Goal: Answer question/provide support: Share knowledge or assist other users

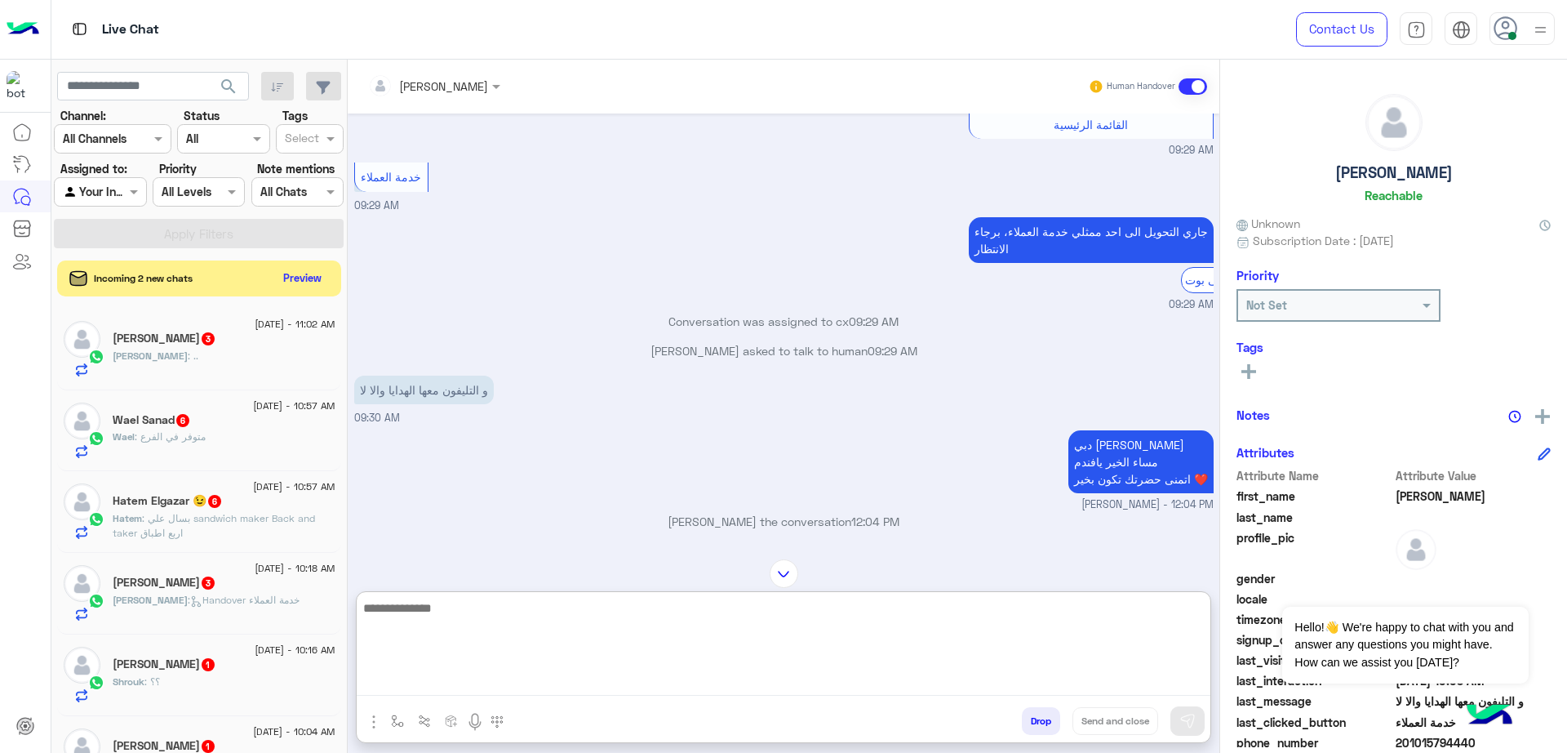
scroll to position [2917, 0]
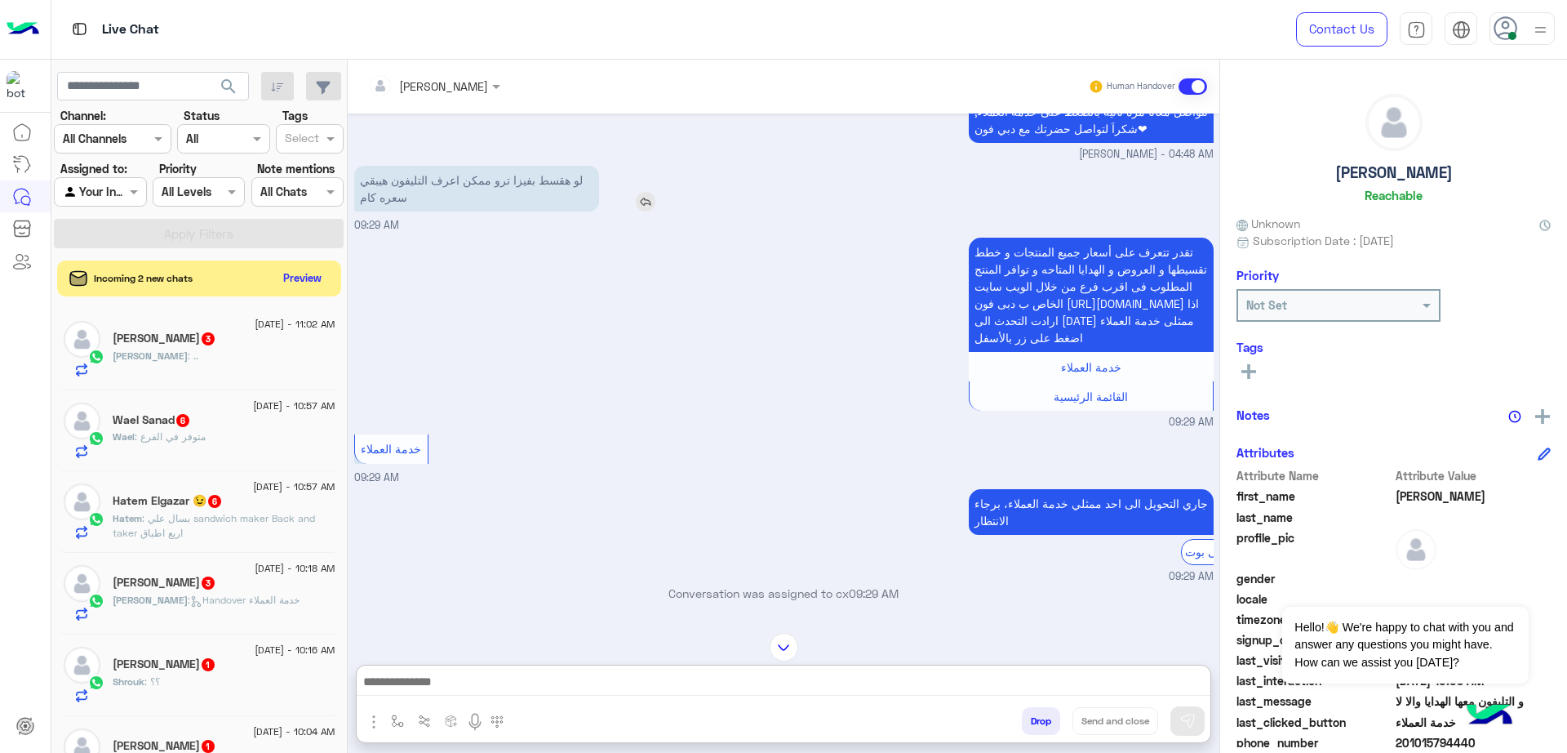
click at [653, 211] on img at bounding box center [646, 202] width 20 height 20
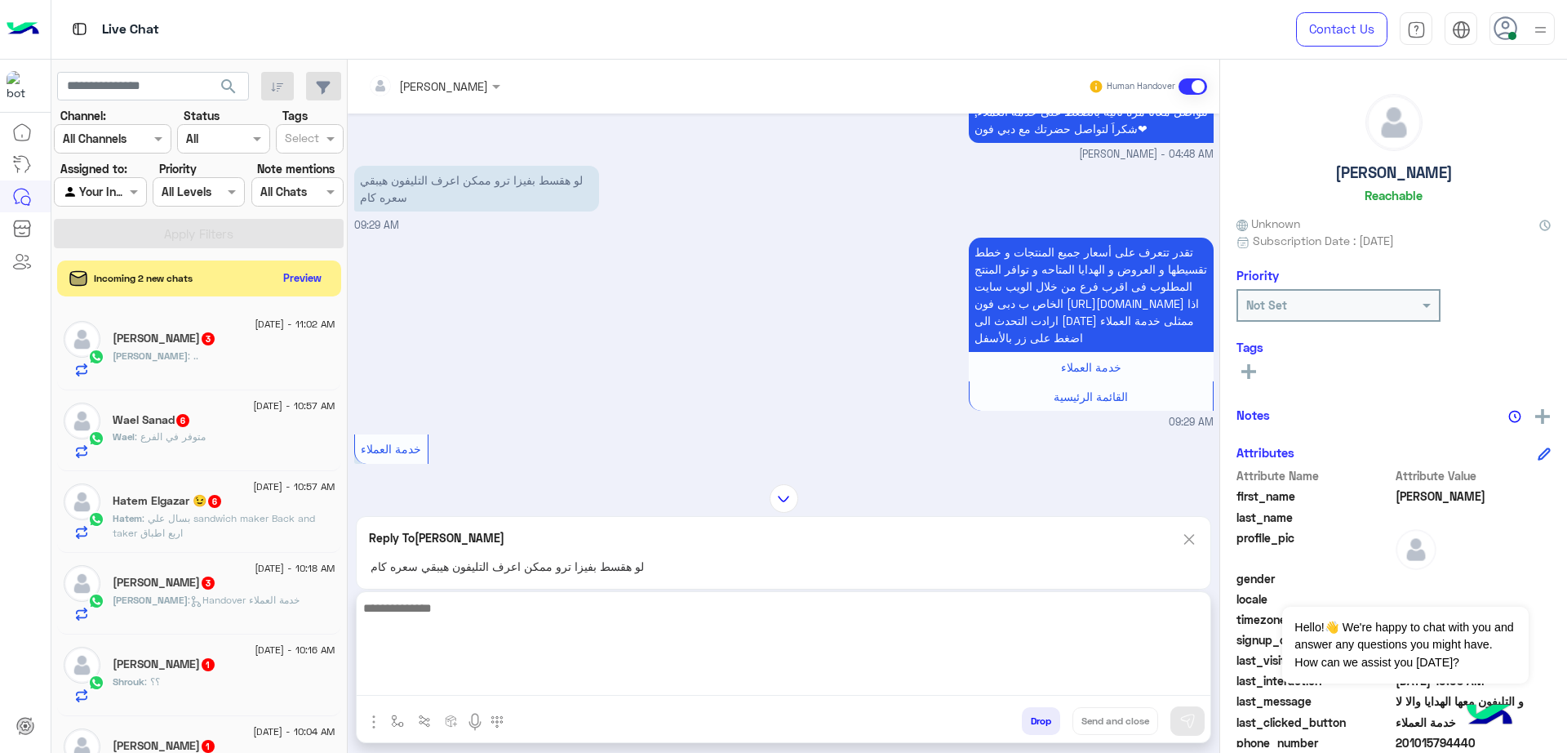
click at [629, 690] on textarea at bounding box center [784, 647] width 854 height 98
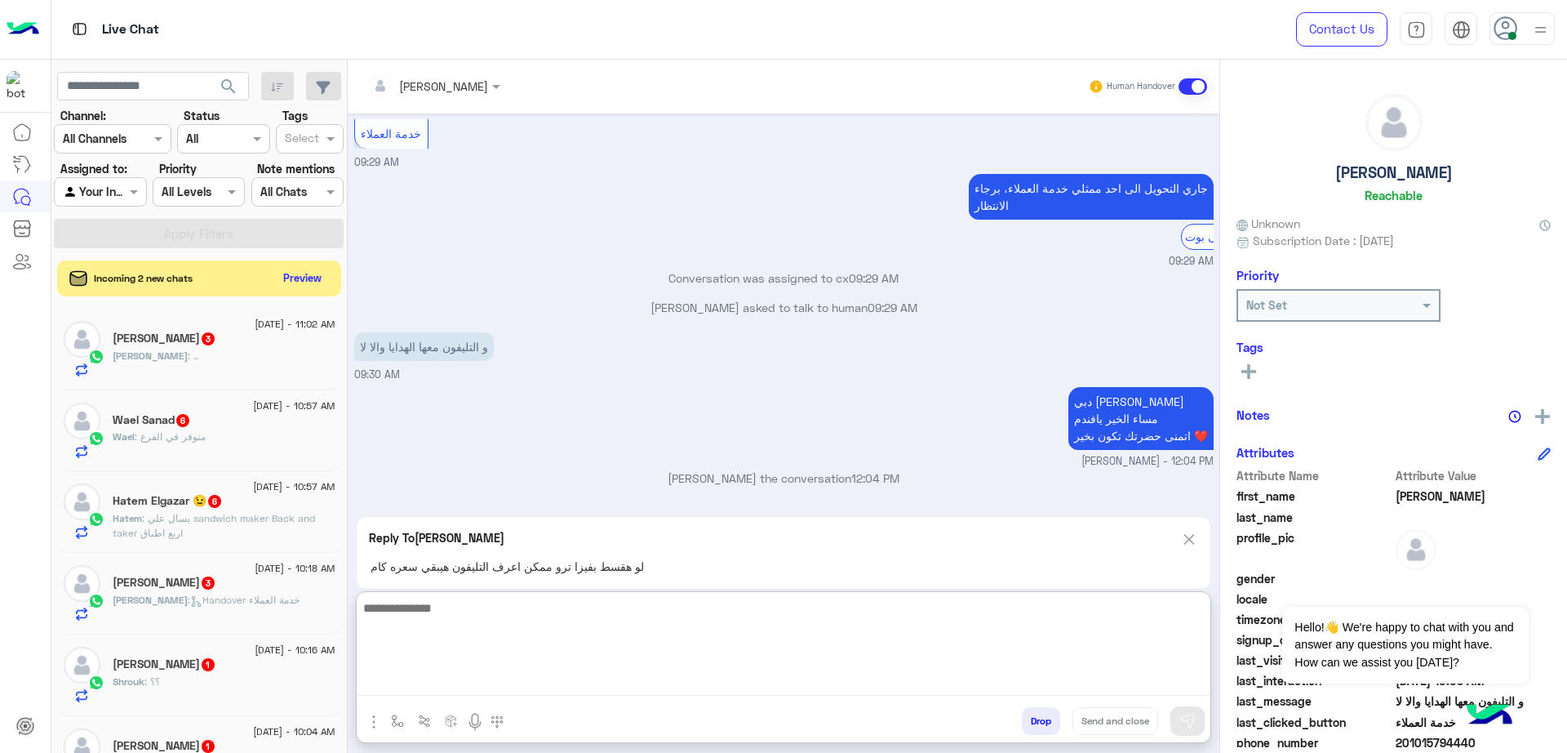
scroll to position [3298, 0]
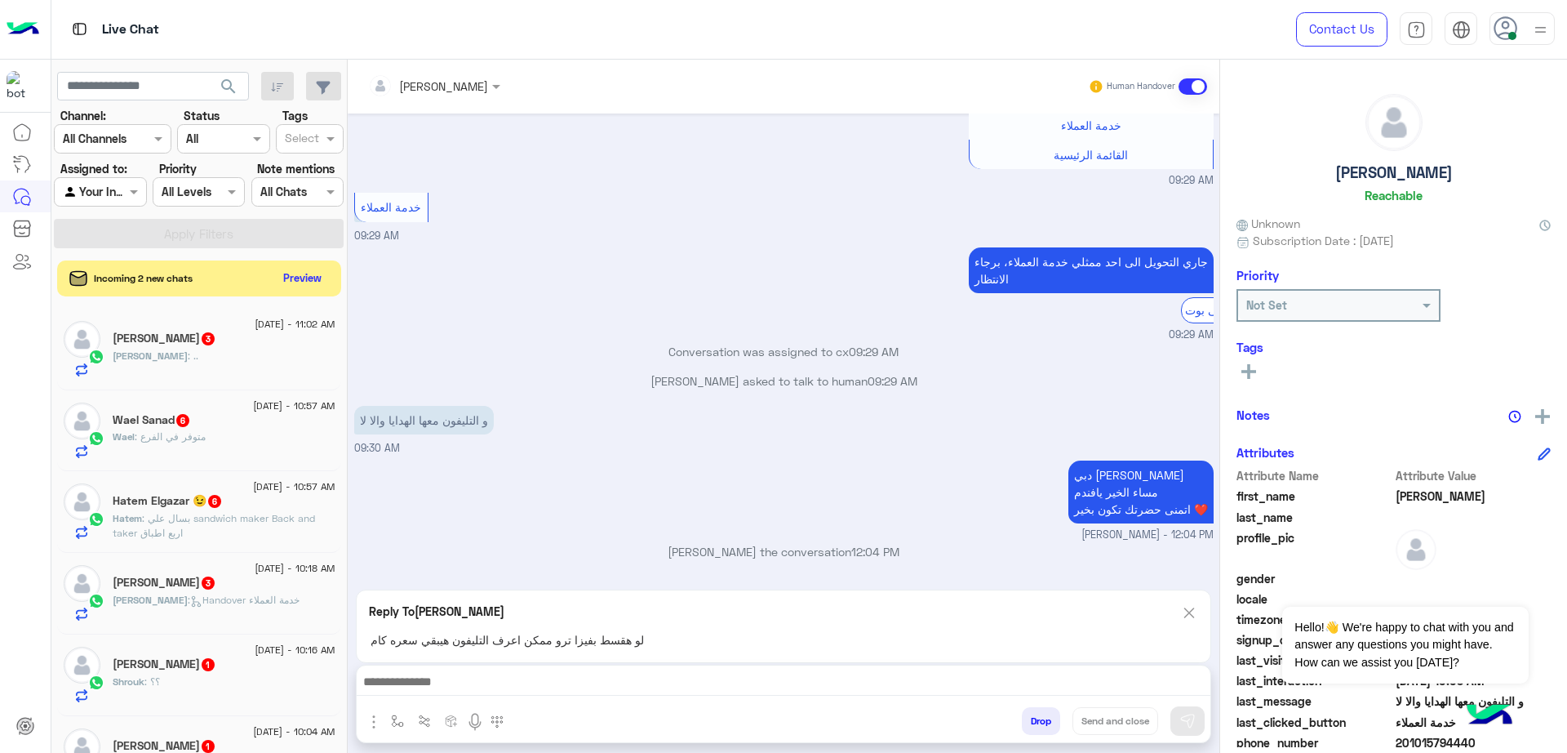
click at [1193, 537] on div "[PERSON_NAME] Human Handover [DATE] تقدر تتعرف على أسعار جميع المنتجات و خطط تق…" at bounding box center [784, 410] width 872 height 700
click at [1191, 611] on img at bounding box center [1189, 612] width 18 height 20
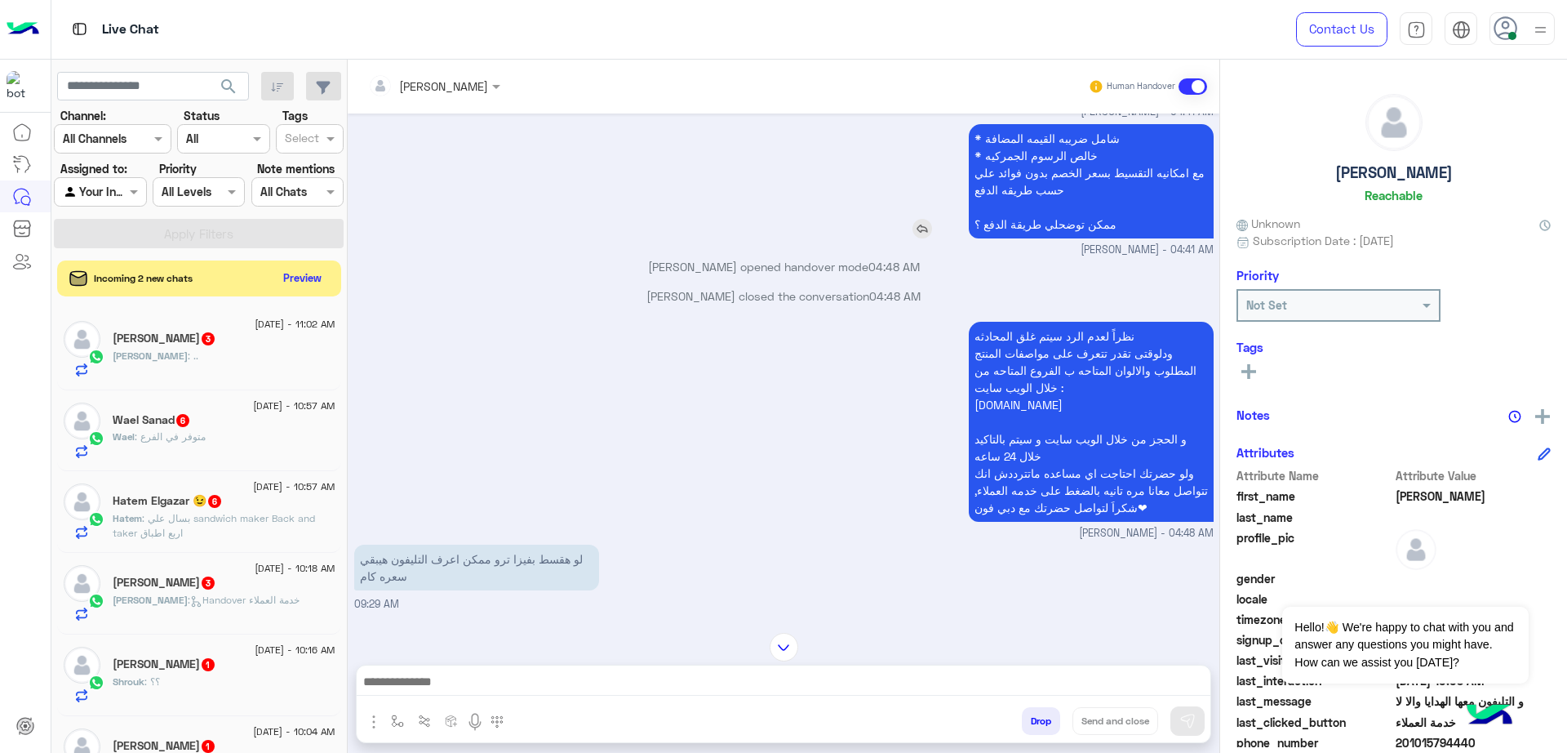
scroll to position [2436, 0]
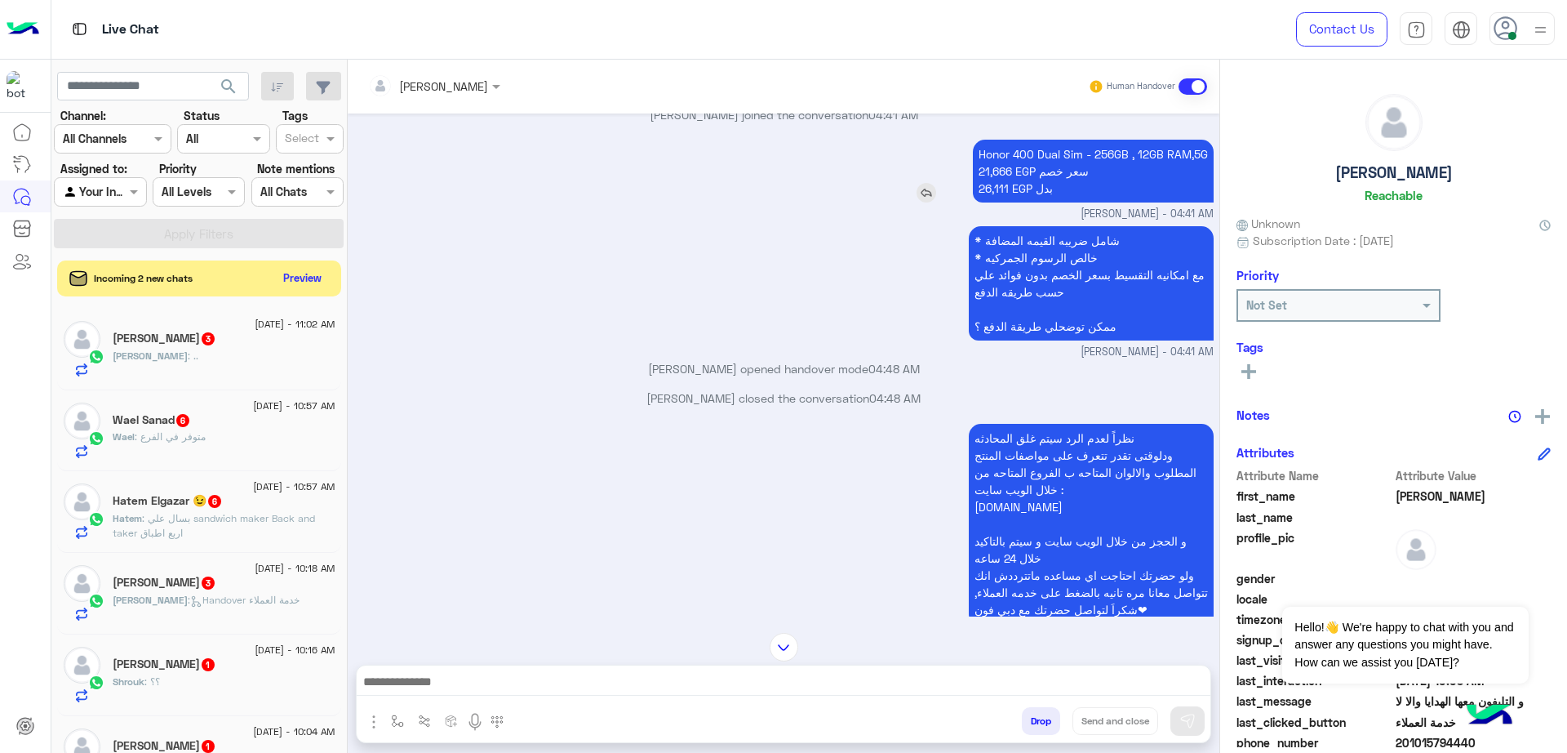
click at [987, 202] on p "Honor 400 Dual Sim - 256GB , 12GB RAM,5G 21,666 EGP سعر خصم 26,111 EGP بدل" at bounding box center [1093, 171] width 241 height 63
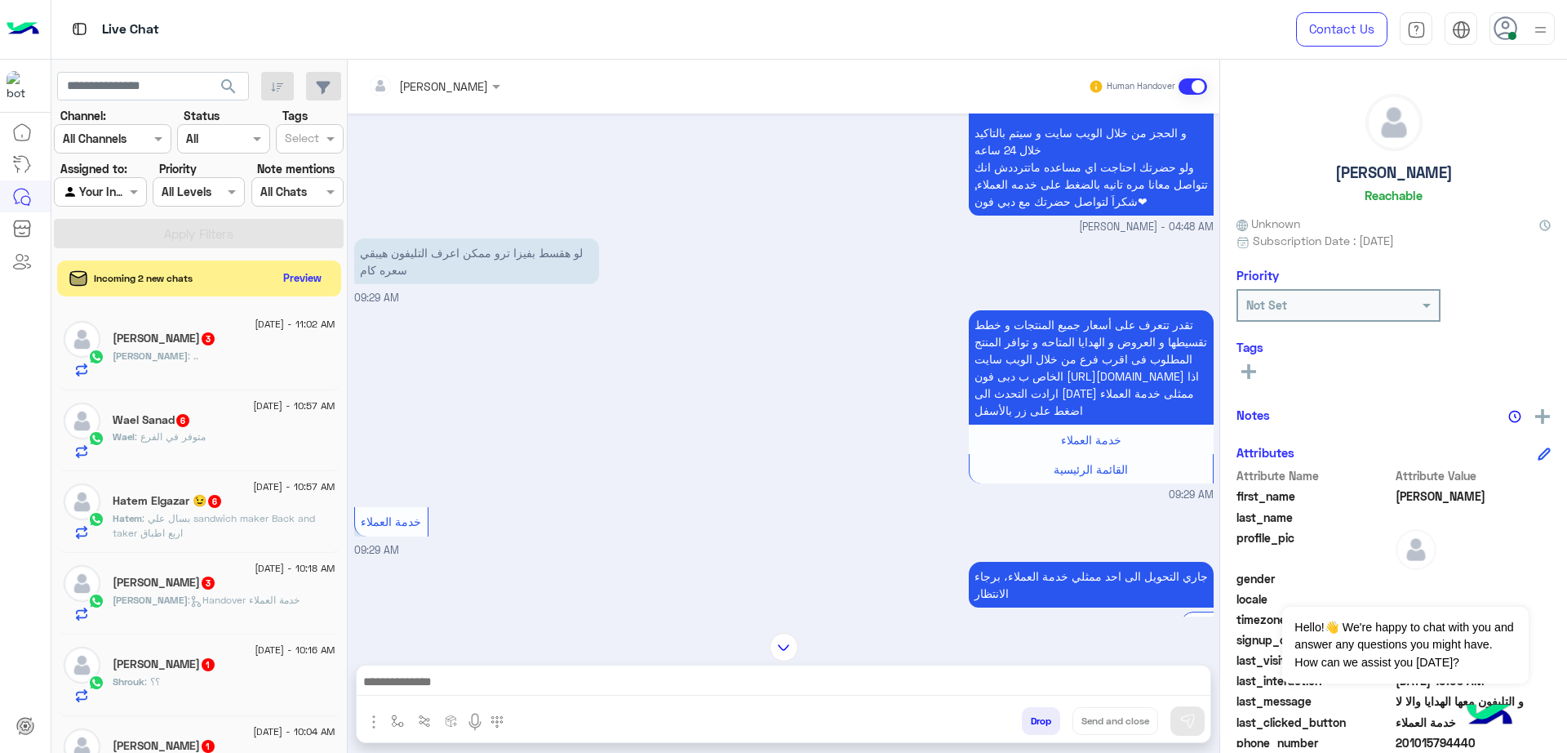
scroll to position [3149, 0]
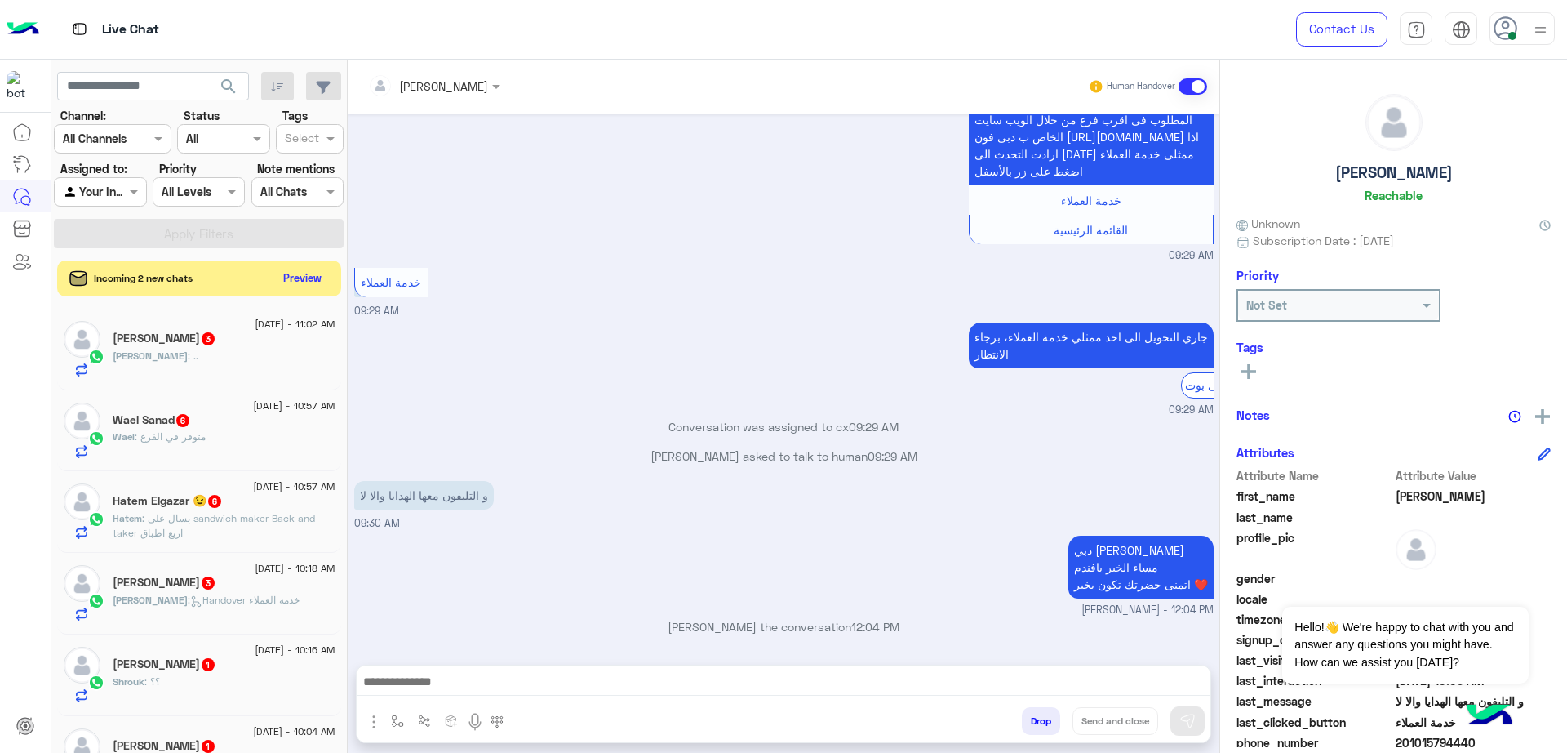
click at [644, 708] on div "Drop Send and close" at bounding box center [863, 724] width 695 height 36
click at [654, 698] on div at bounding box center [784, 685] width 854 height 41
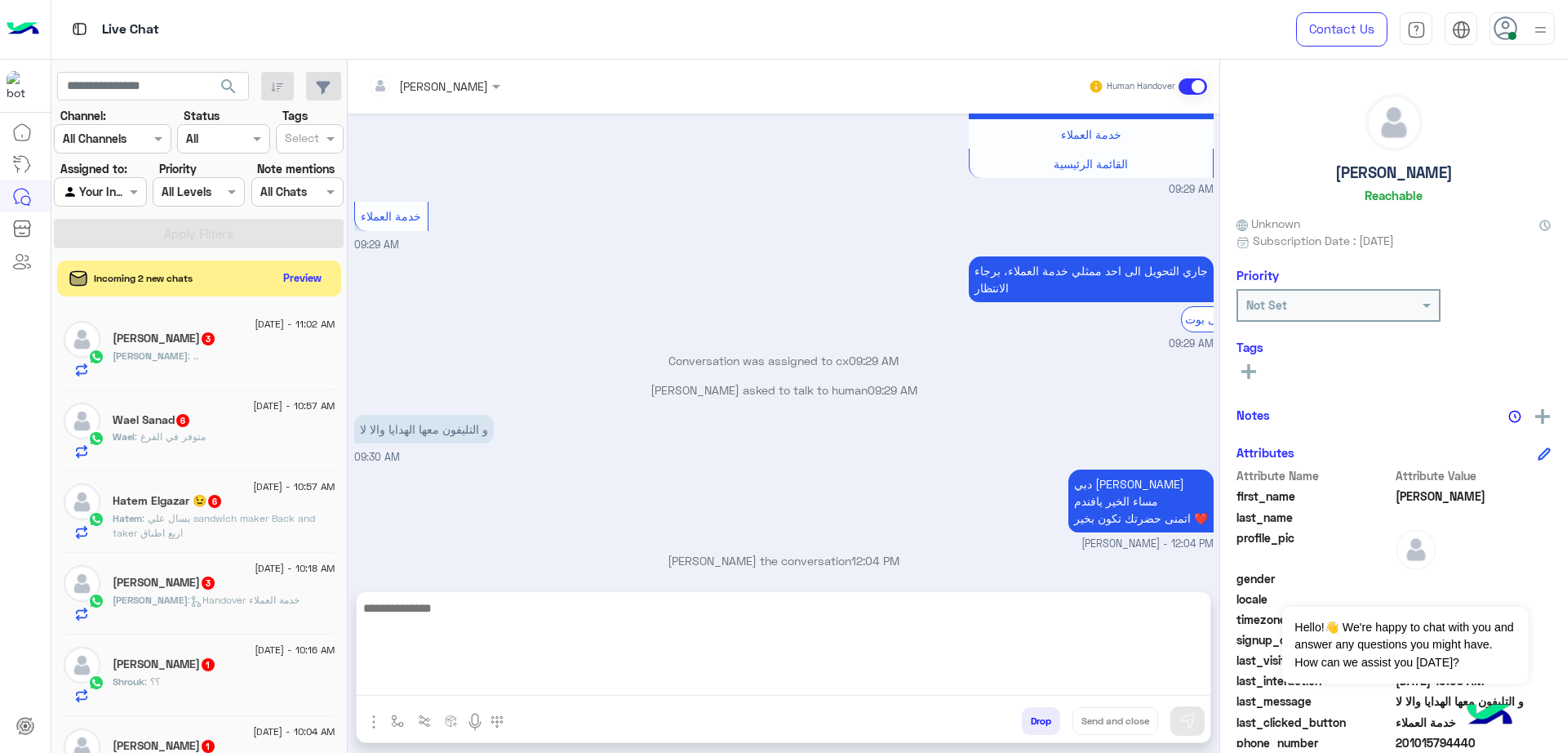
click at [656, 691] on textarea at bounding box center [784, 647] width 854 height 98
type textarea "**********"
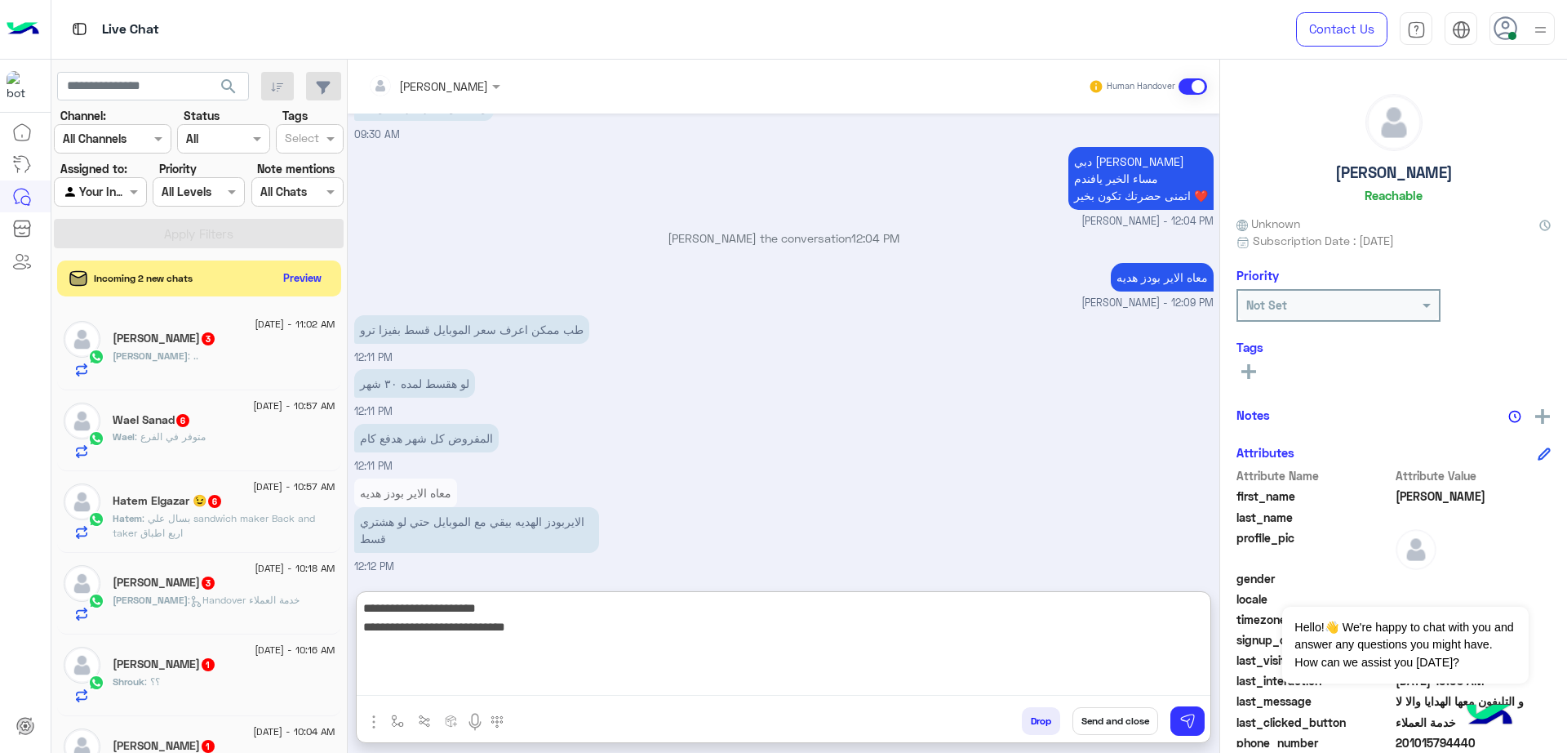
scroll to position [3539, 0]
type textarea "**********"
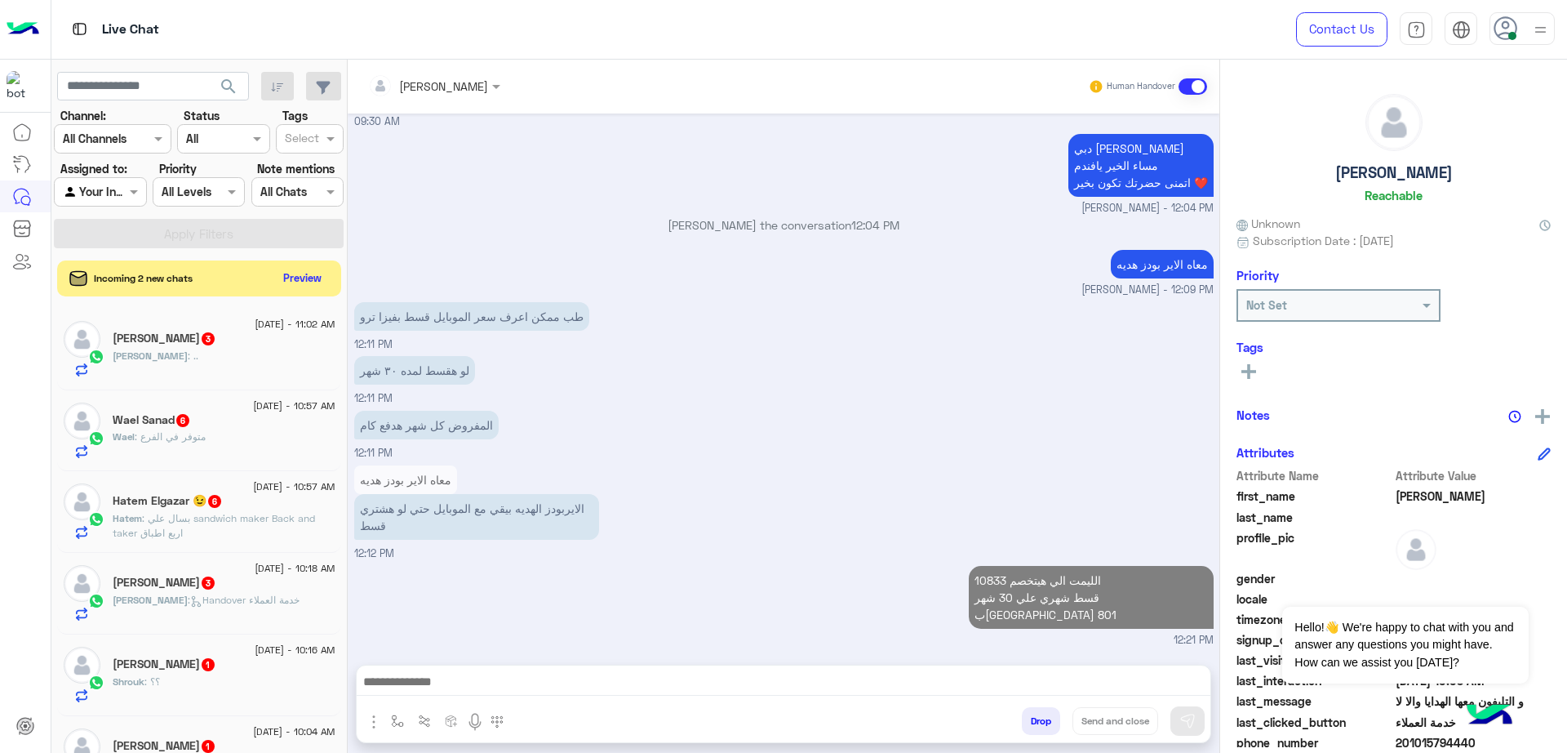
click at [660, 562] on div "معاه الاير بودز هديه الايربودز الهديه بيقي مع الموبايل حتي لو هشتري قسط 12:12 PM" at bounding box center [784, 511] width 860 height 100
click at [654, 534] on div "الايربودز الهديه بيقي مع الموبايل حتي لو هشتري قسط" at bounding box center [523, 517] width 338 height 46
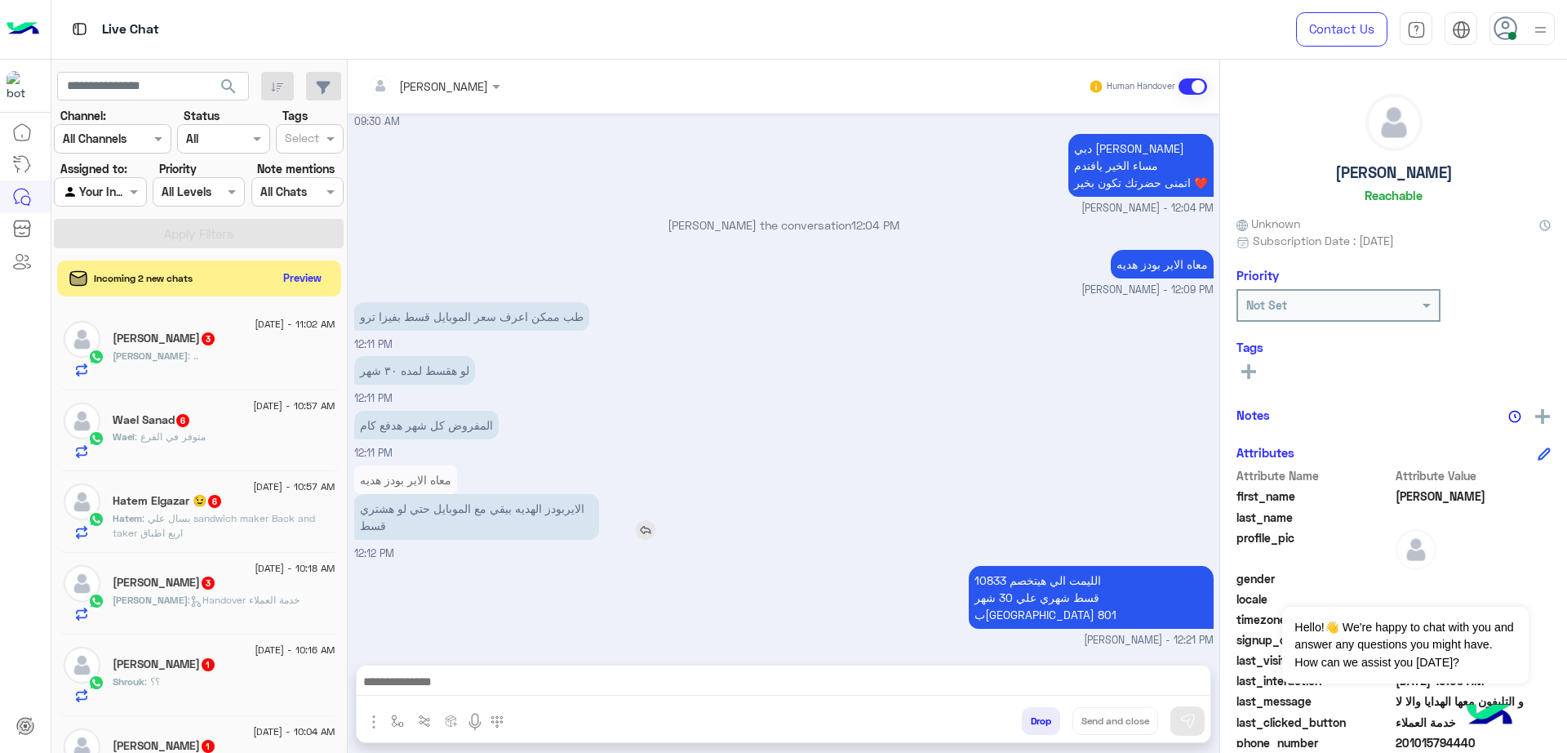
click at [649, 540] on img at bounding box center [646, 530] width 20 height 20
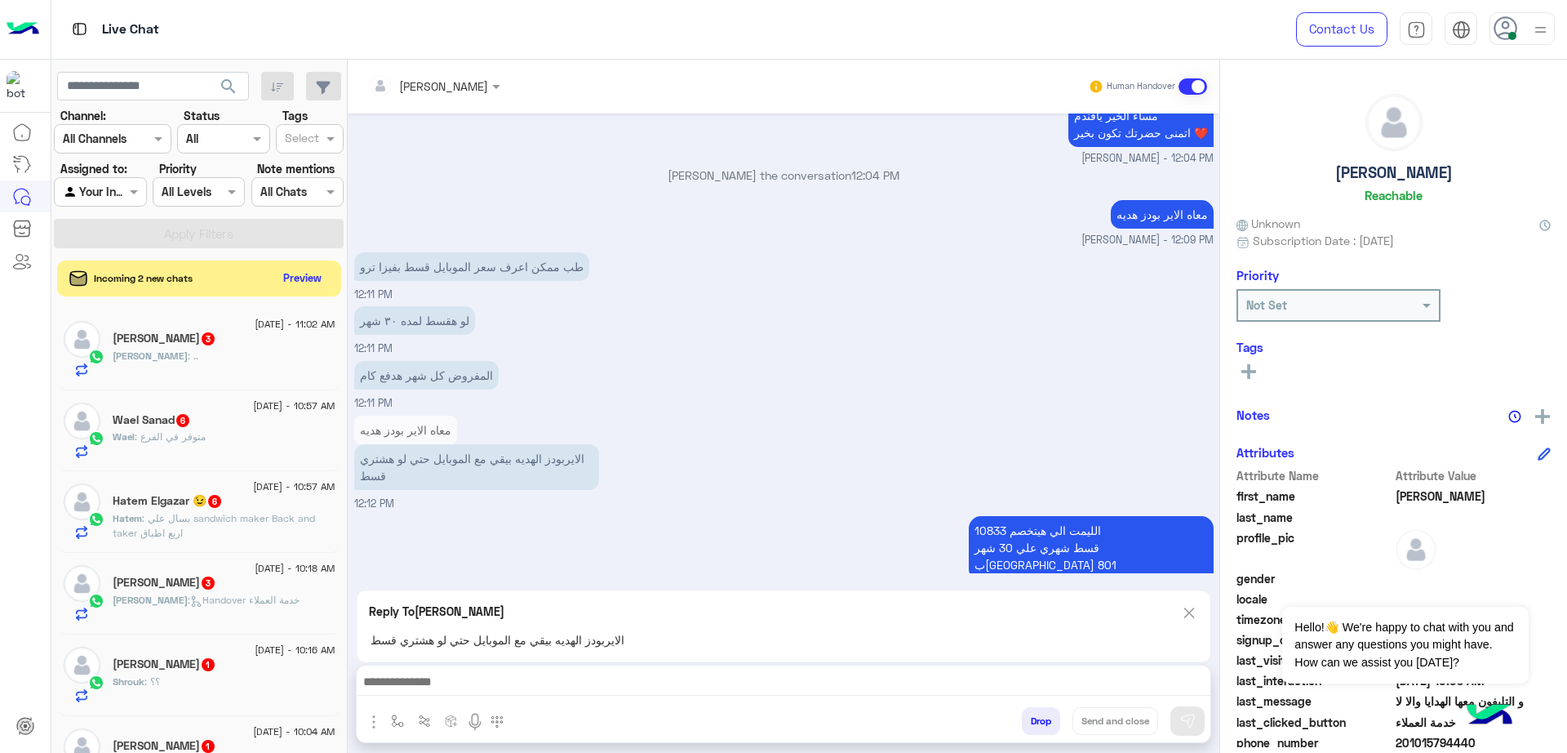
scroll to position [3608, 0]
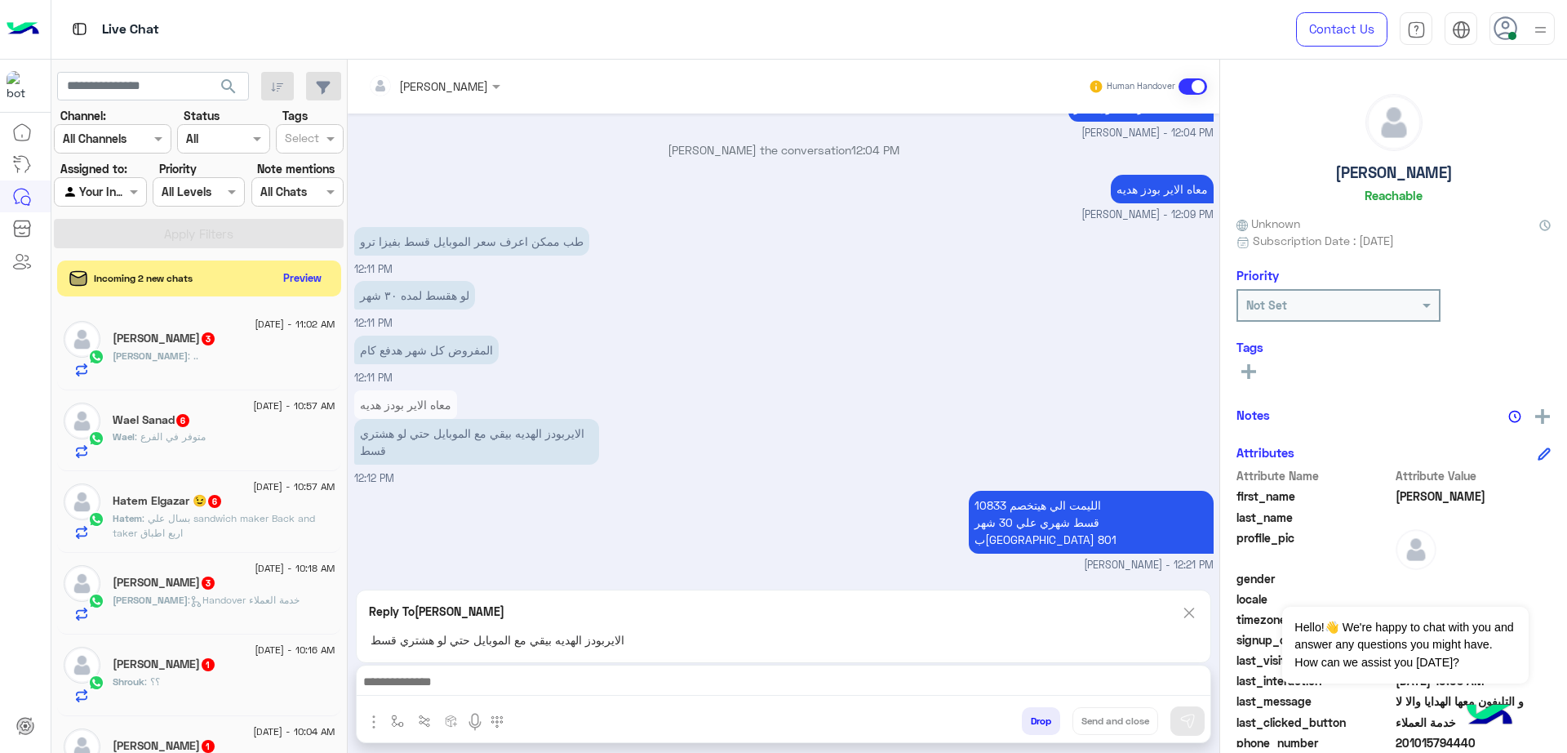
click at [685, 669] on div at bounding box center [784, 685] width 854 height 41
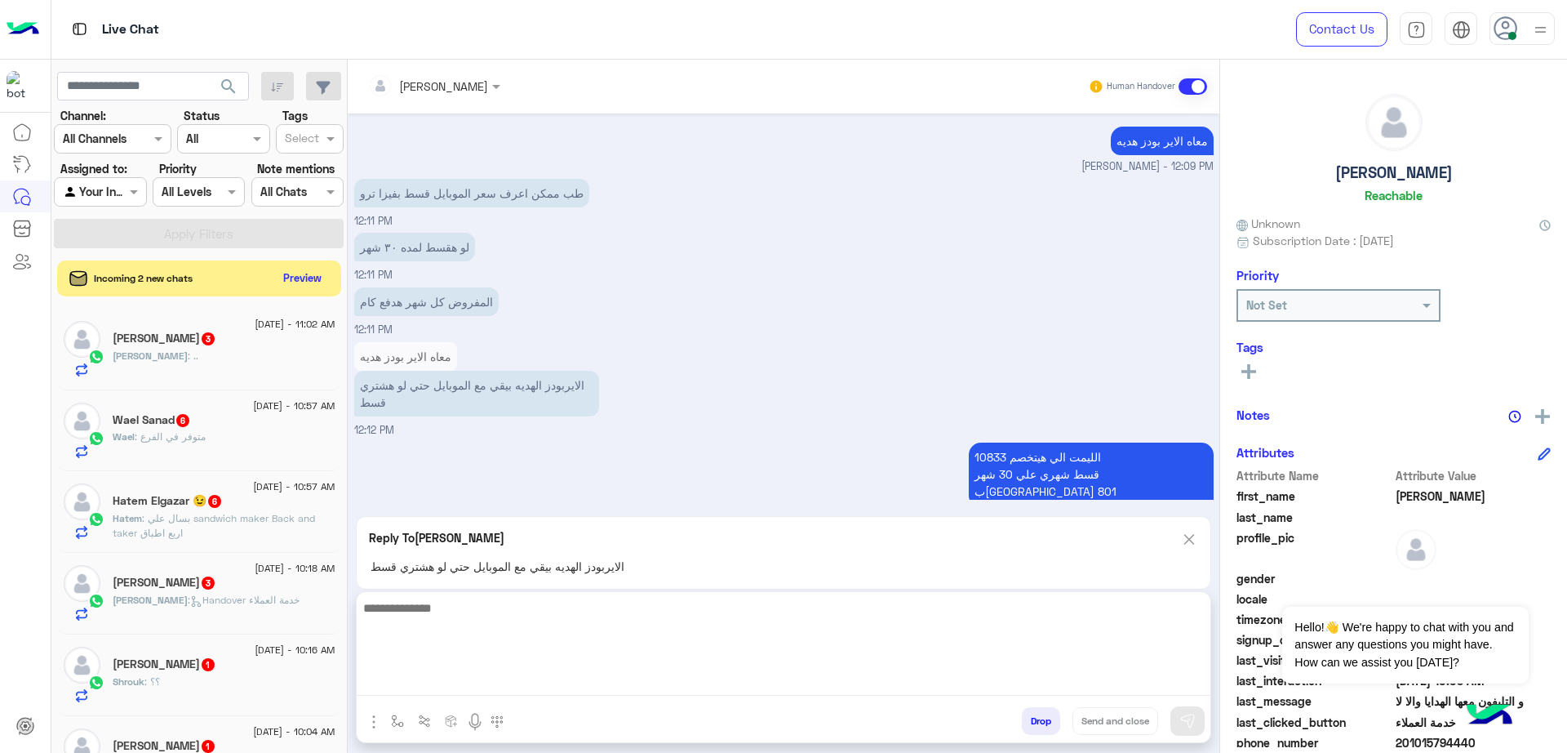
click at [675, 678] on textarea at bounding box center [784, 647] width 854 height 98
type textarea "****"
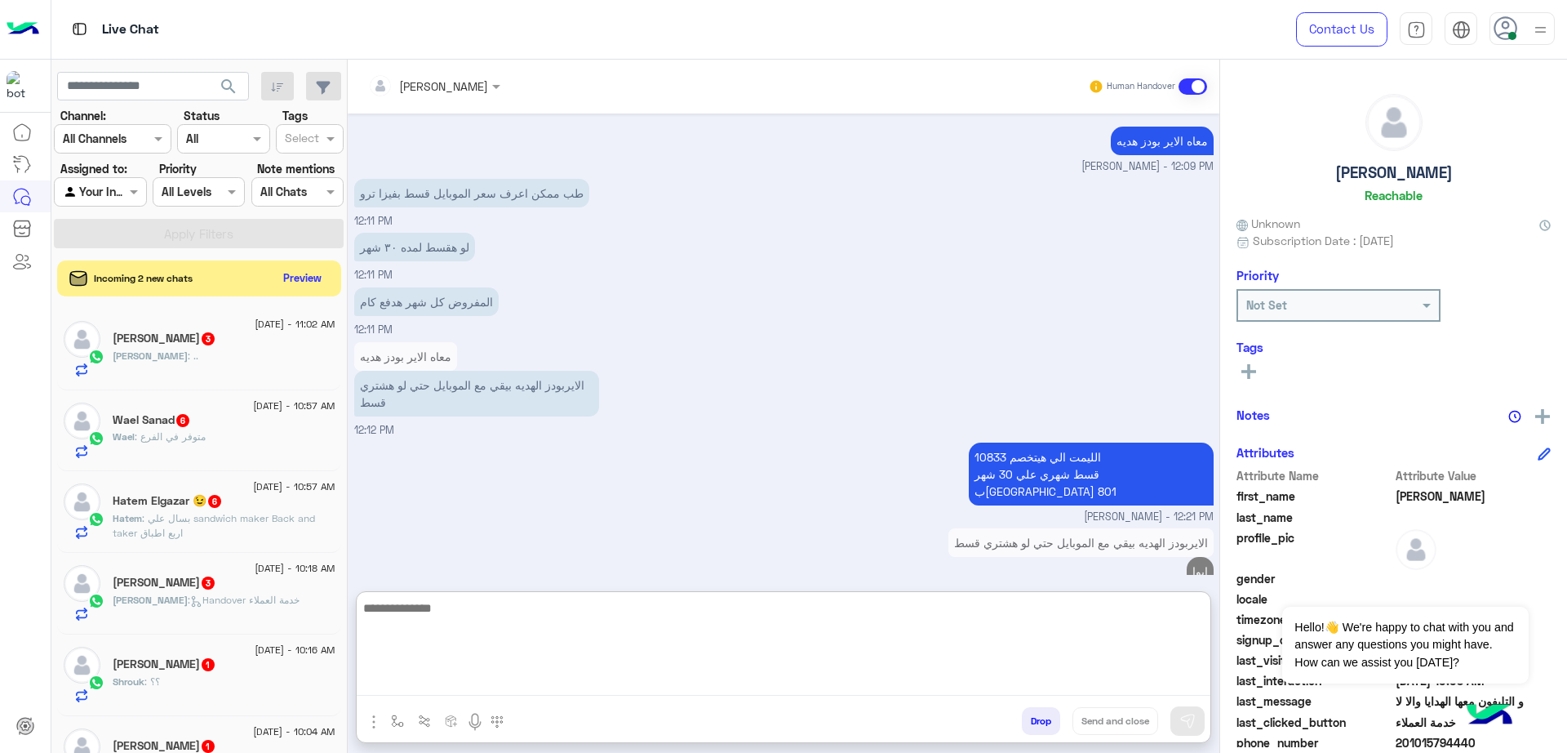
scroll to position [3688, 0]
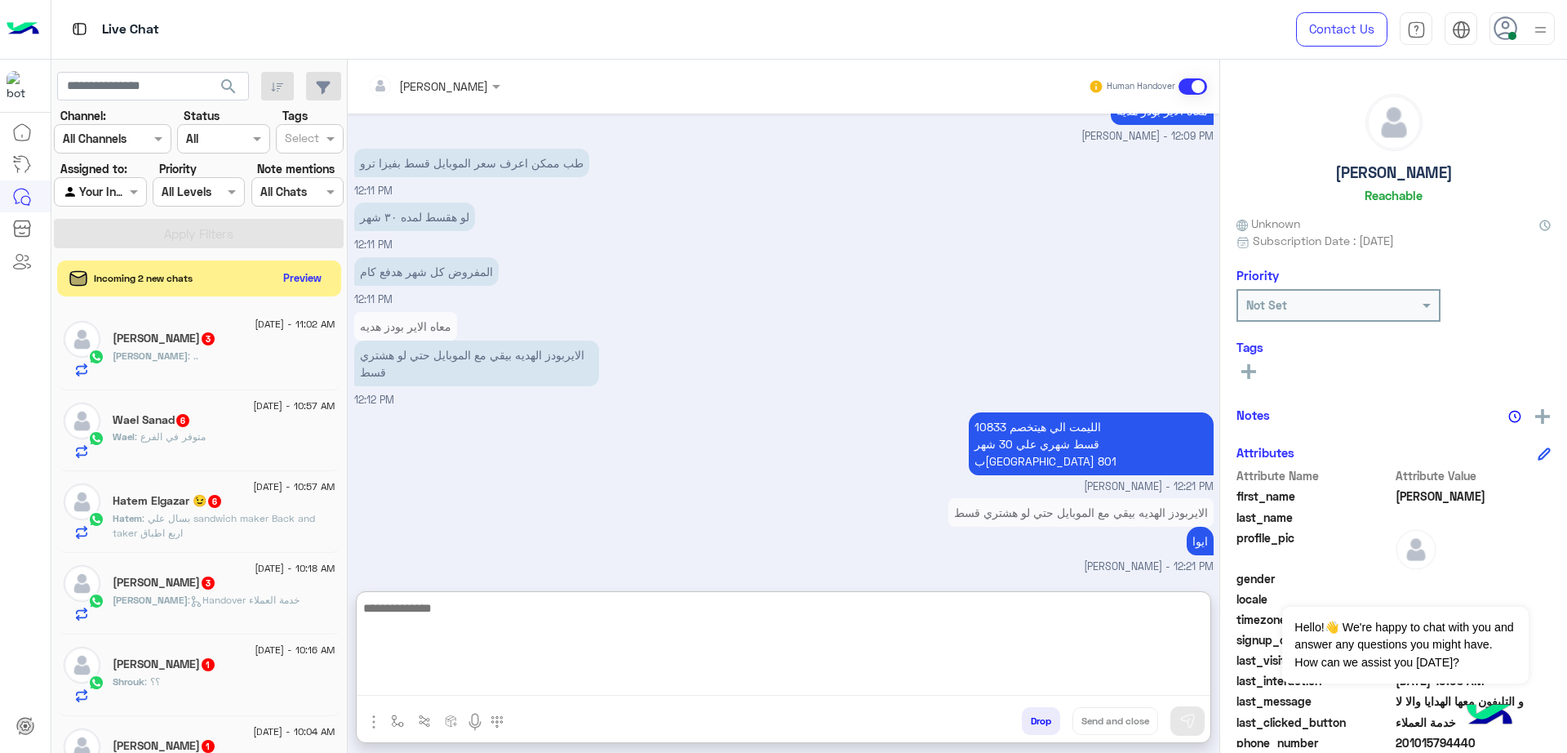
paste textarea "**********"
type textarea "**********"
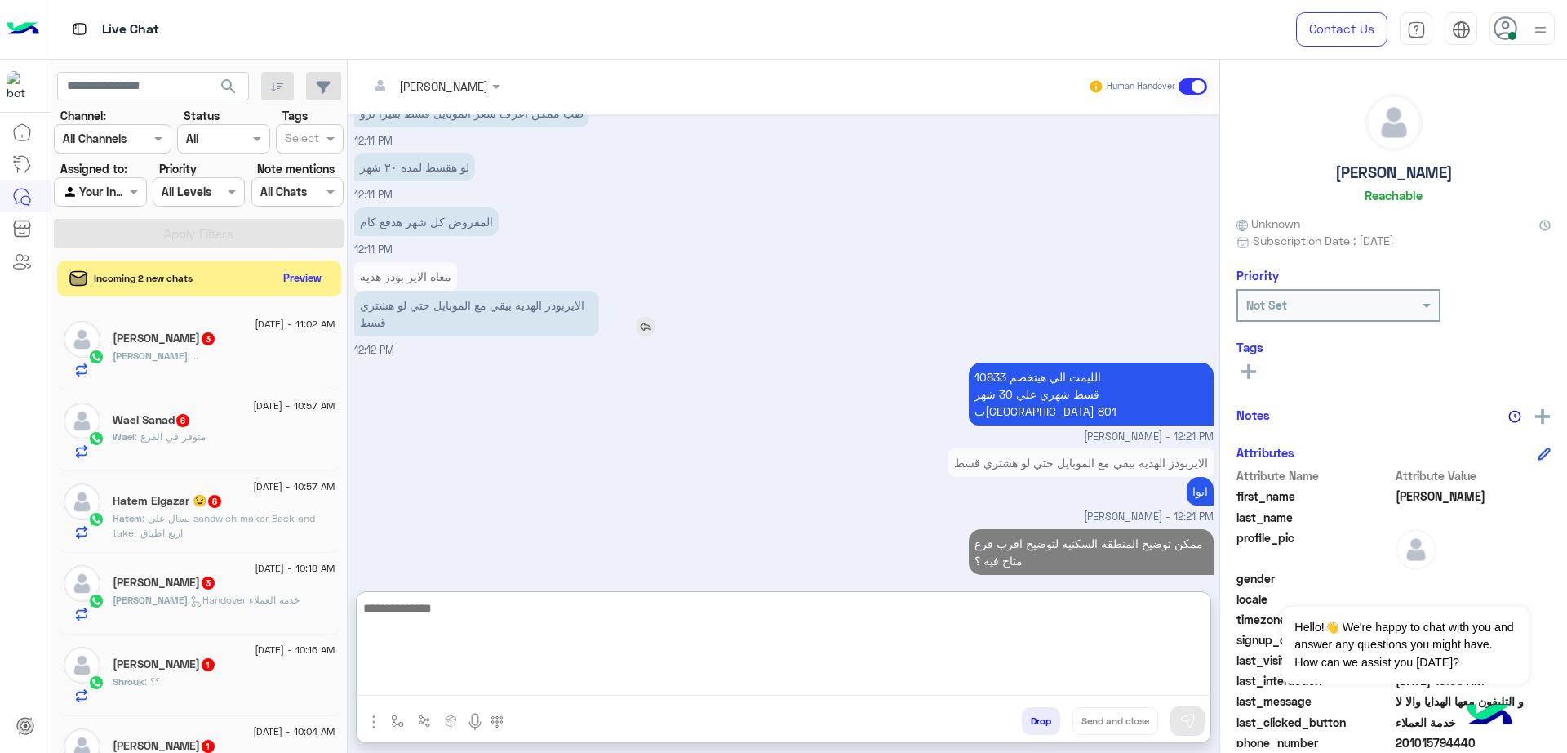
scroll to position [3758, 0]
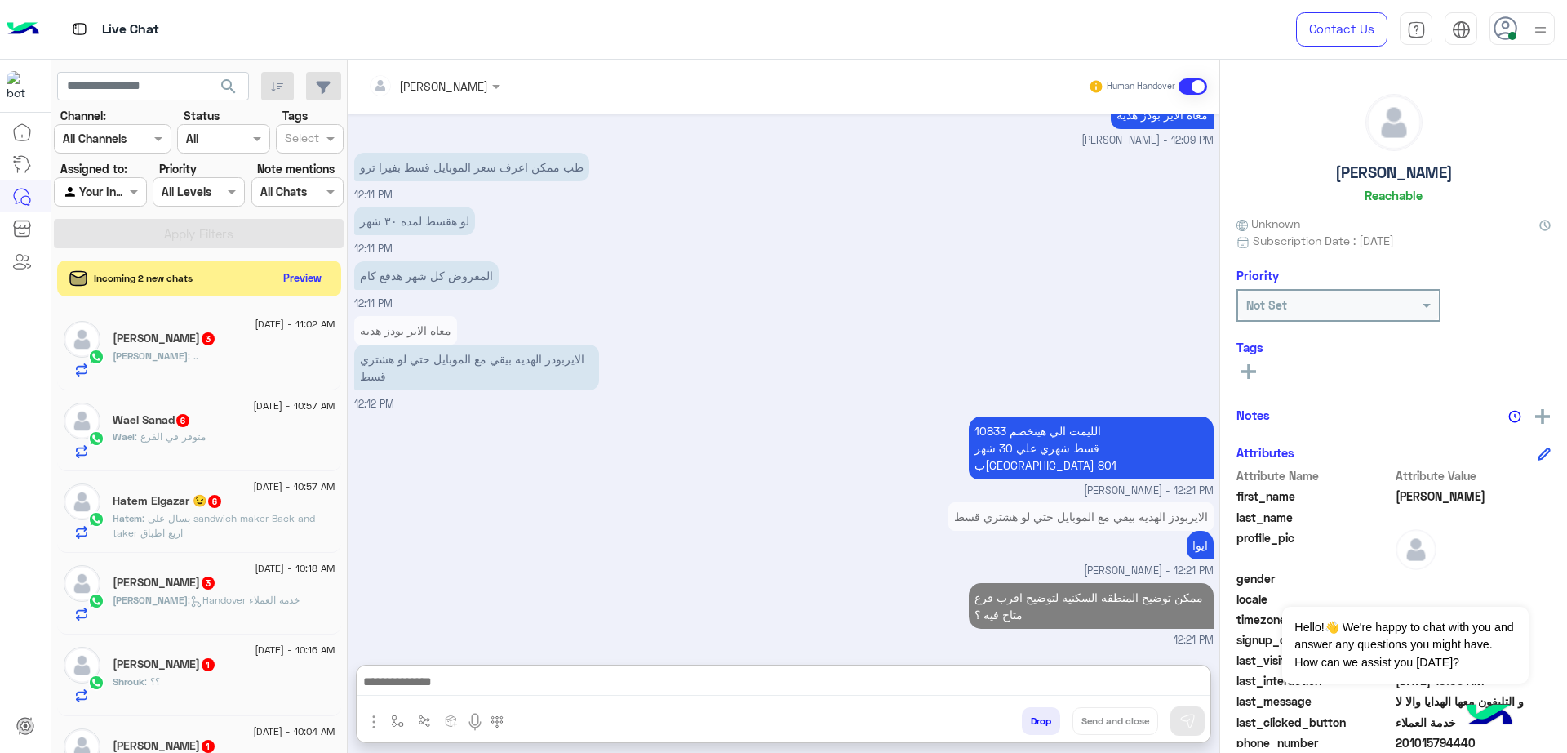
click at [213, 355] on div "Mahmoud : .." at bounding box center [224, 363] width 223 height 29
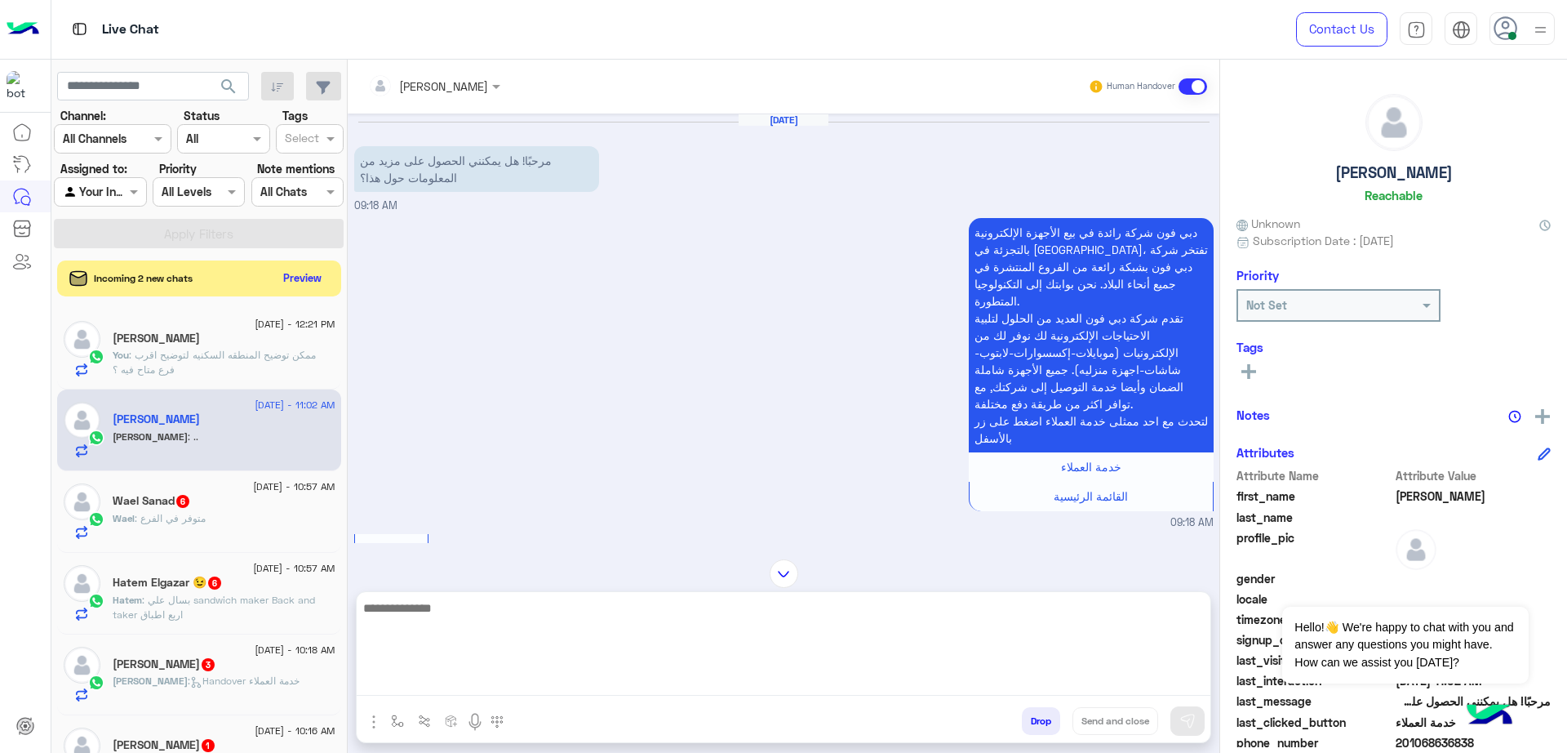
click at [598, 675] on textarea at bounding box center [784, 647] width 854 height 98
paste textarea "**********"
type textarea "**********"
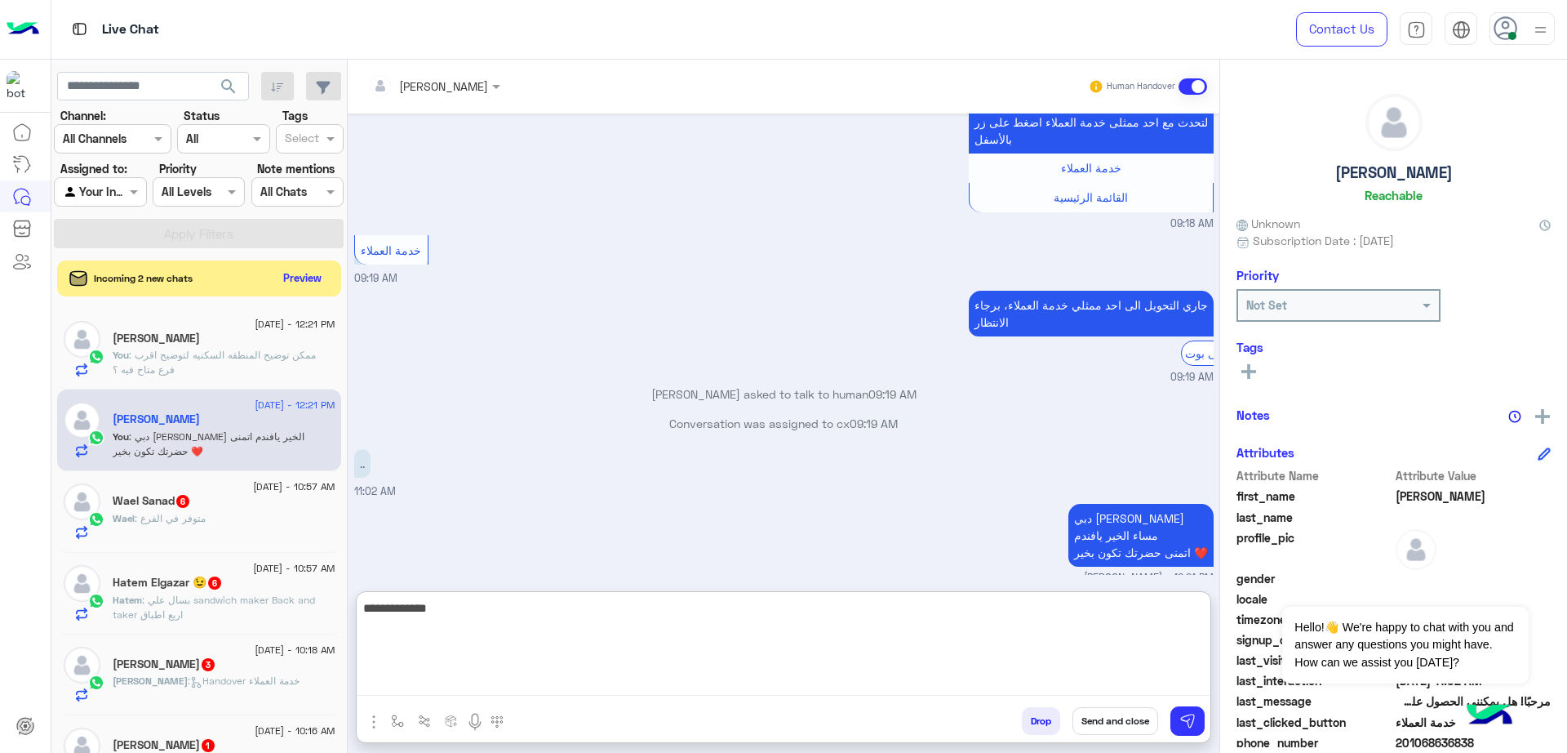
scroll to position [328, 0]
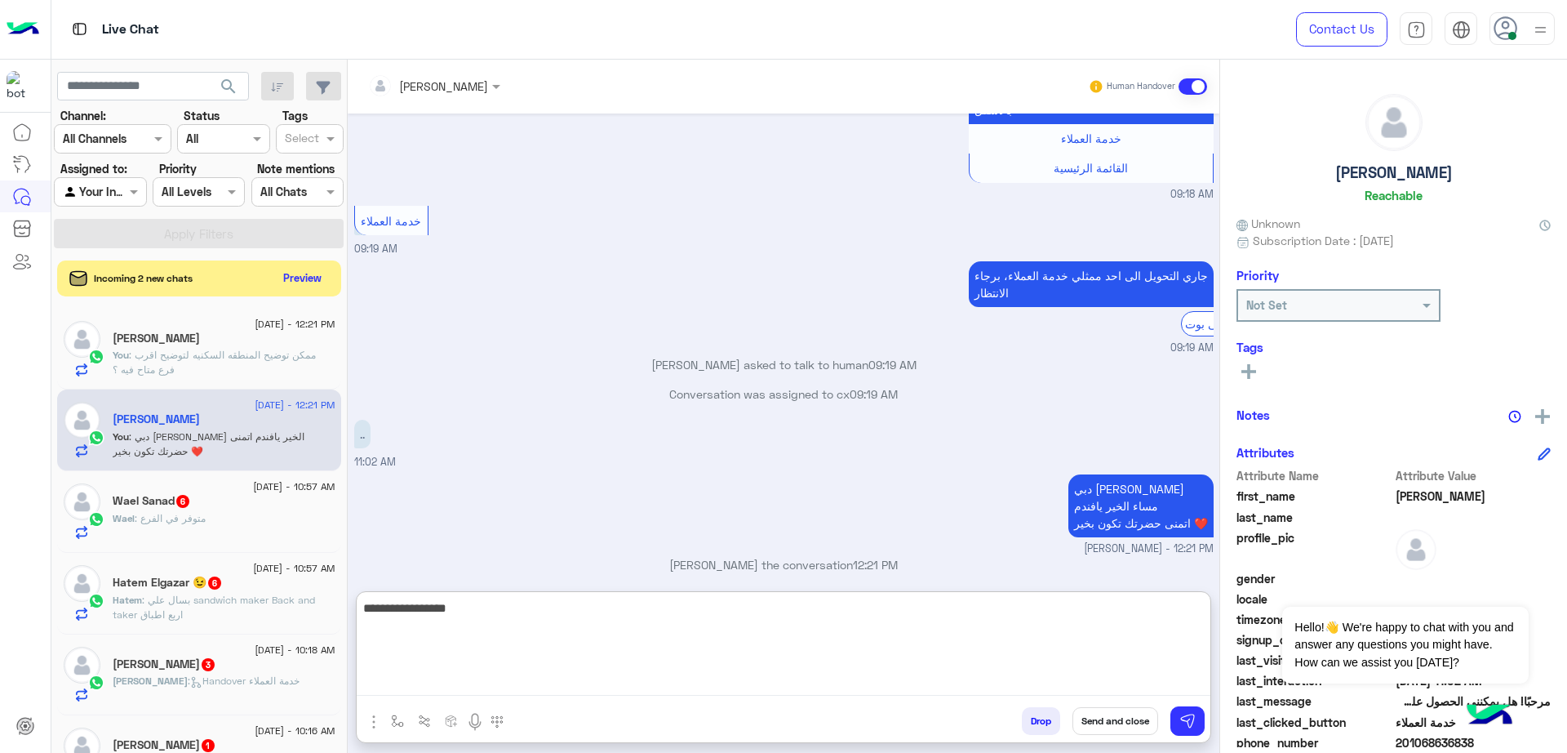
type textarea "**********"
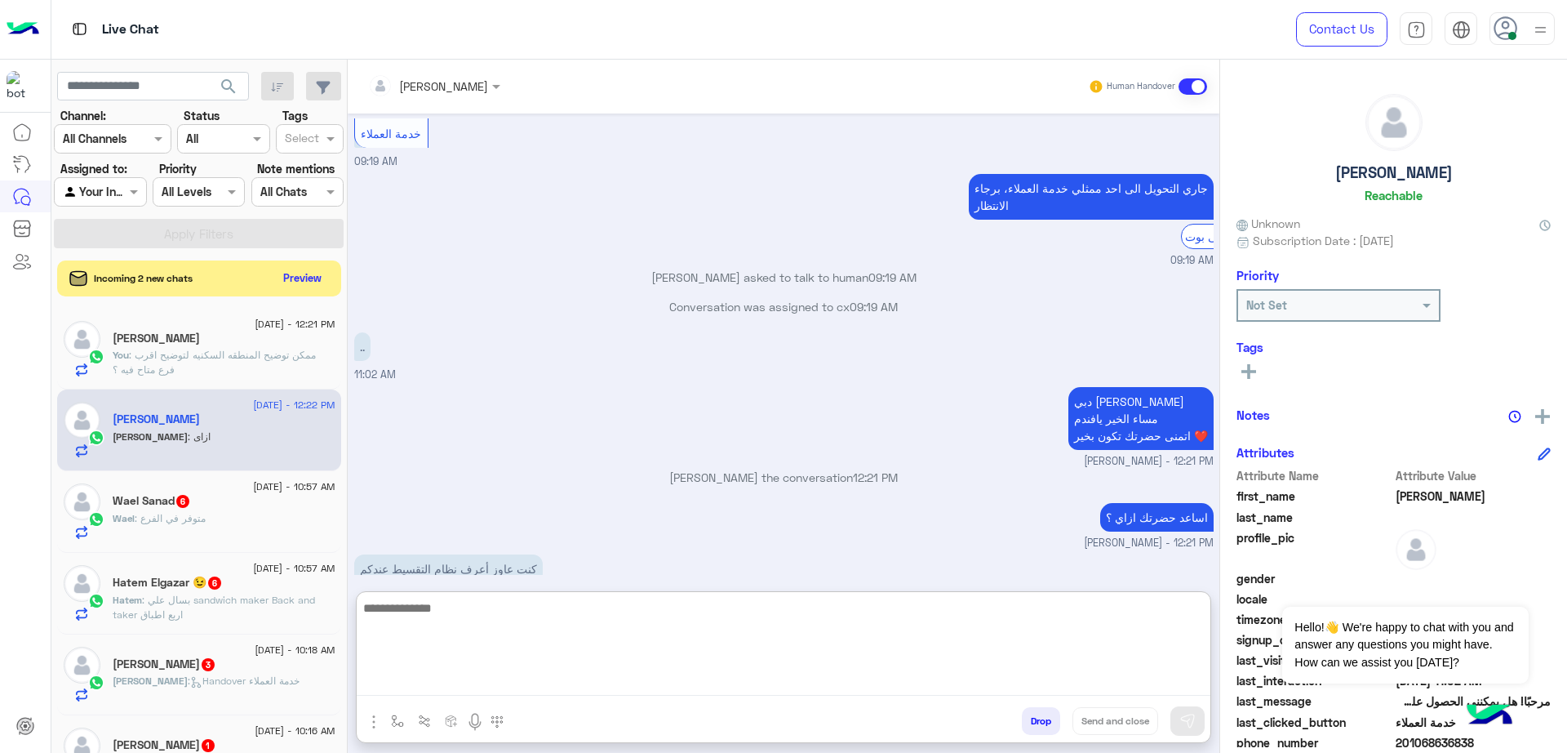
scroll to position [489, 0]
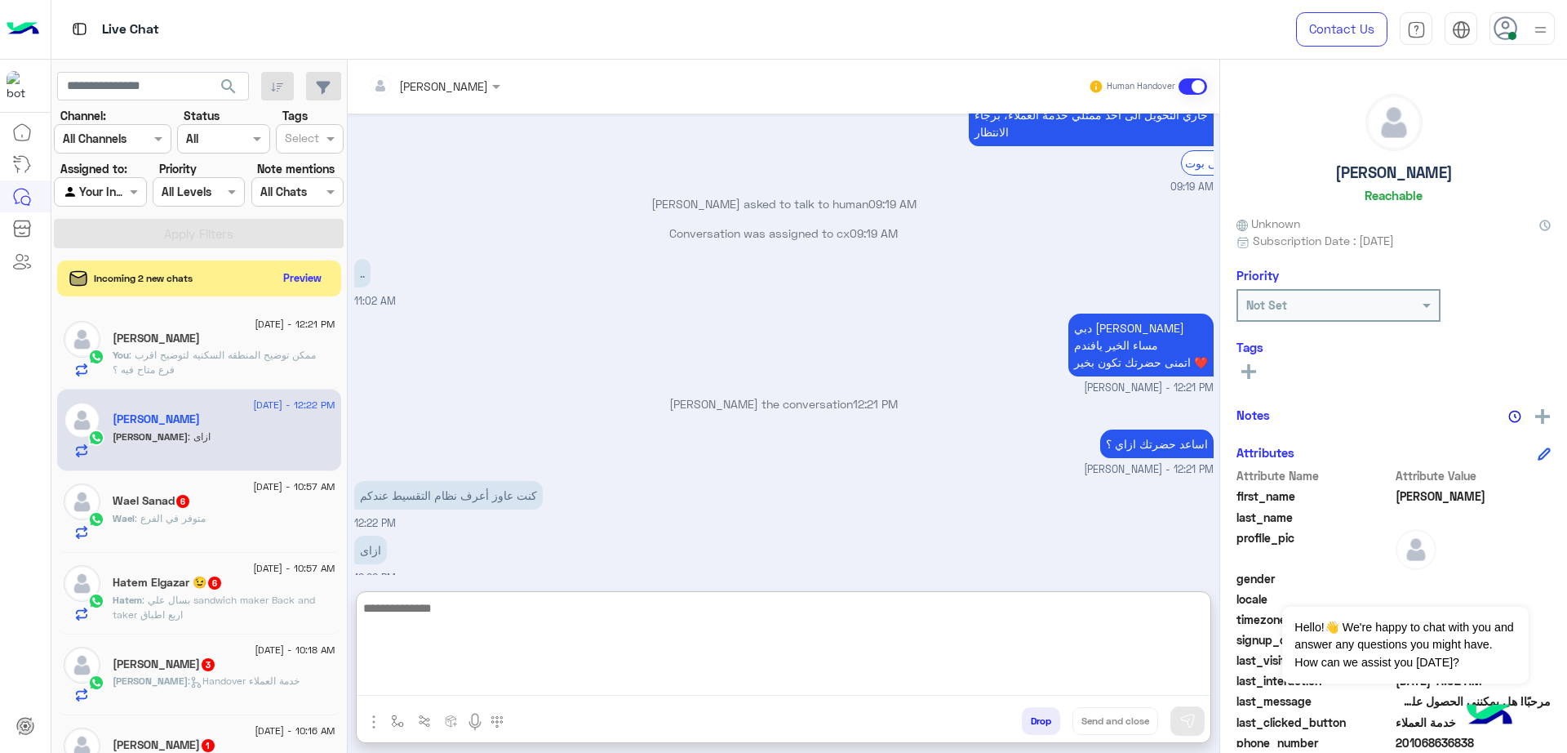
paste textarea "**********"
type textarea "**********"
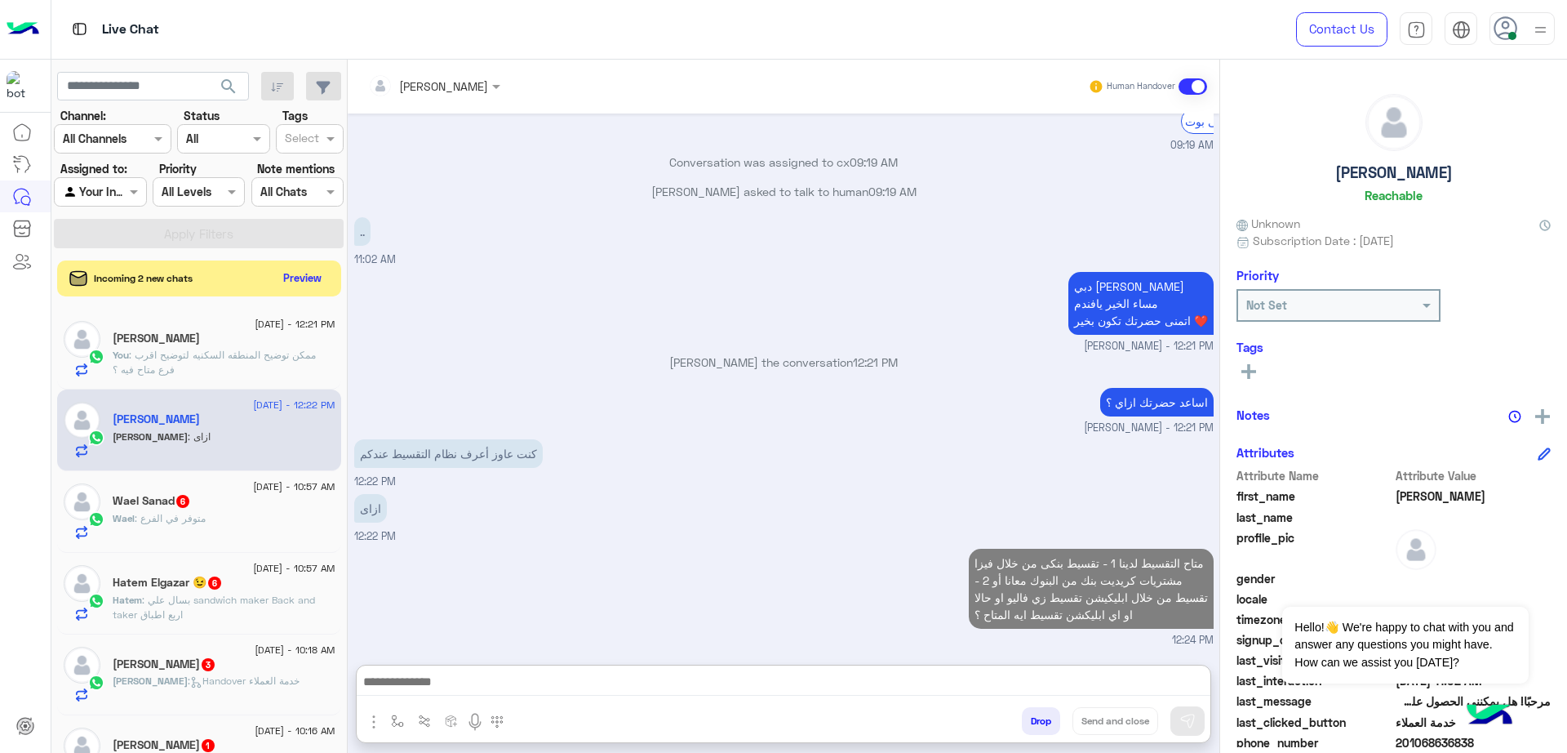
click at [186, 342] on div "[PERSON_NAME]" at bounding box center [224, 339] width 223 height 17
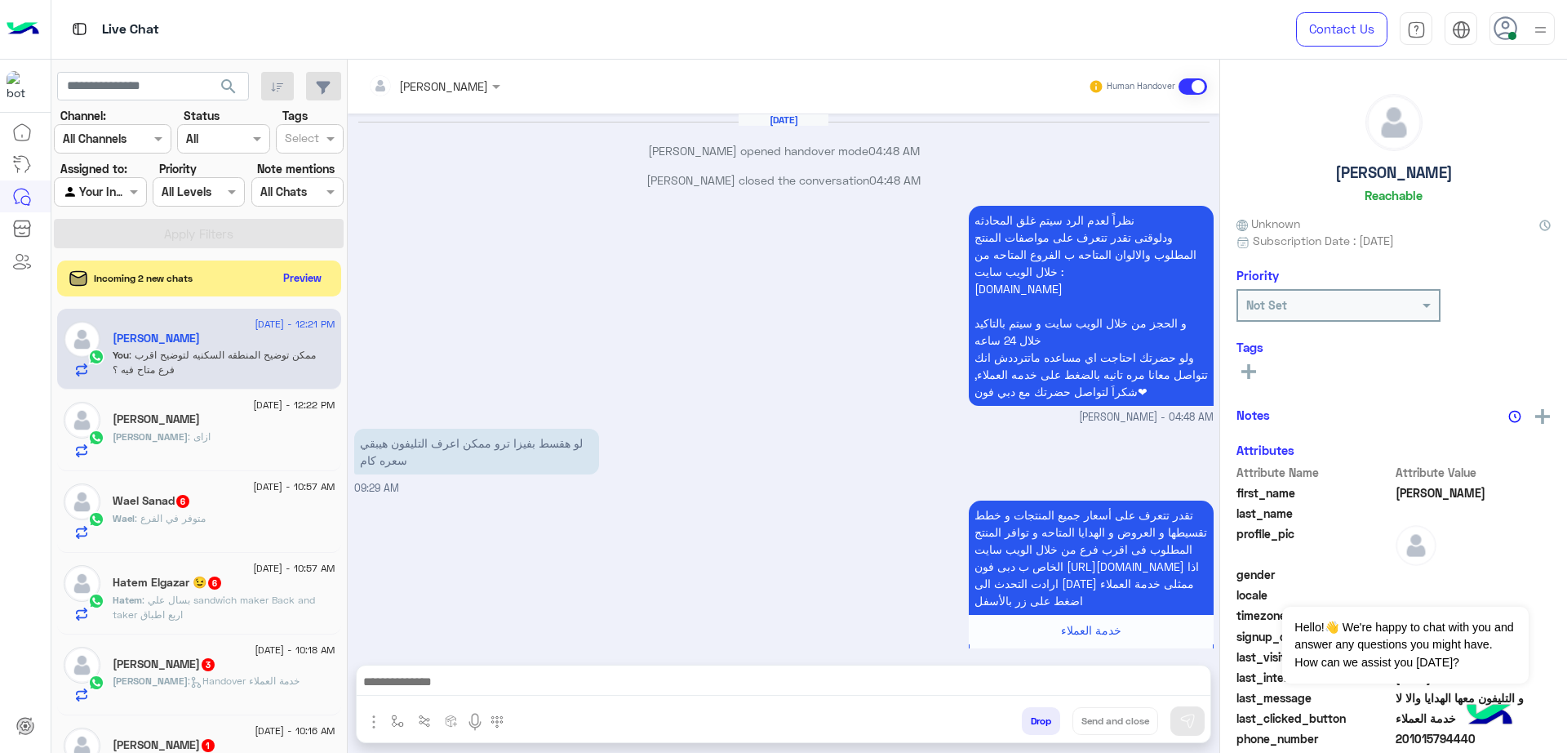
scroll to position [986, 0]
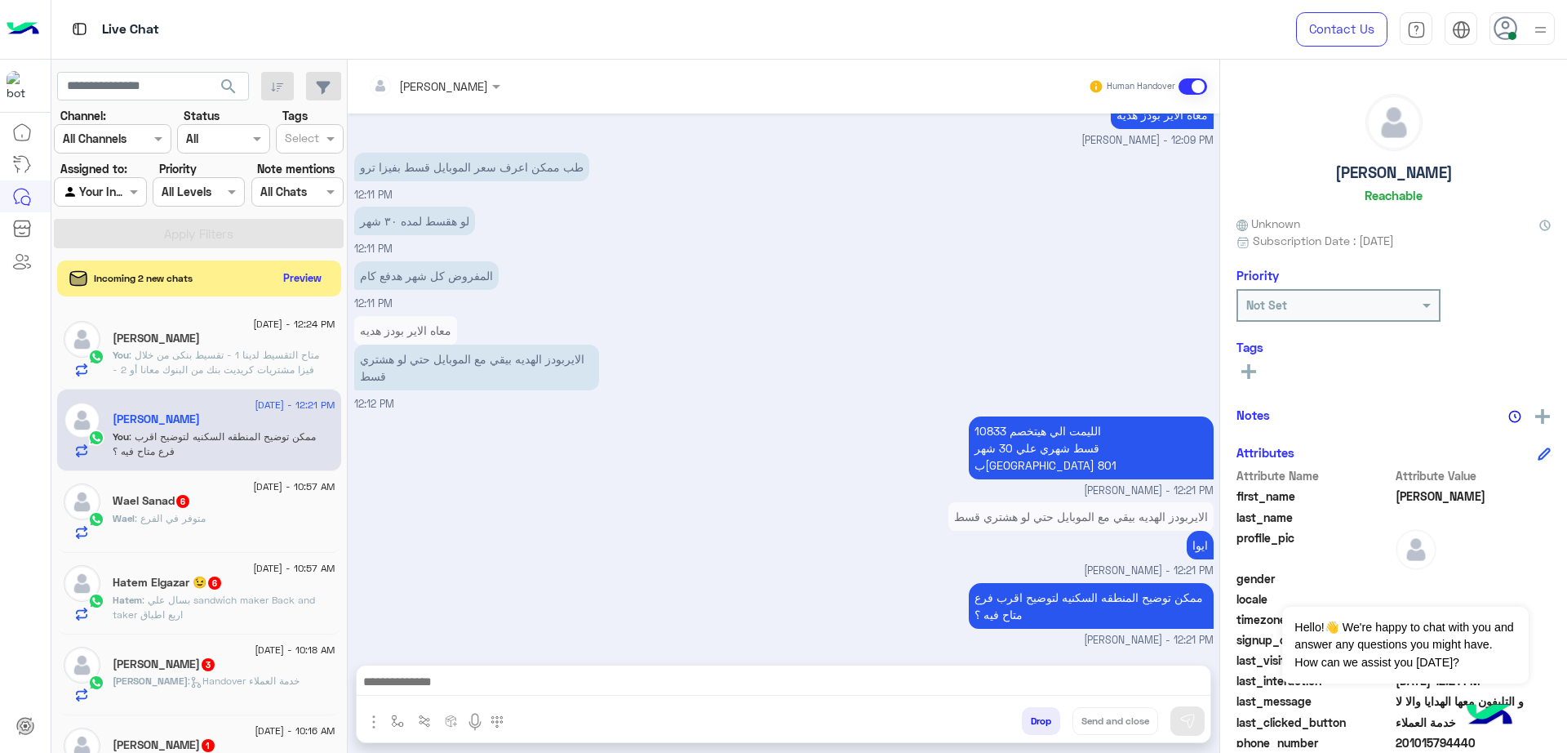
click at [206, 511] on div "Wael : متوفر في الفرع" at bounding box center [224, 525] width 223 height 29
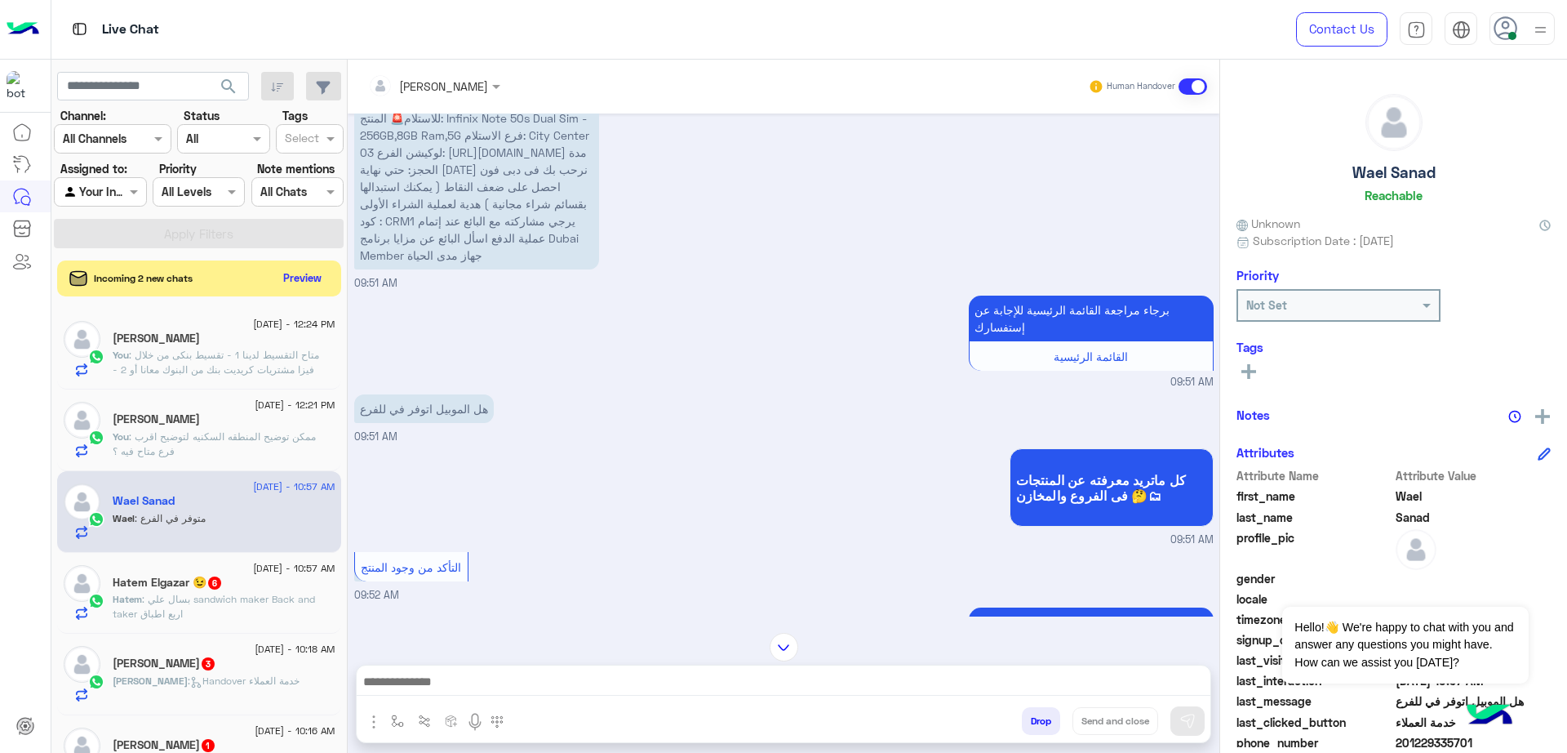
scroll to position [140, 0]
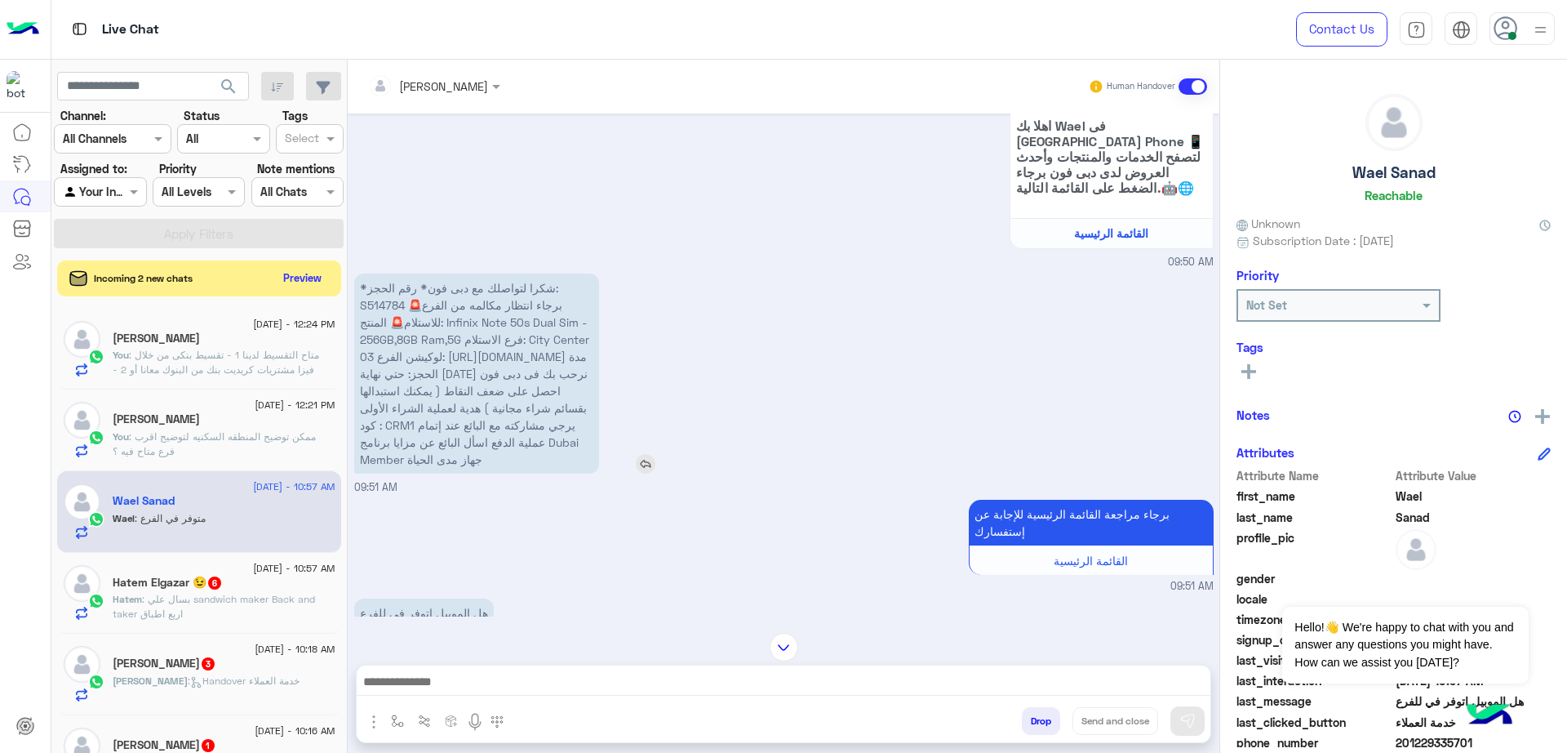
click at [365, 300] on span "*شكرا لتواصلك مع دبى فون* رقم الحجز: S514784 🚨برجاء انتظار مكالمه من الفرع للاس…" at bounding box center [474, 373] width 229 height 185
copy span "S514784"
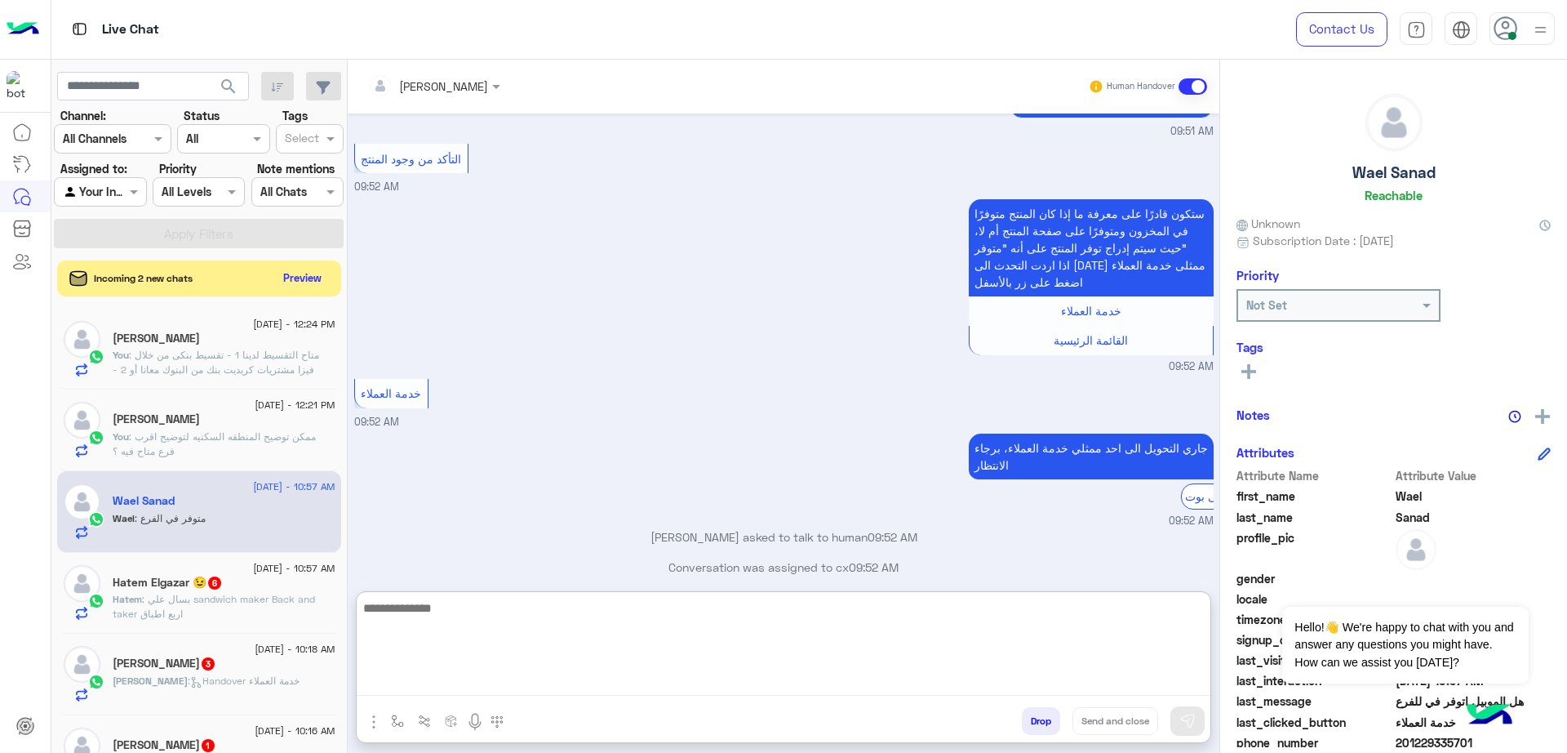
click at [551, 693] on textarea at bounding box center [784, 647] width 854 height 98
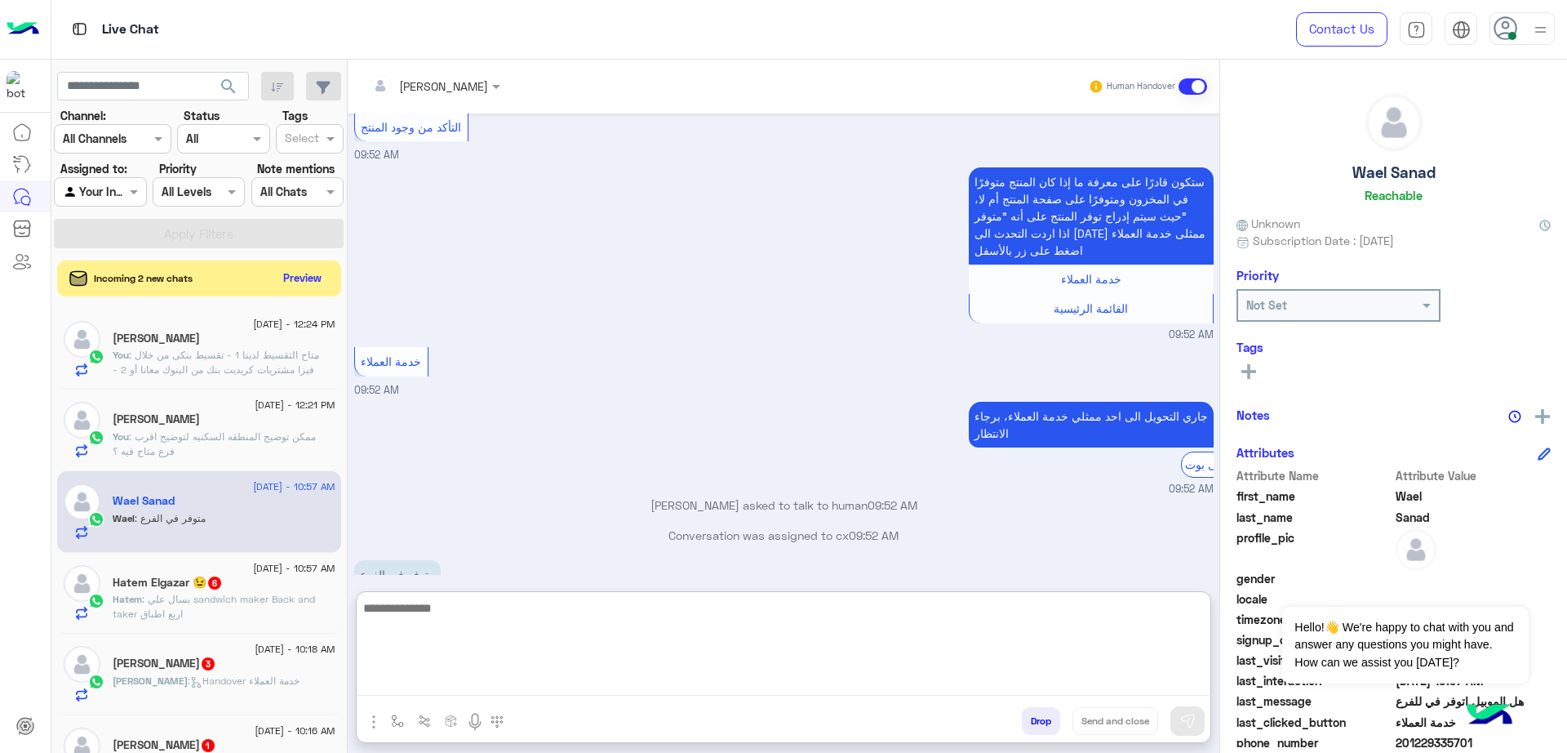
paste textarea "**********"
type textarea "**********"
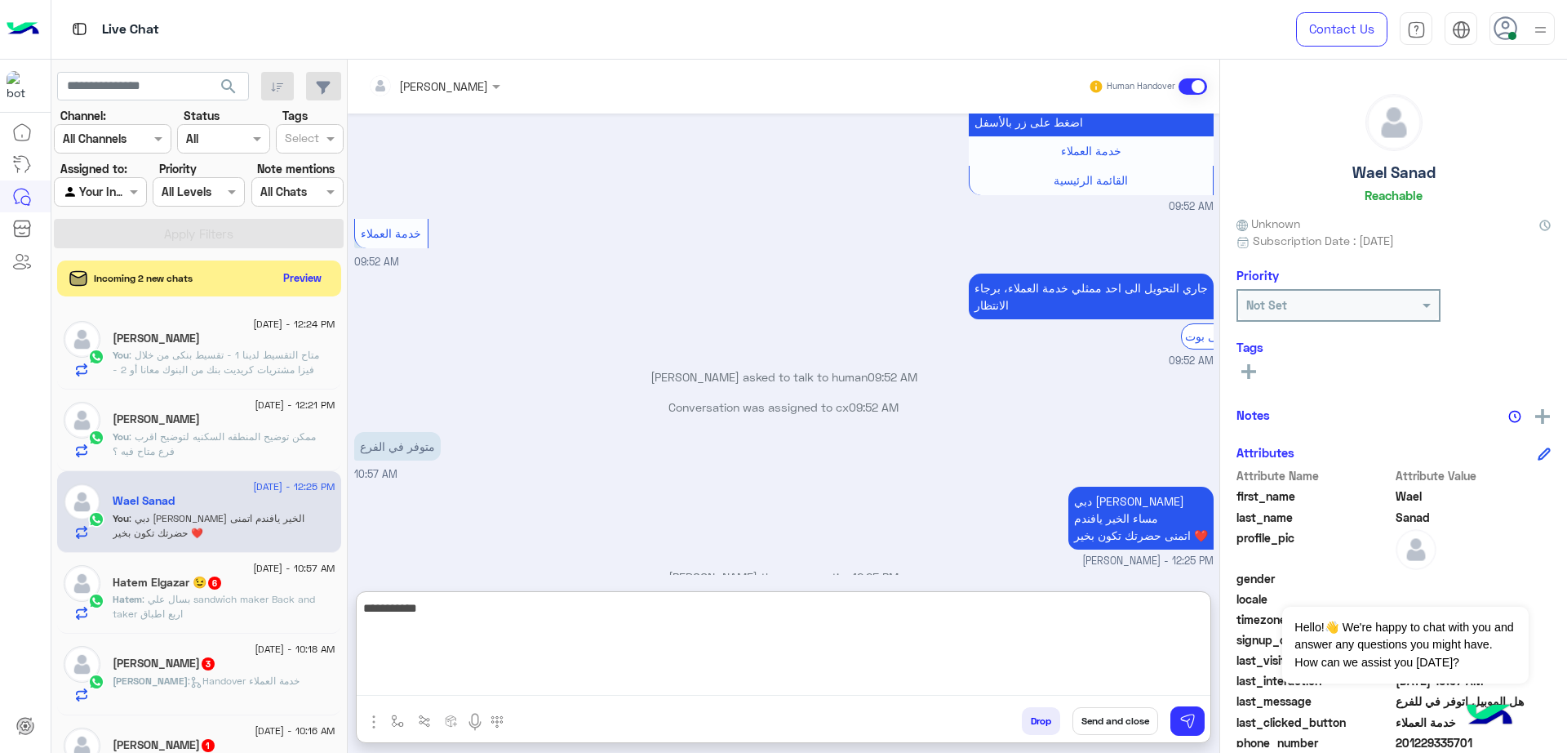
scroll to position [941, 0]
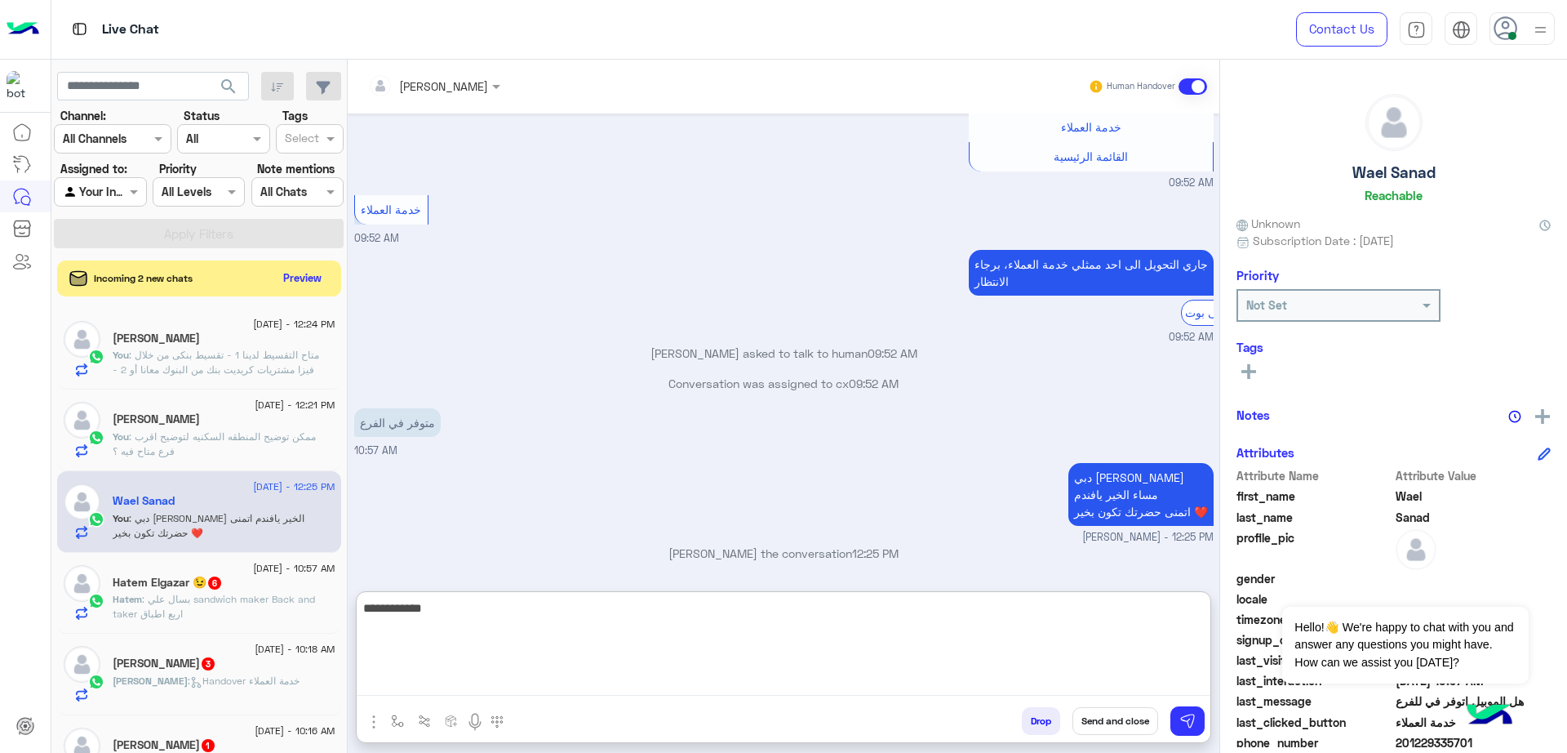
type textarea "**********"
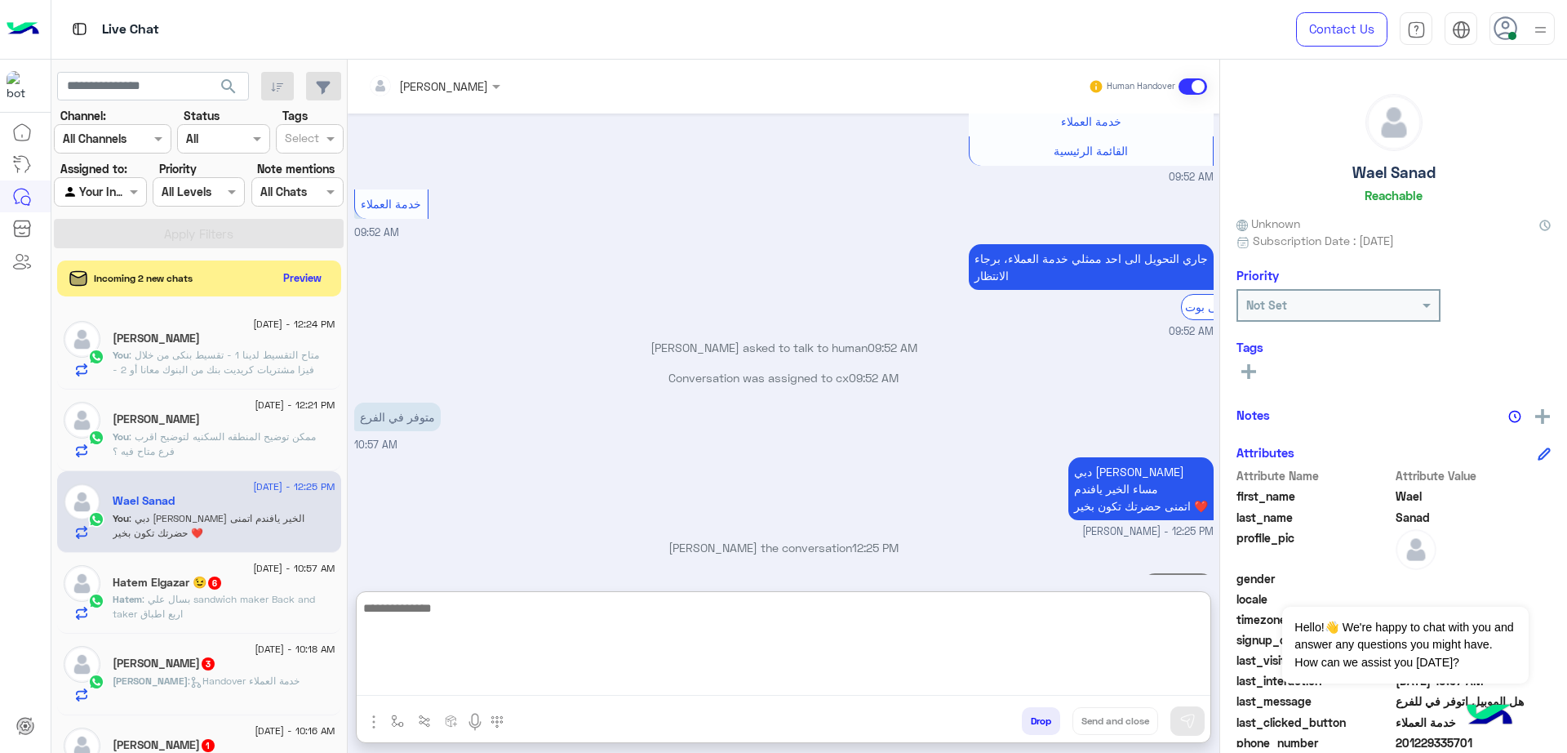
scroll to position [994, 0]
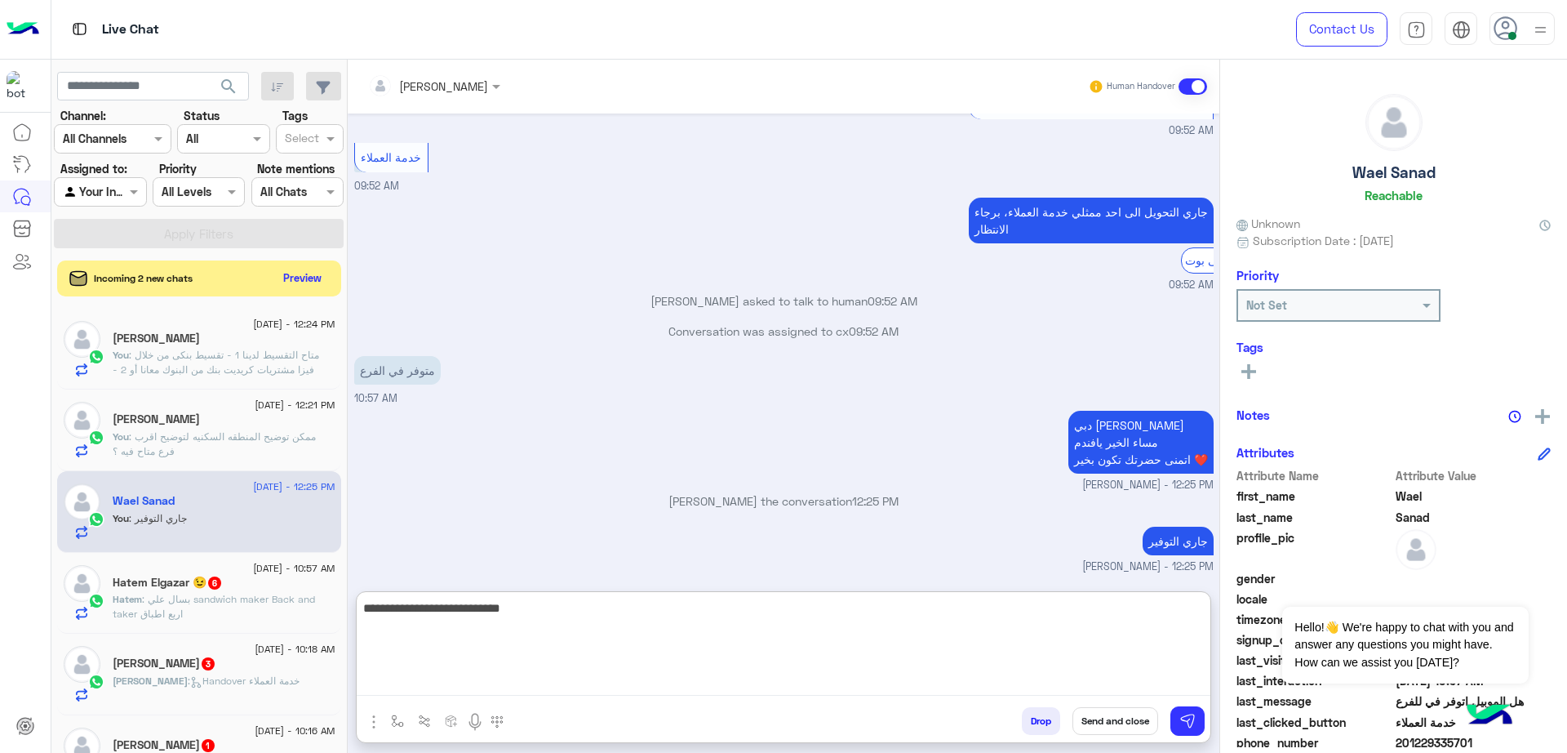
type textarea "**********"
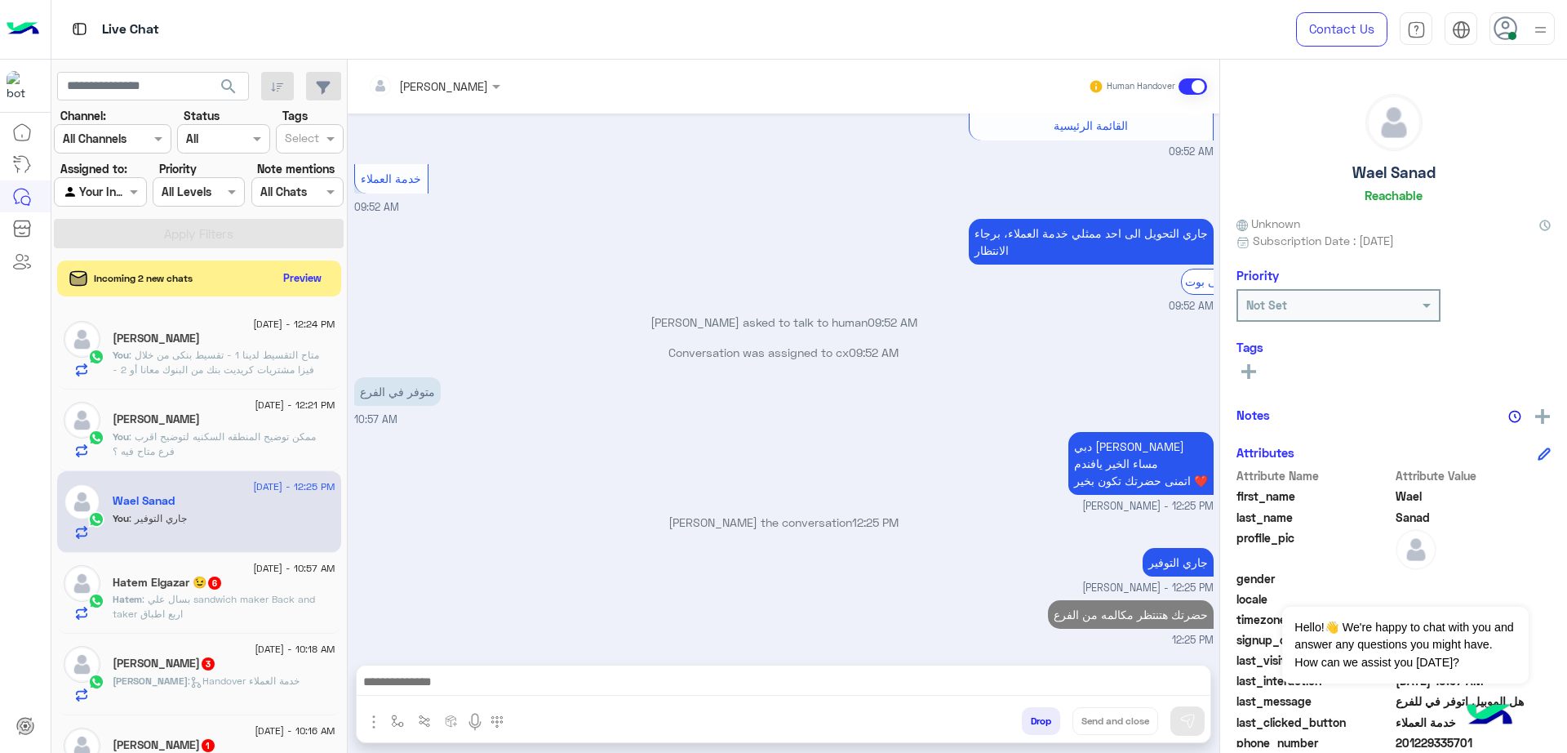
click at [220, 415] on div "[PERSON_NAME]" at bounding box center [224, 420] width 223 height 17
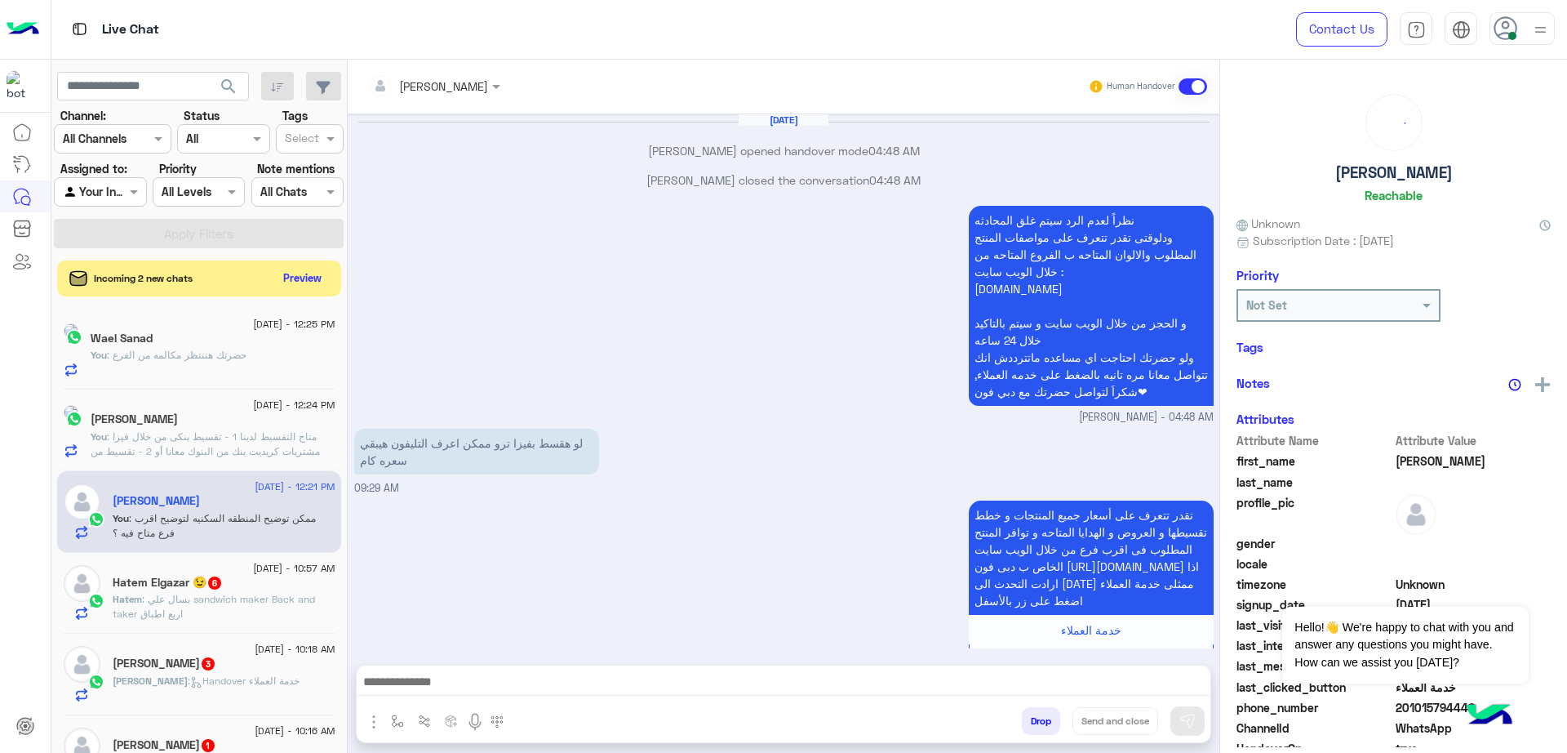
scroll to position [986, 0]
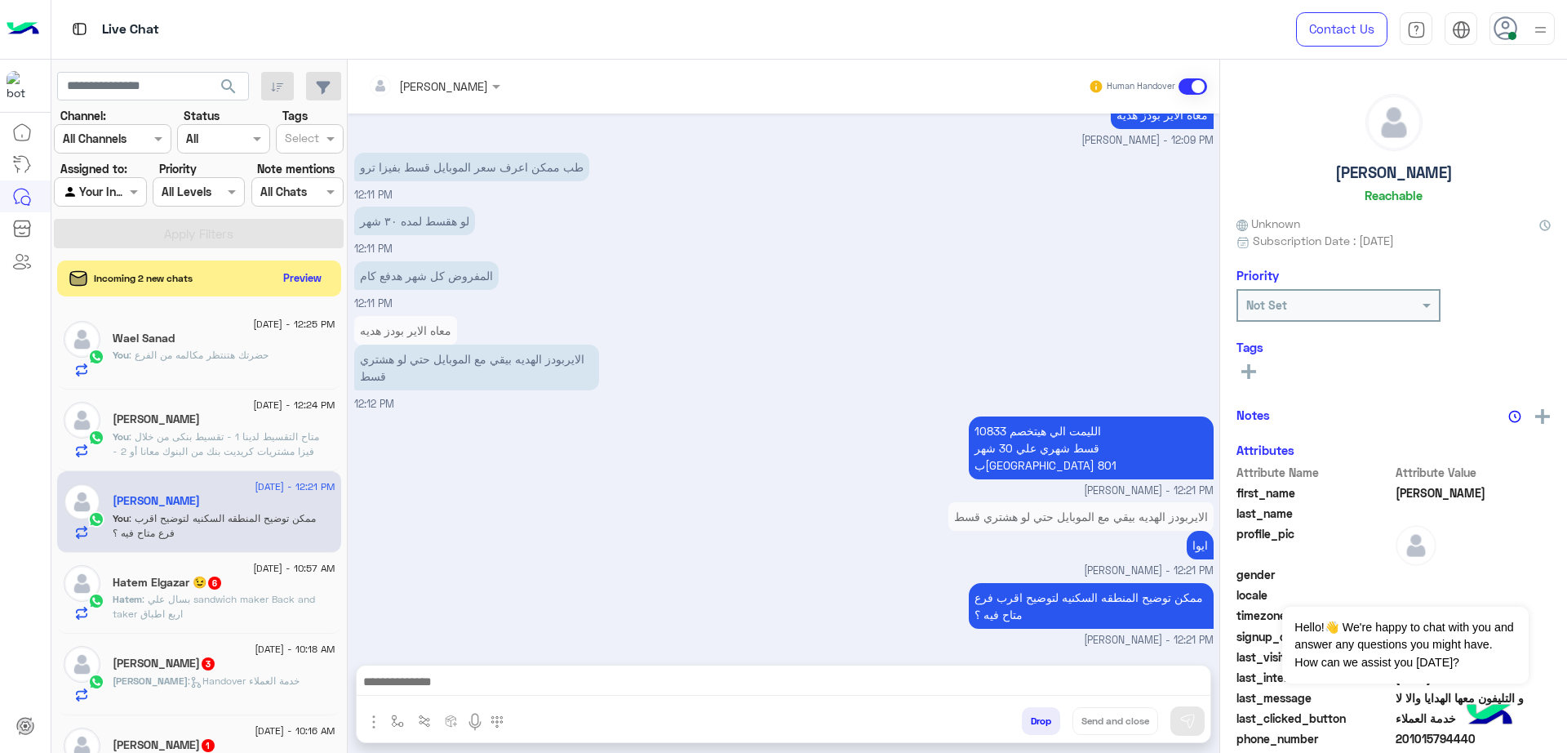
click at [169, 419] on div "[PERSON_NAME]" at bounding box center [224, 420] width 223 height 17
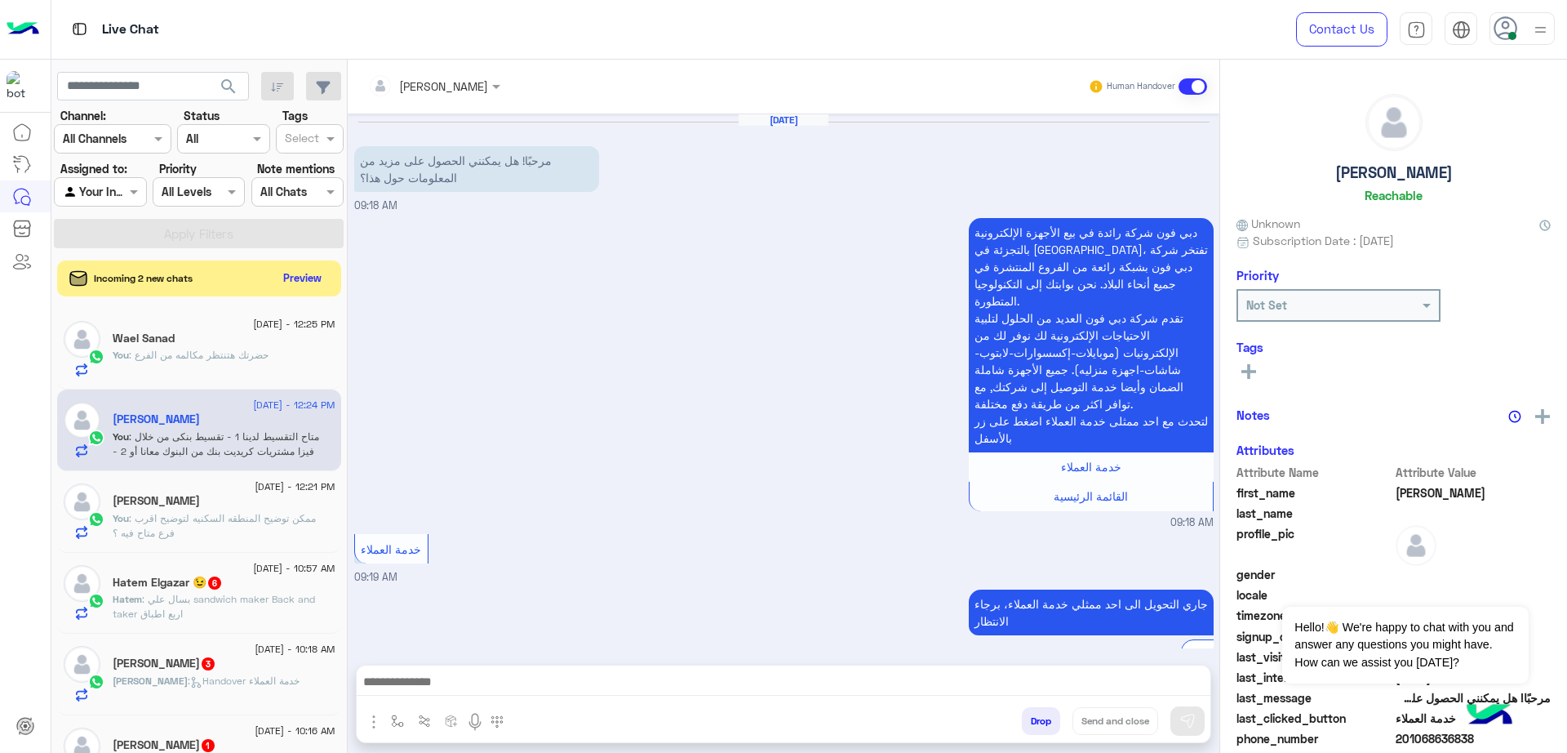
scroll to position [519, 0]
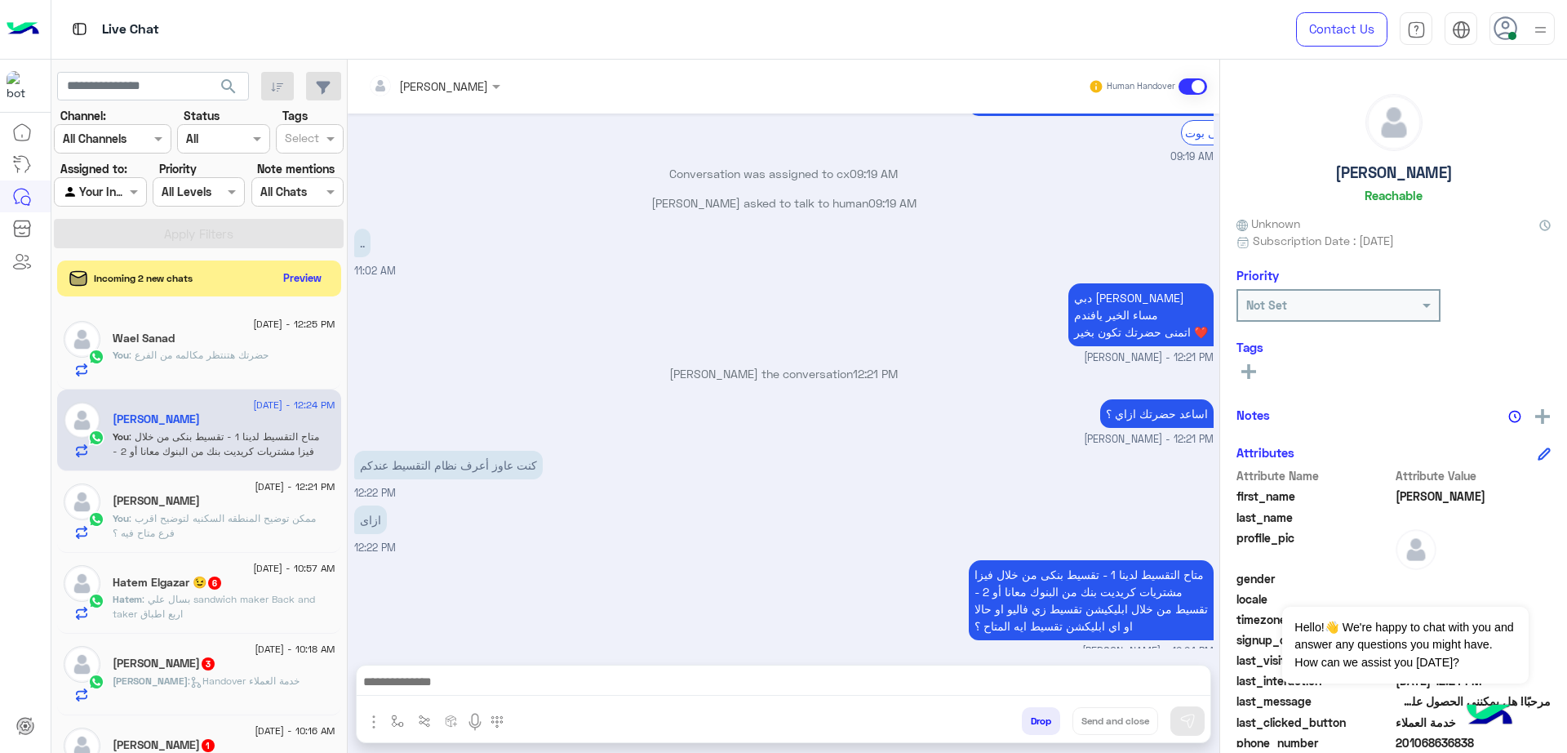
click at [260, 603] on span ": بسال علي sandwich maker Back and taker اربع اطباق" at bounding box center [214, 606] width 202 height 27
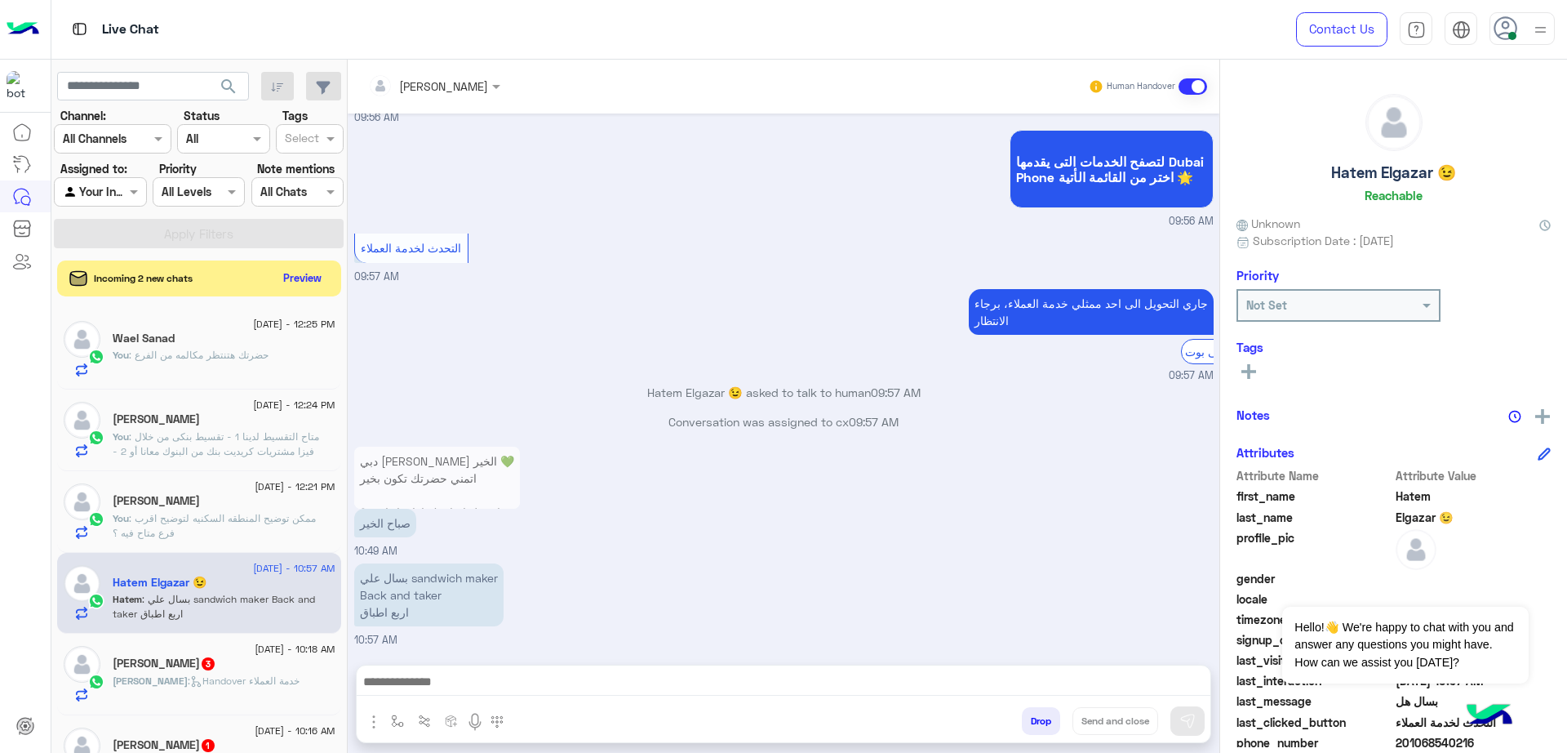
scroll to position [1169, 0]
click at [451, 584] on p "بسال علي sandwich maker Back and taker اربع اطباق" at bounding box center [428, 594] width 149 height 63
click at [383, 594] on p "بسال علي sandwich maker Back and taker اربع اطباق" at bounding box center [428, 594] width 149 height 63
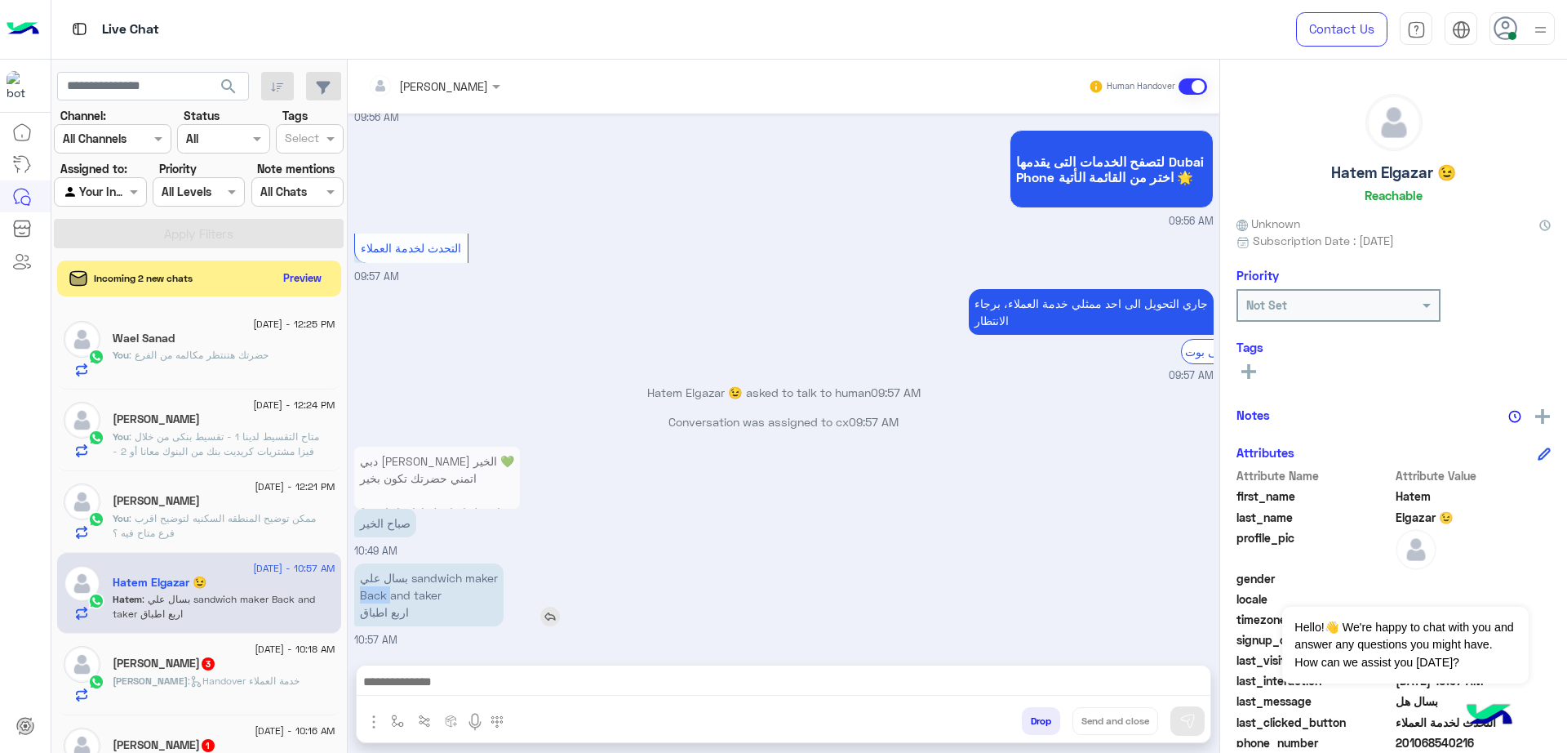
click at [383, 594] on p "بسال علي sandwich maker Back and taker اربع اطباق" at bounding box center [428, 594] width 149 height 63
copy p "Back and taker"
click at [269, 353] on div "You : حضرتك هتنتظر مكالمه من الفرع" at bounding box center [224, 362] width 223 height 29
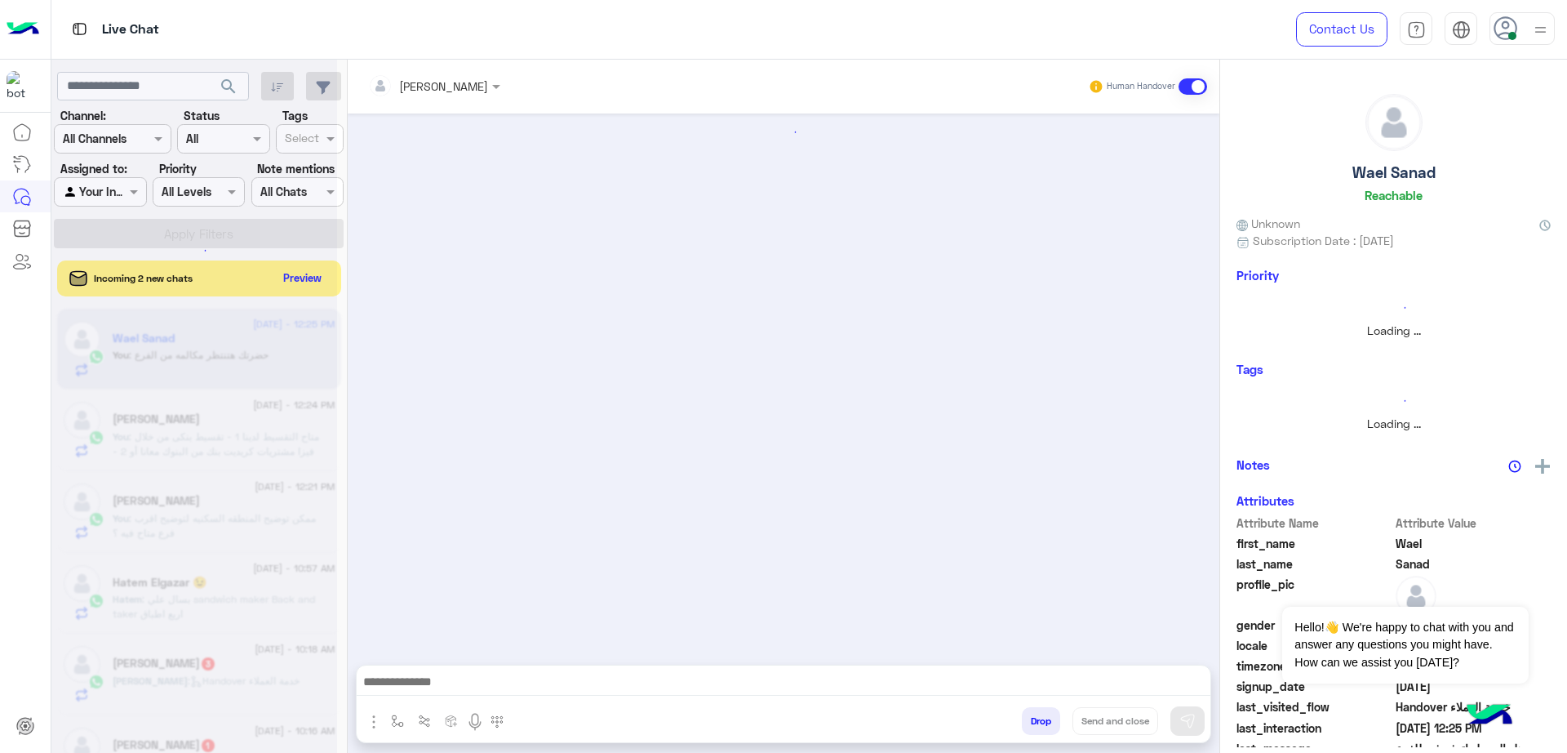
scroll to position [972, 0]
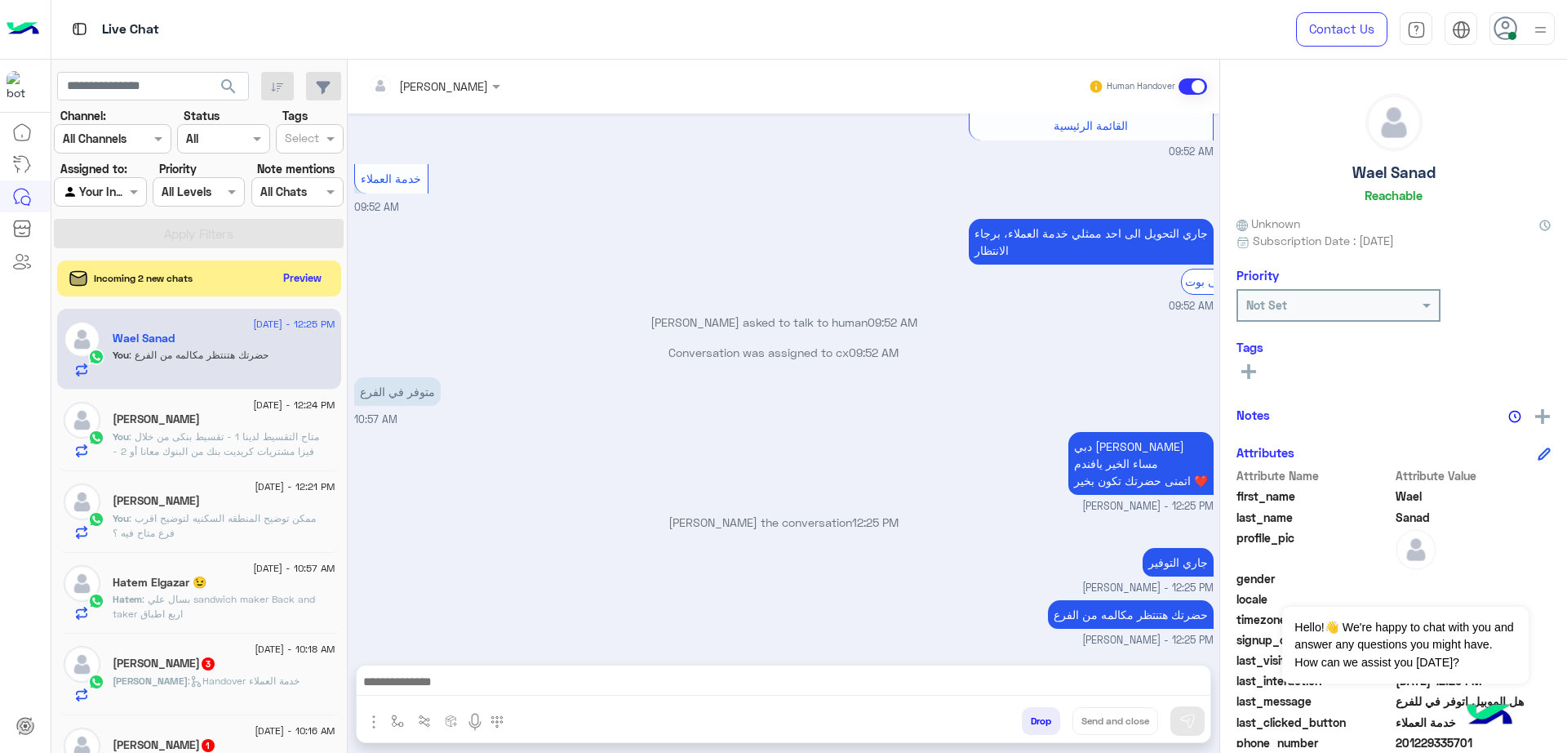
click at [753, 712] on div "Drop Send and close" at bounding box center [863, 724] width 695 height 36
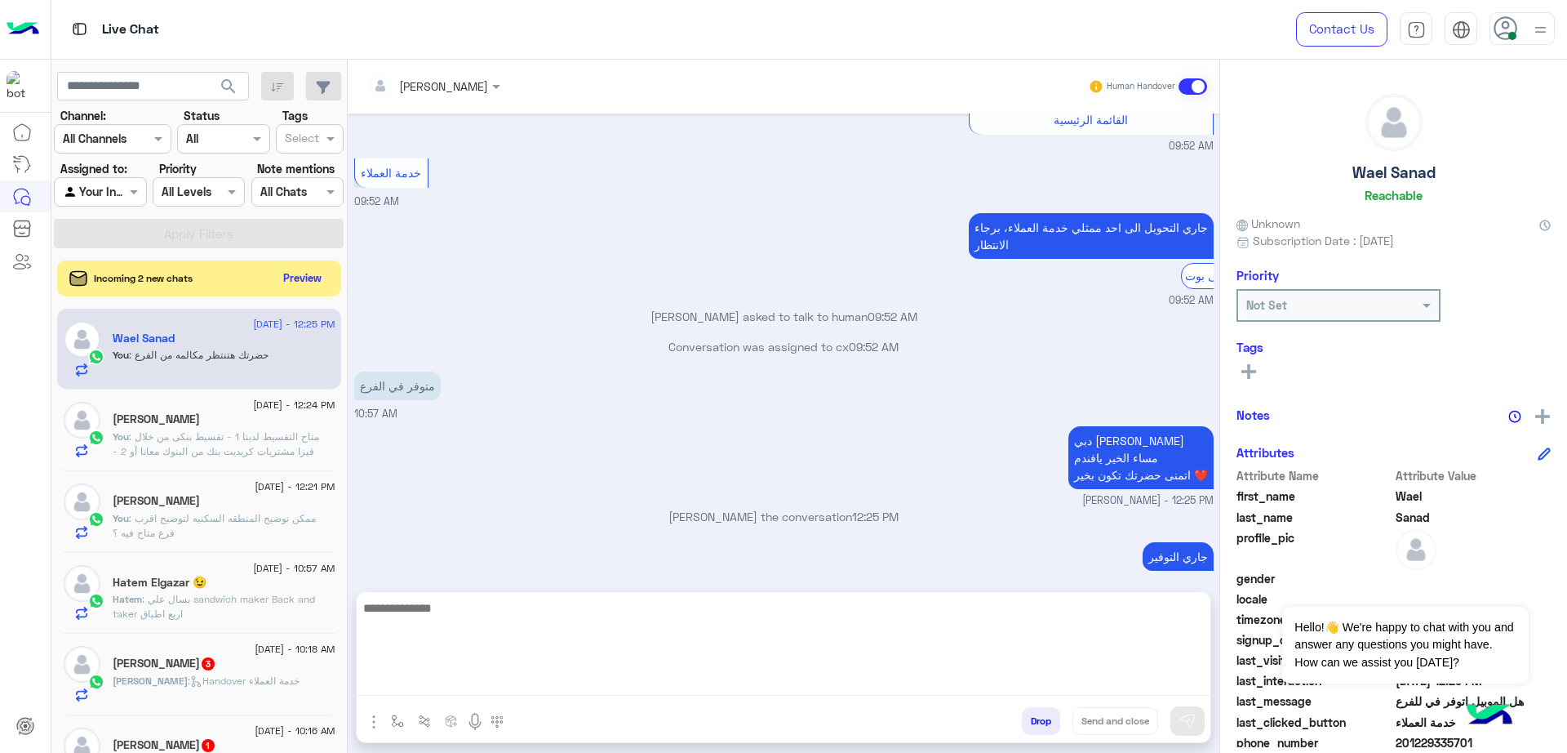
click at [761, 691] on textarea at bounding box center [784, 647] width 854 height 98
paste textarea "**********"
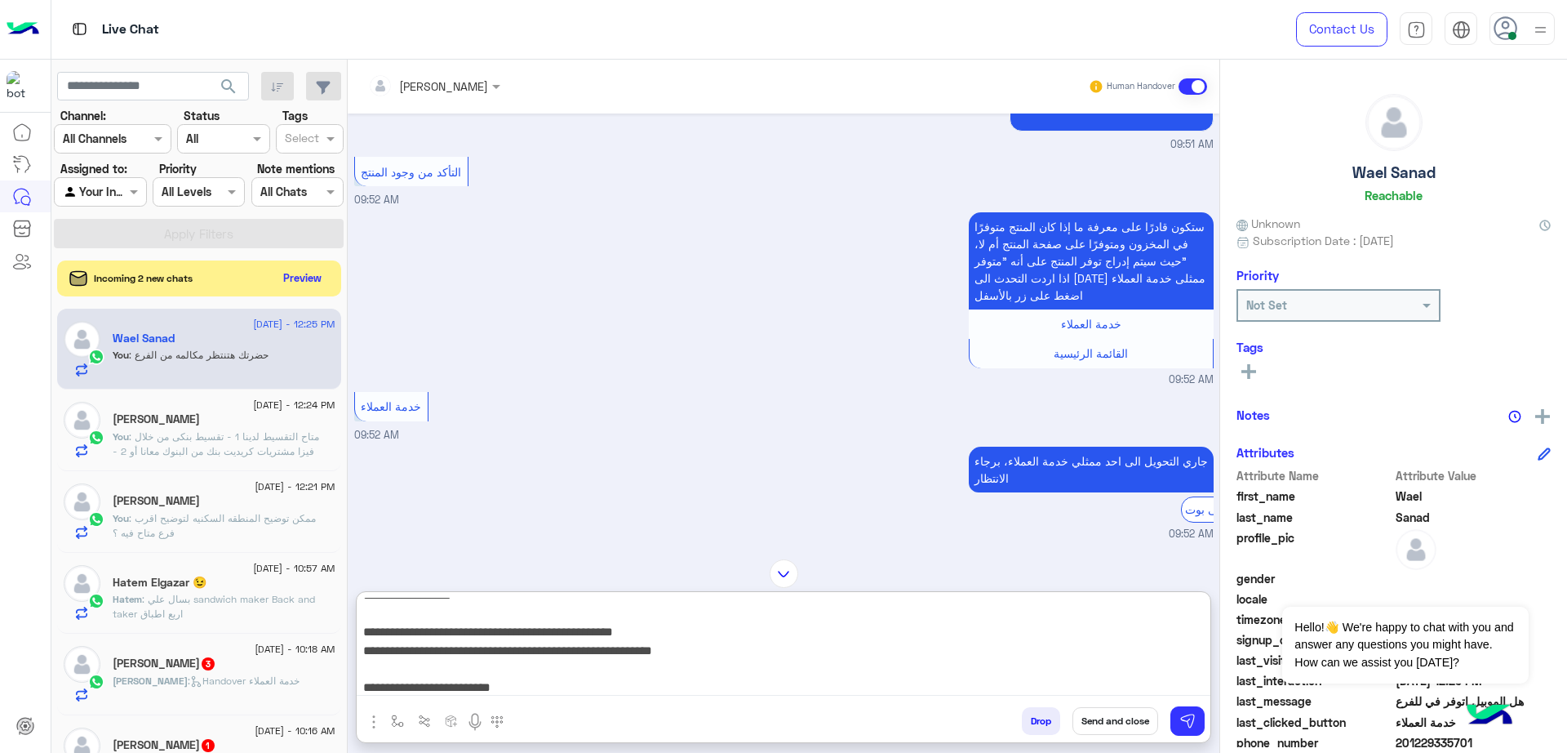
scroll to position [433, 0]
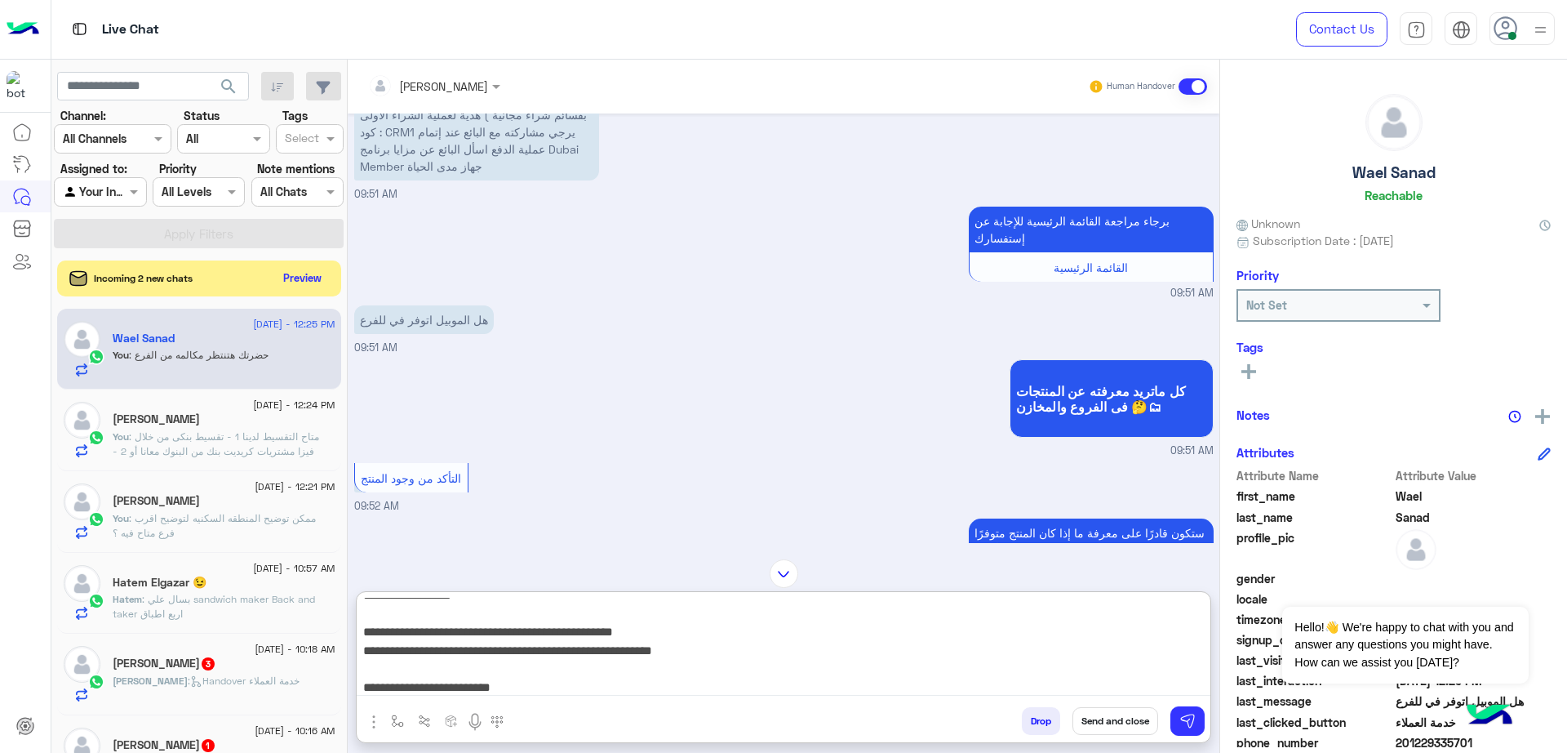
type textarea "**********"
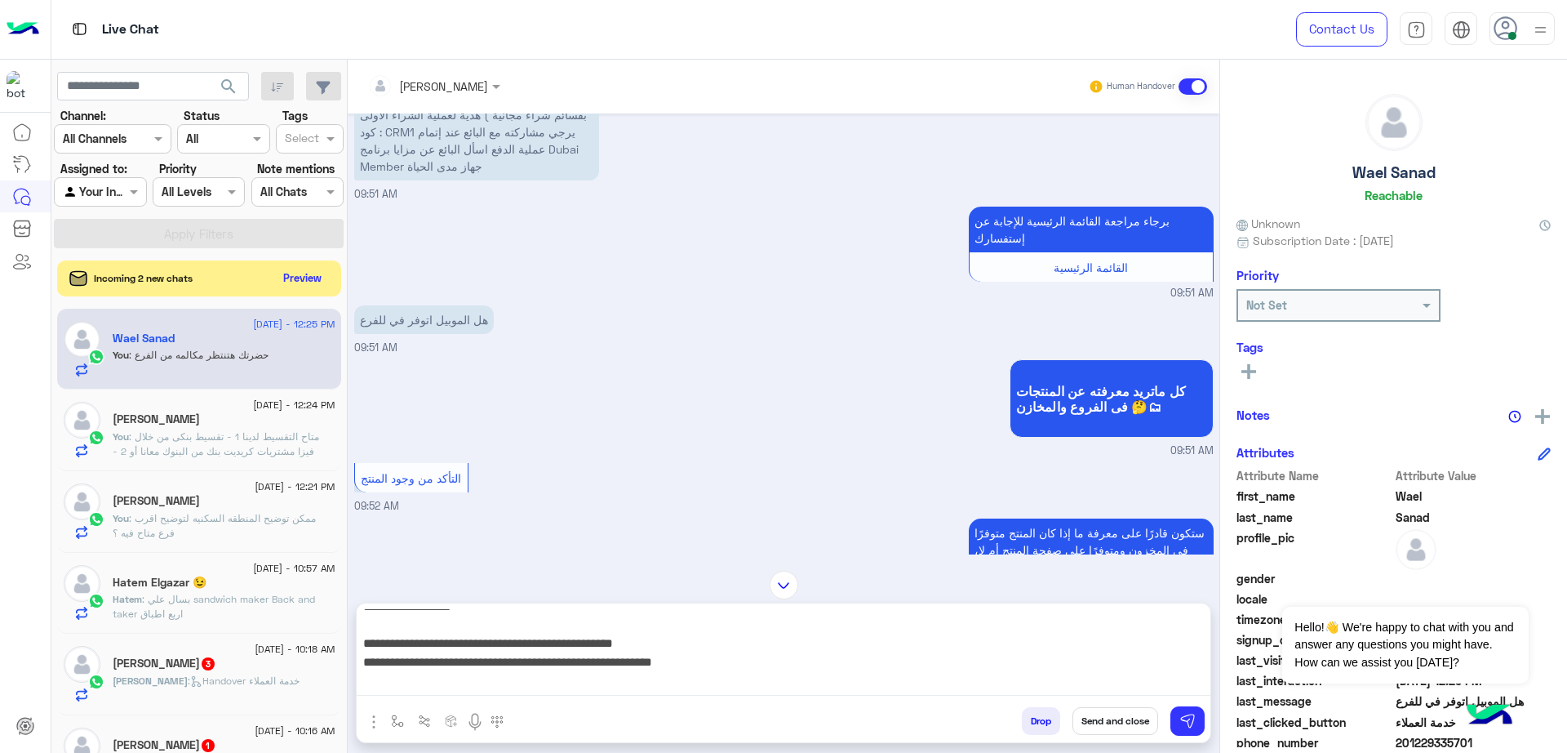
click at [1122, 717] on button "Send and close" at bounding box center [1116, 721] width 86 height 28
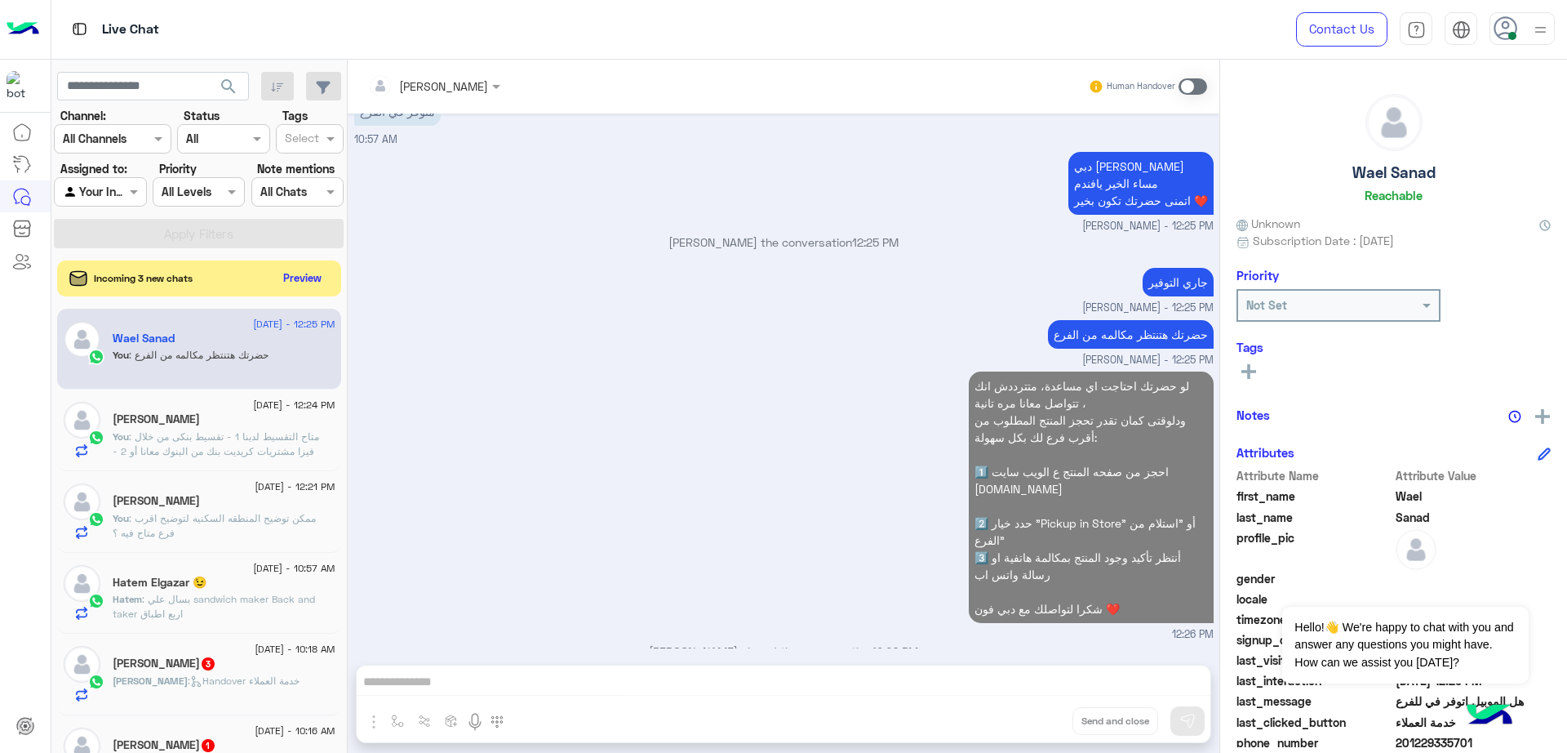
scroll to position [1277, 0]
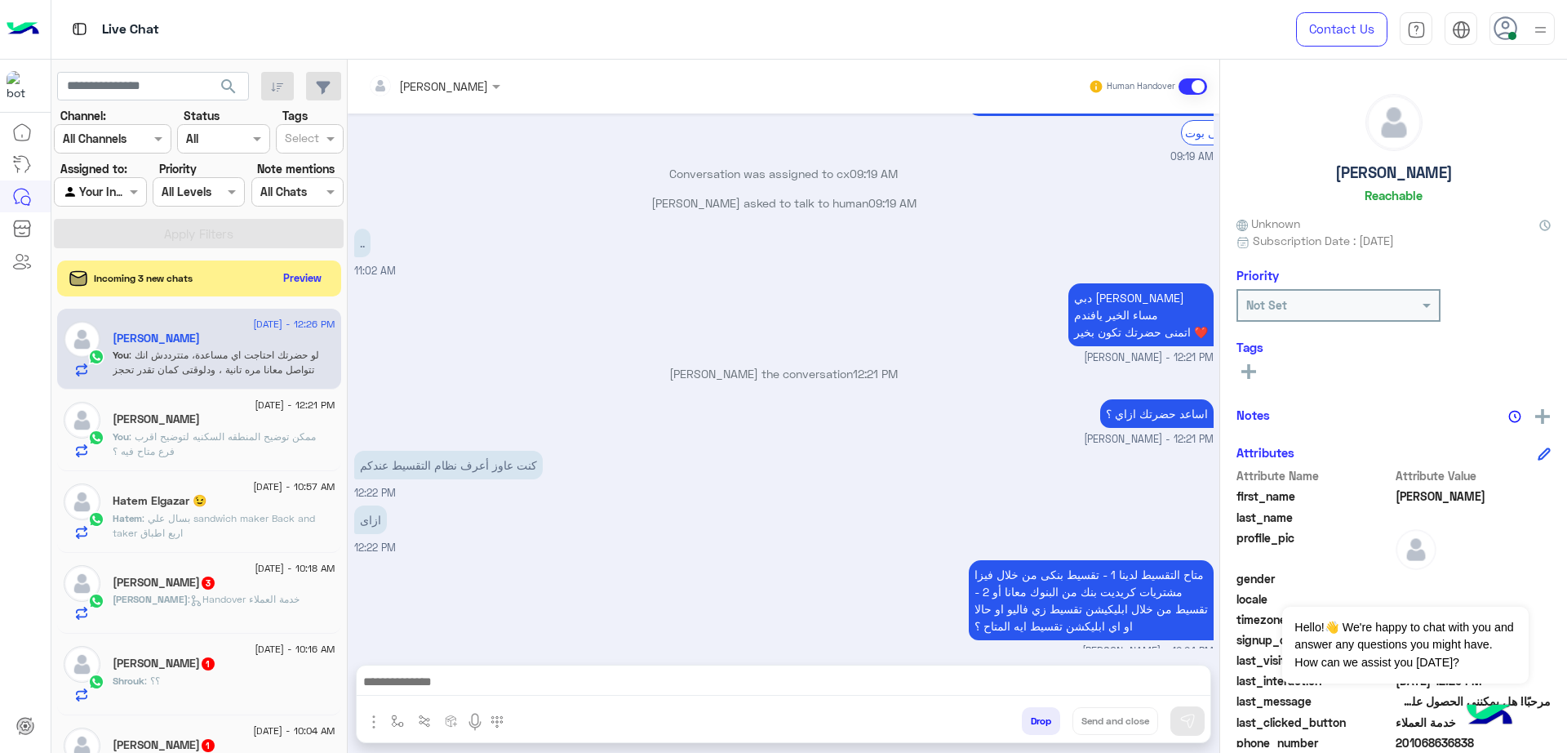
scroll to position [518, 0]
click at [229, 432] on span ": ممكن توضيح المنطقه السكنيه لتوضيح اقرب فرع متاح فيه ؟" at bounding box center [214, 443] width 203 height 27
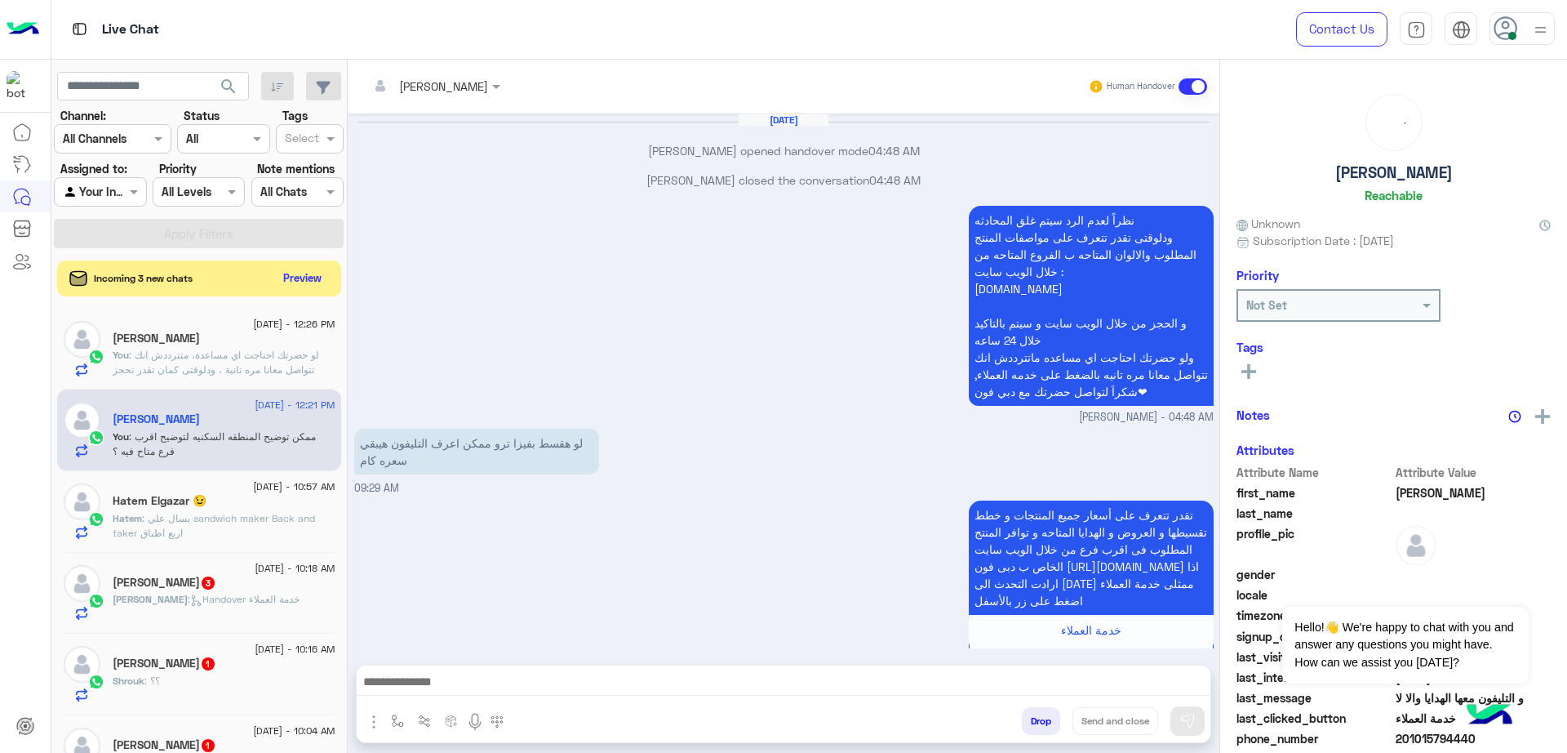
scroll to position [986, 0]
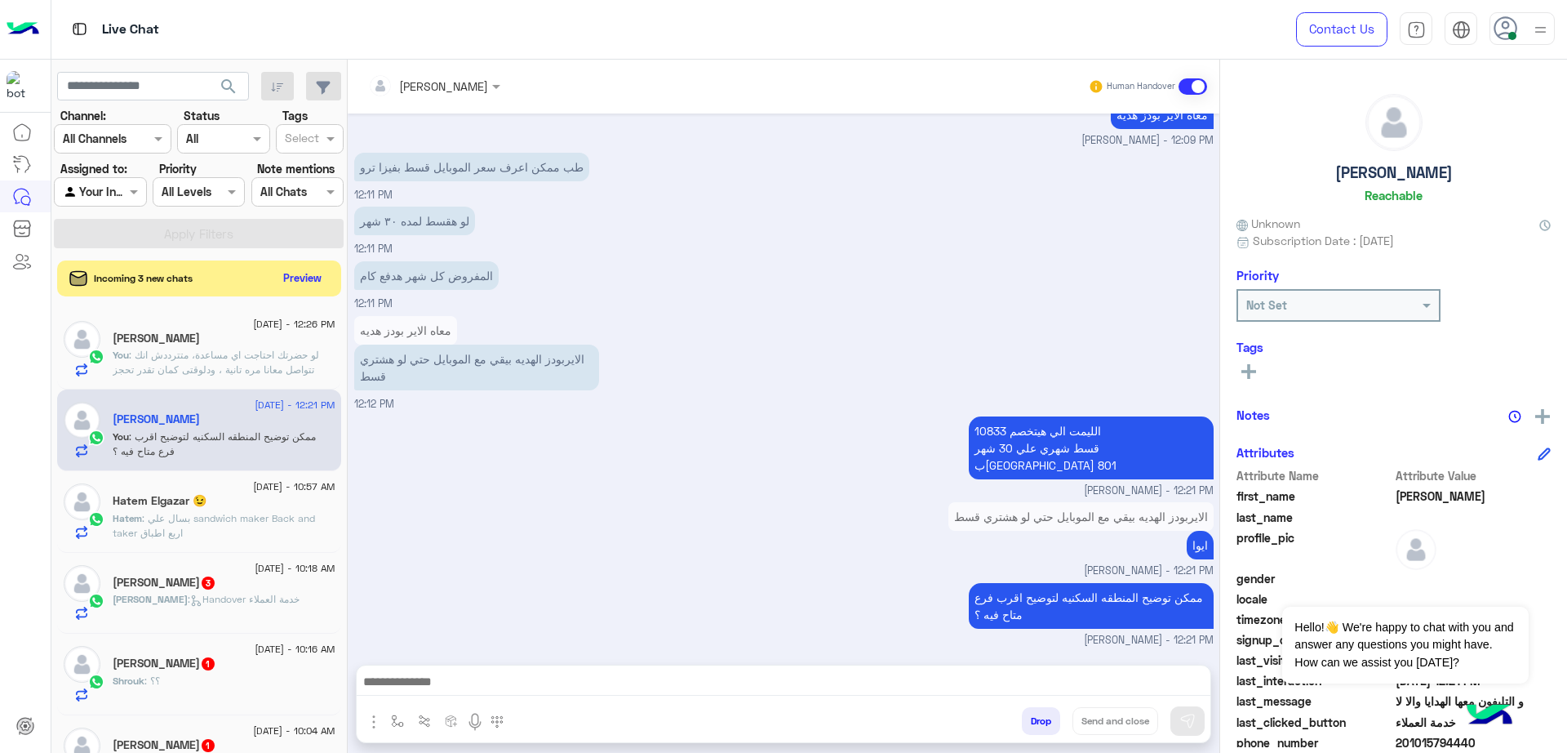
click at [214, 337] on div "[PERSON_NAME]" at bounding box center [224, 339] width 223 height 17
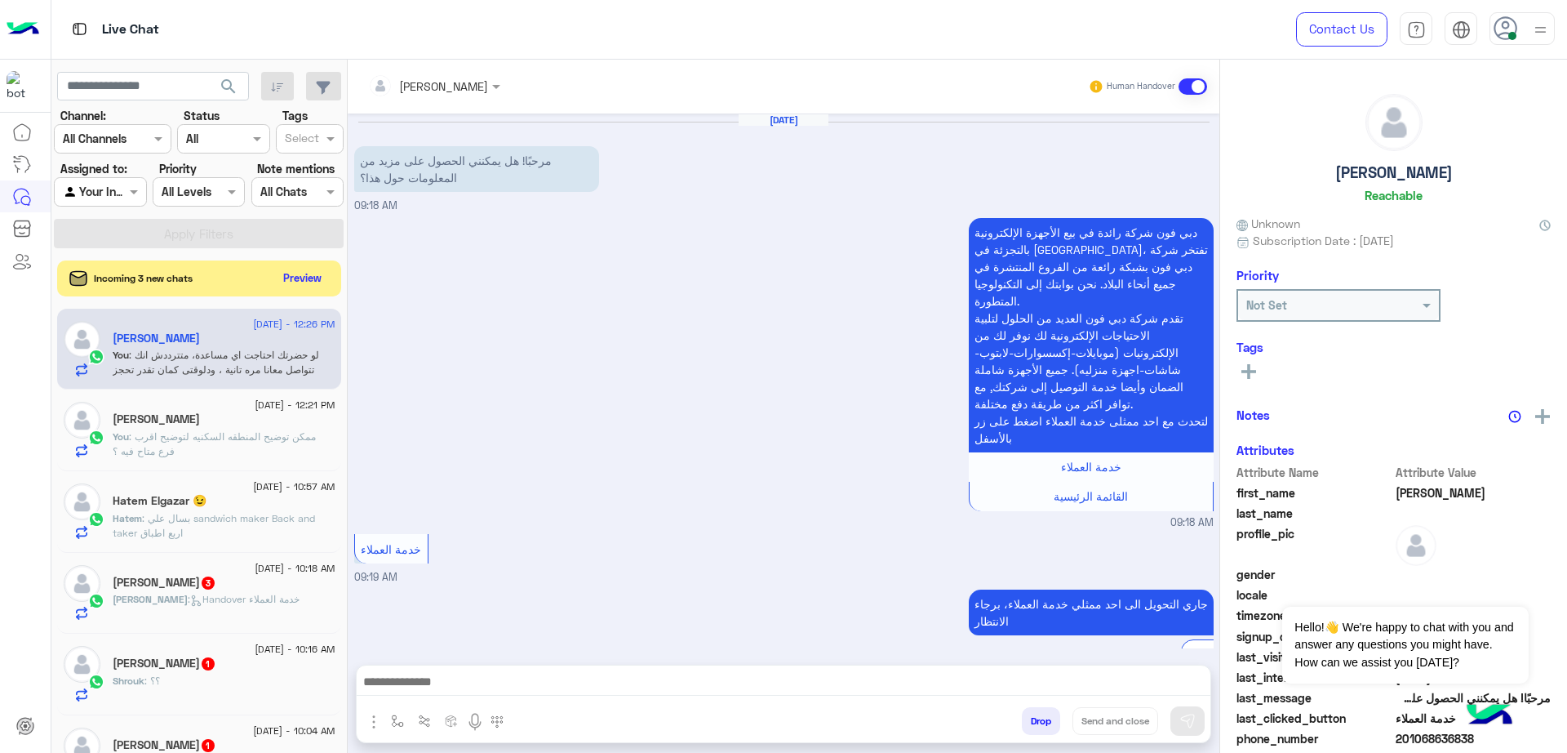
scroll to position [519, 0]
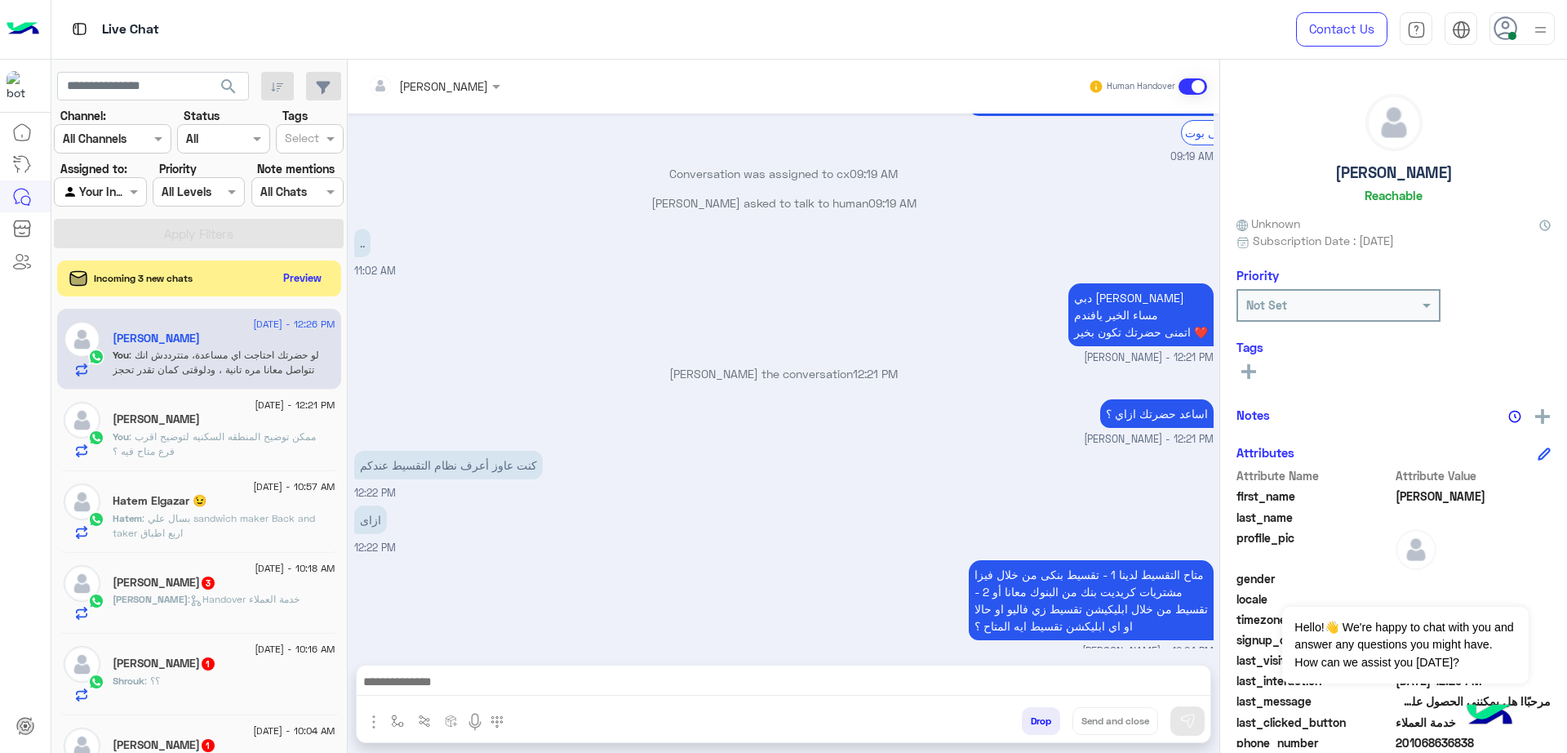
click at [562, 685] on textarea at bounding box center [784, 683] width 854 height 24
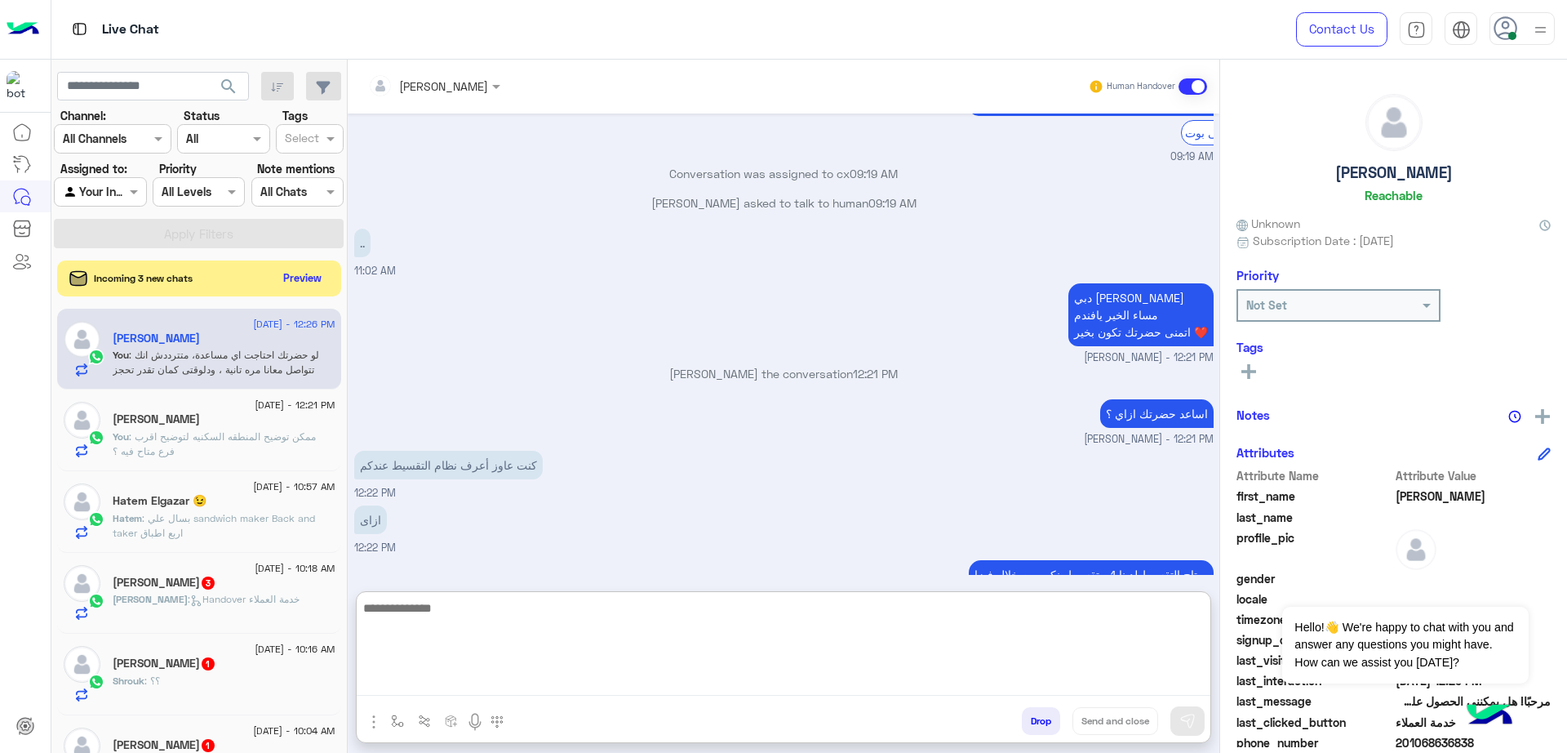
paste textarea "**********"
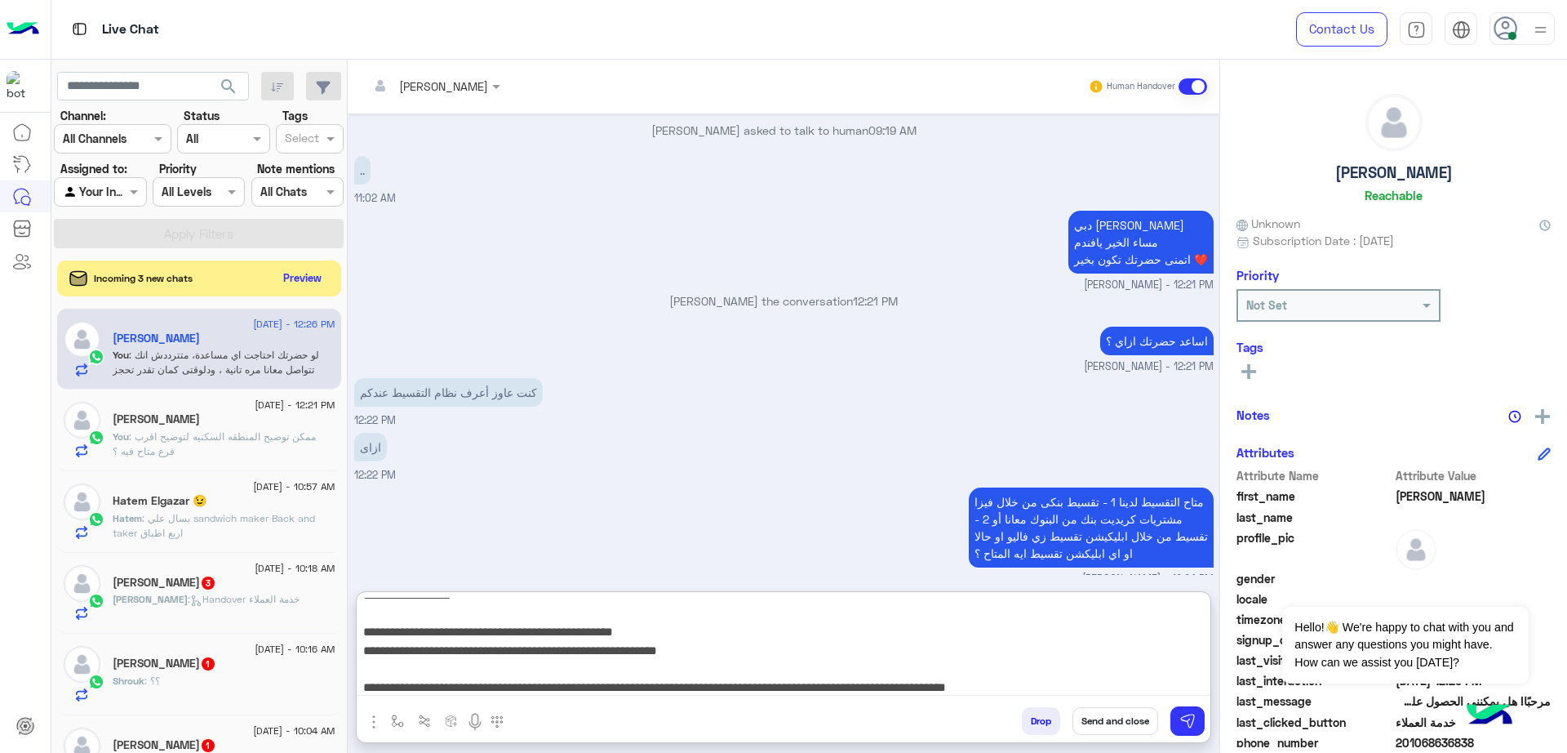
scroll to position [90, 0]
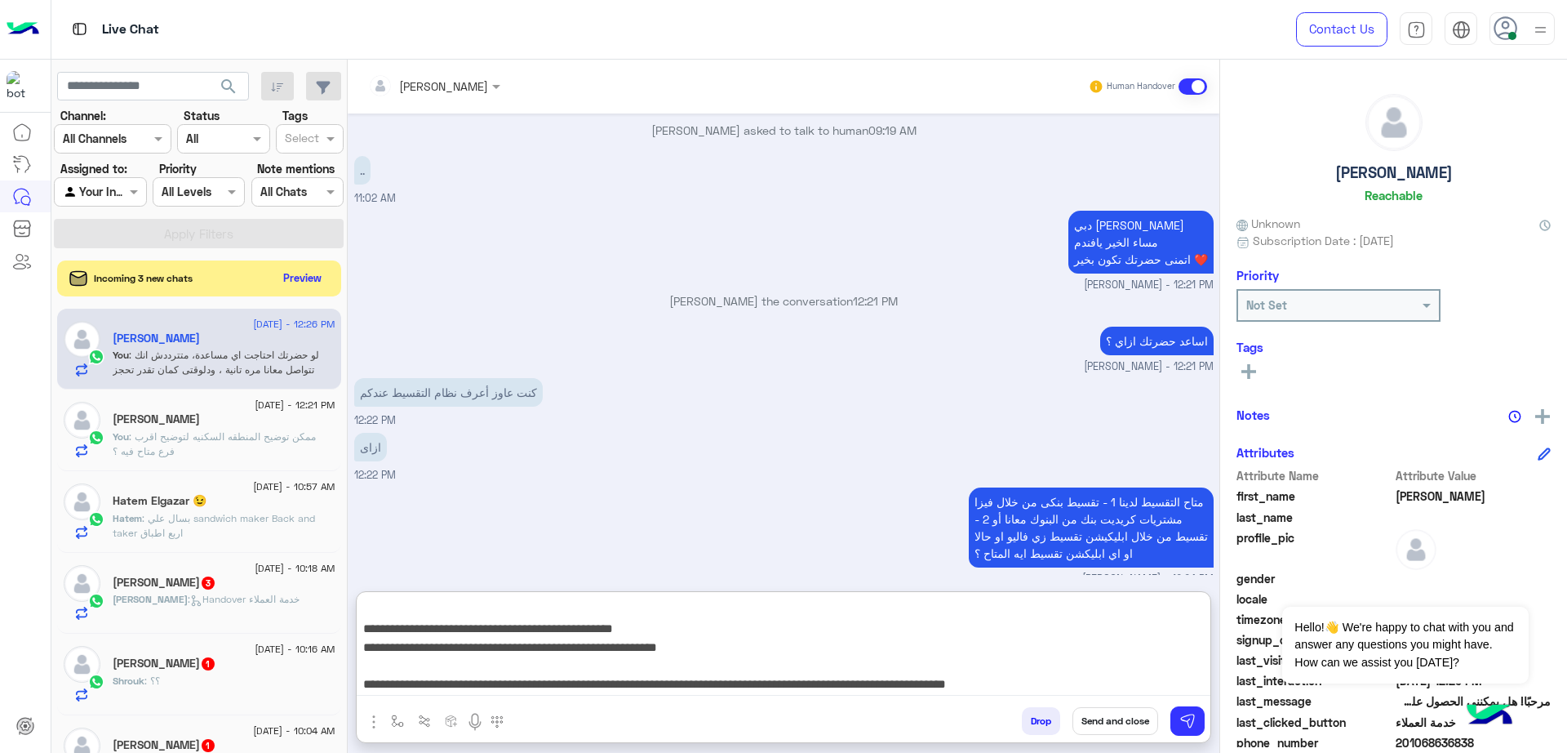
type textarea "**********"
click at [1127, 722] on button "Send and close" at bounding box center [1116, 721] width 86 height 28
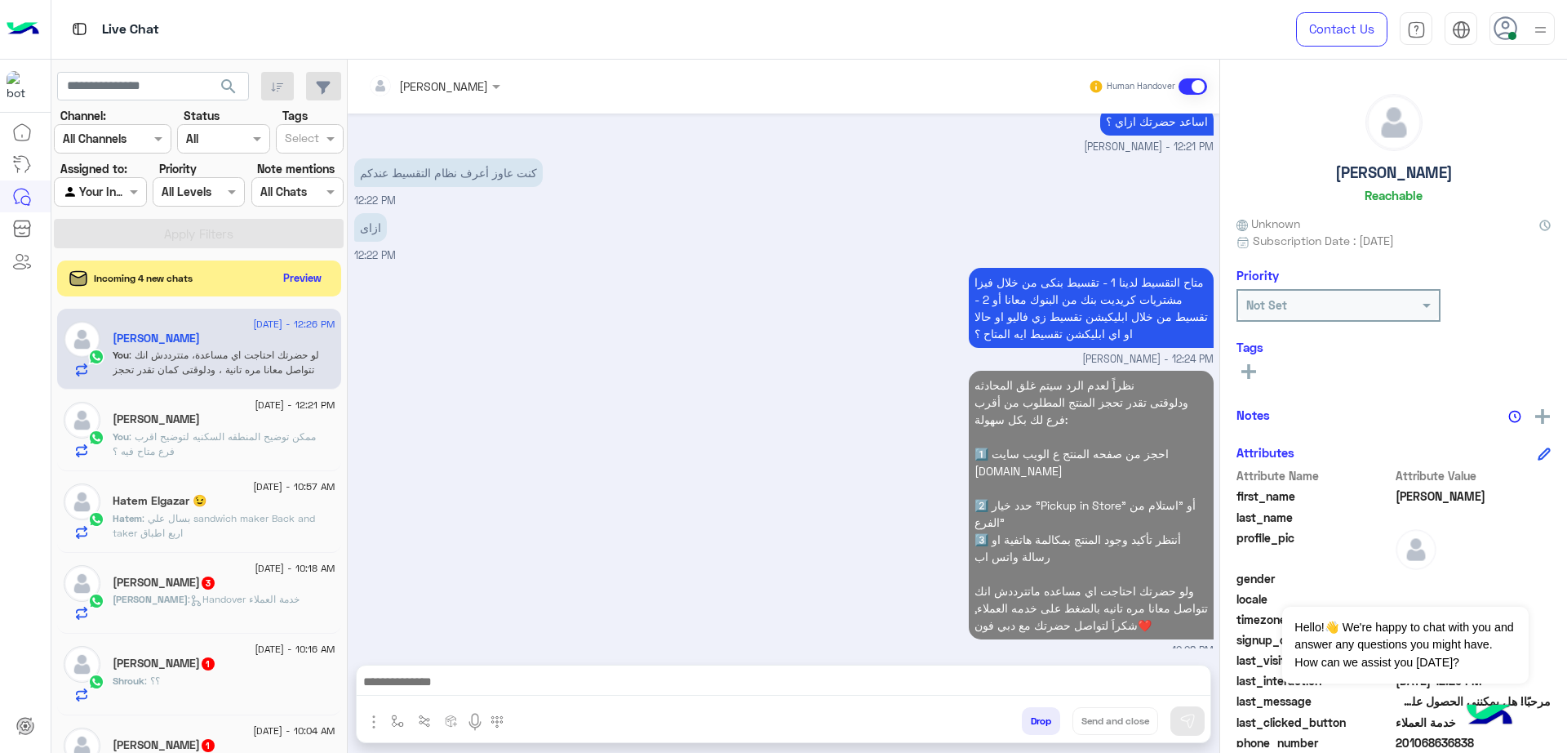
scroll to position [841, 0]
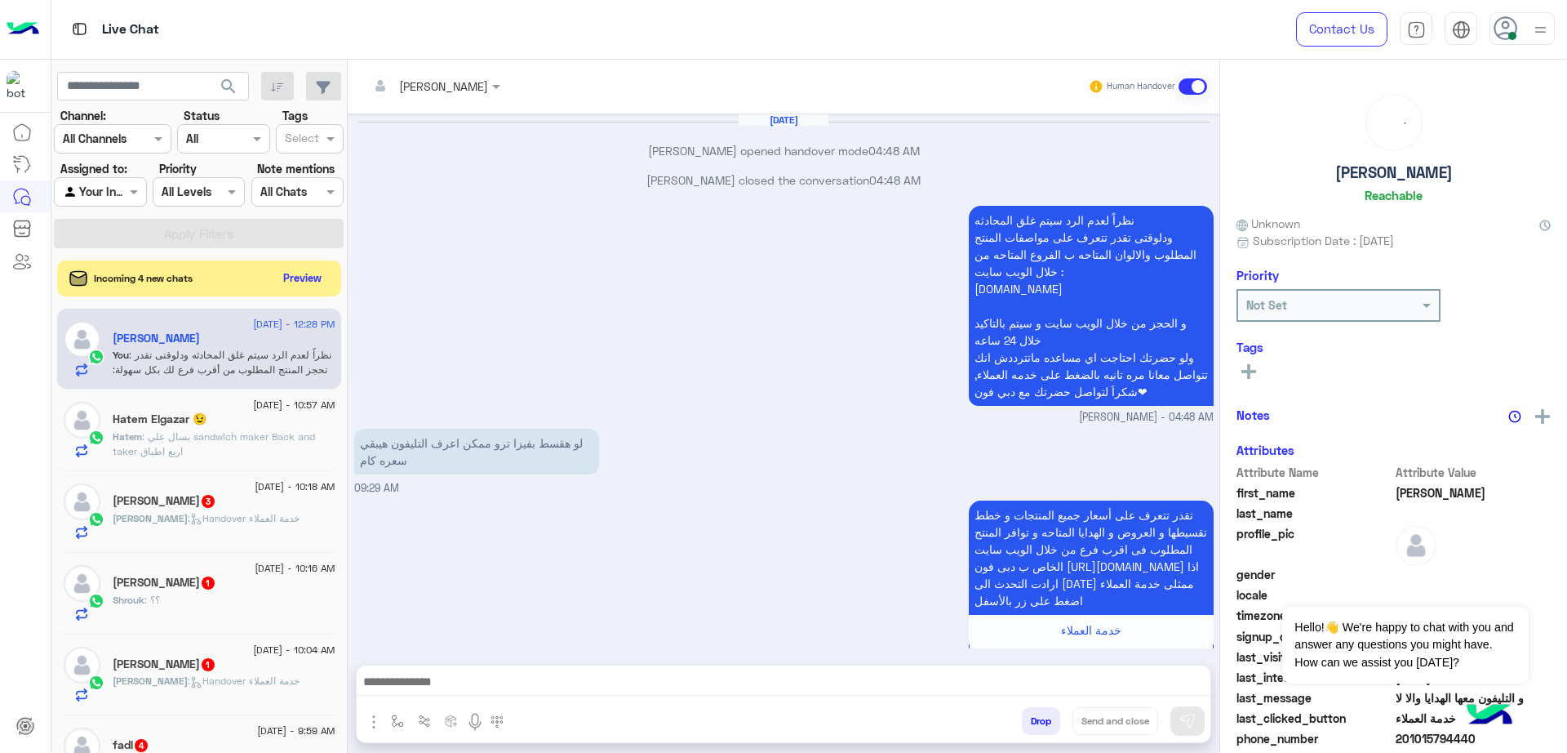
scroll to position [986, 0]
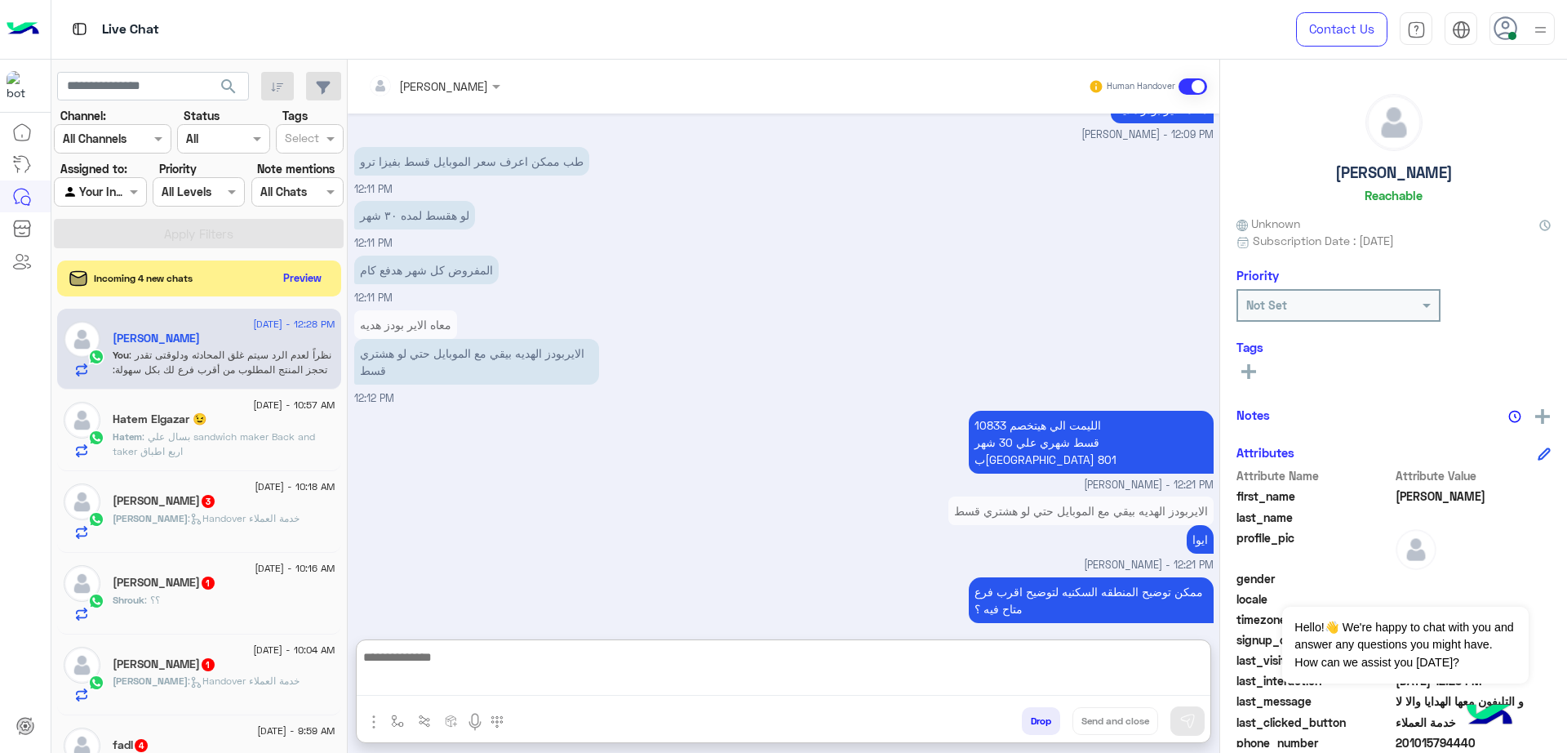
click at [676, 691] on textarea at bounding box center [784, 672] width 854 height 50
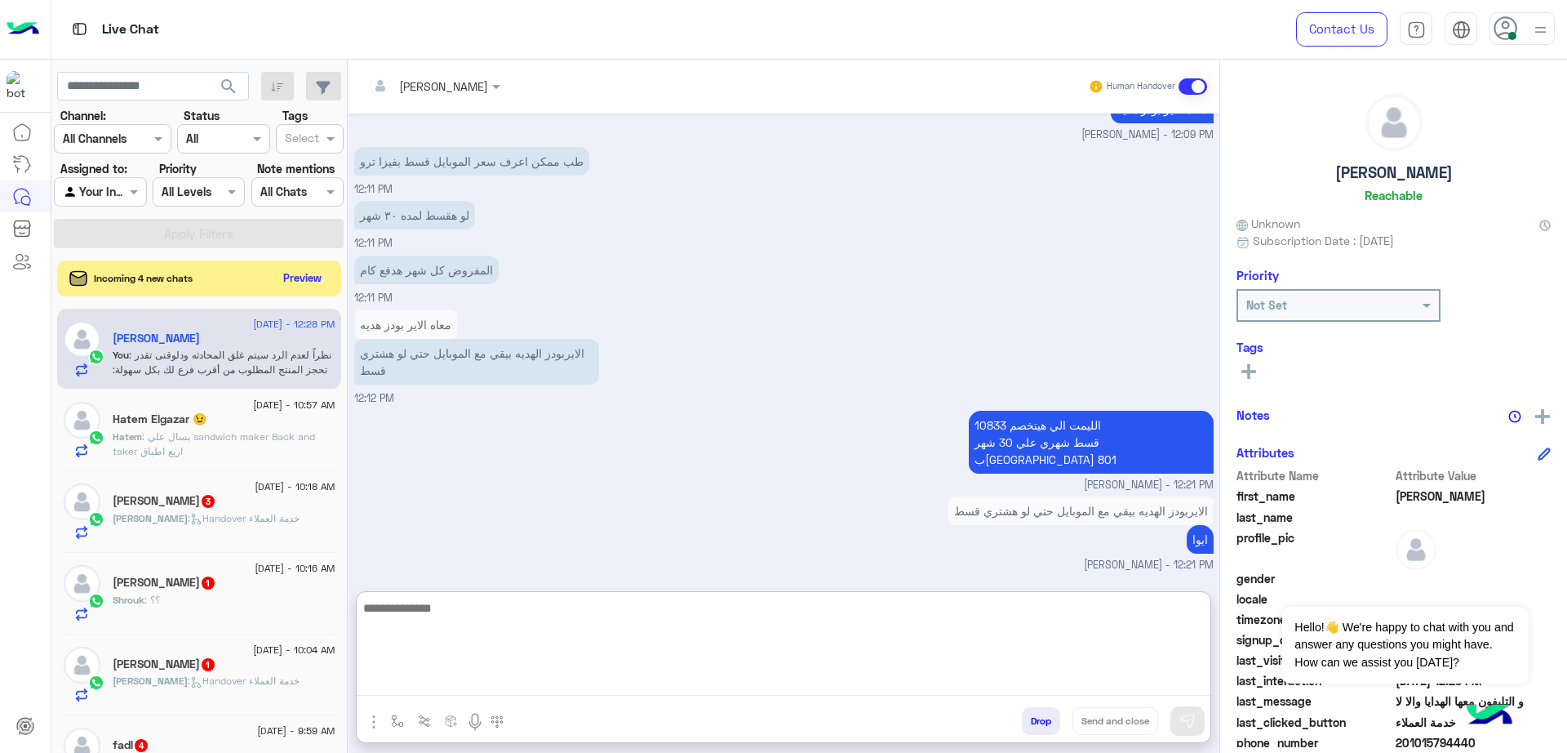
scroll to position [1060, 0]
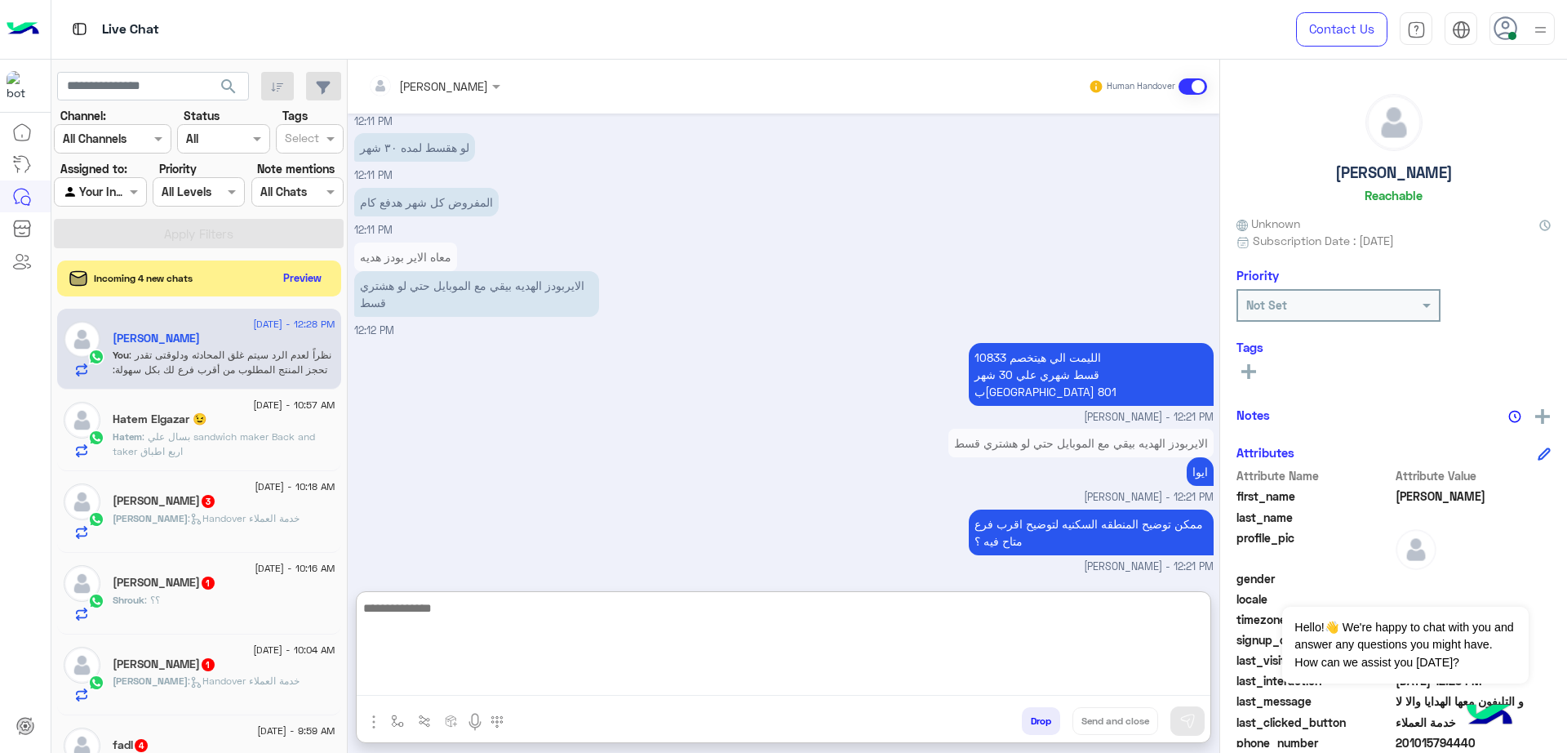
paste textarea "**********"
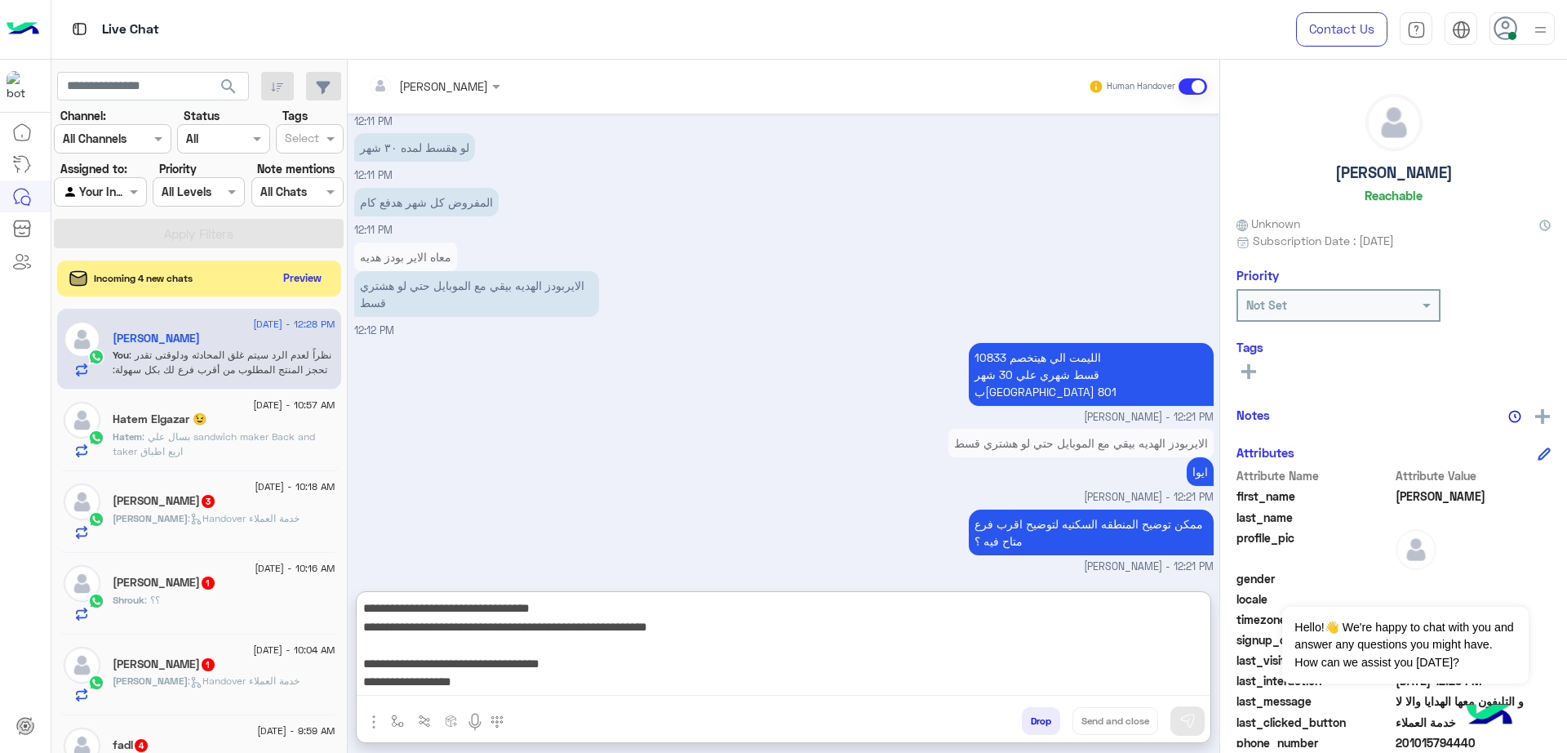
scroll to position [87, 0]
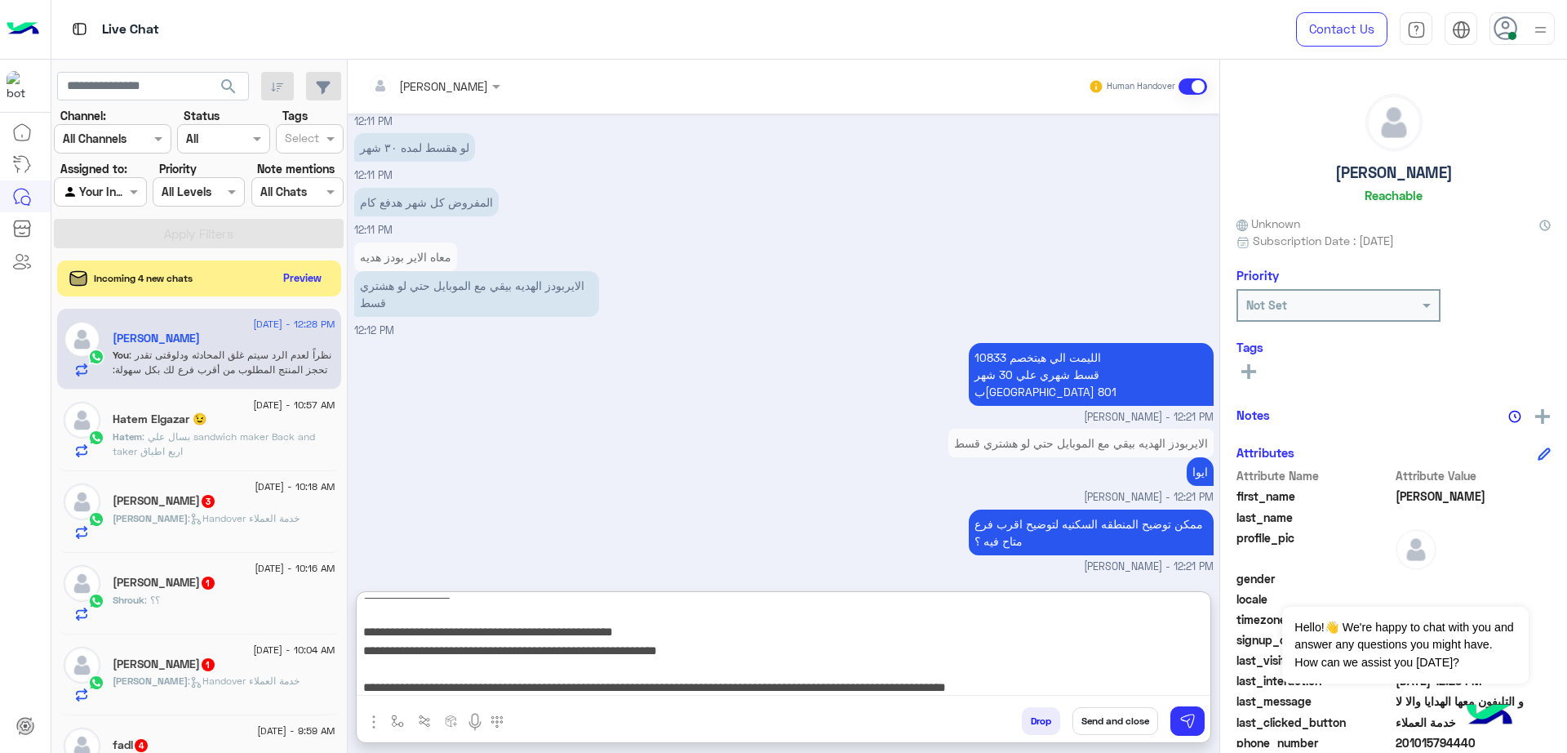
type textarea "**********"
drag, startPoint x: 1098, startPoint y: 708, endPoint x: 1110, endPoint y: 722, distance: 19.1
click at [1100, 712] on button "Send and close" at bounding box center [1116, 721] width 86 height 28
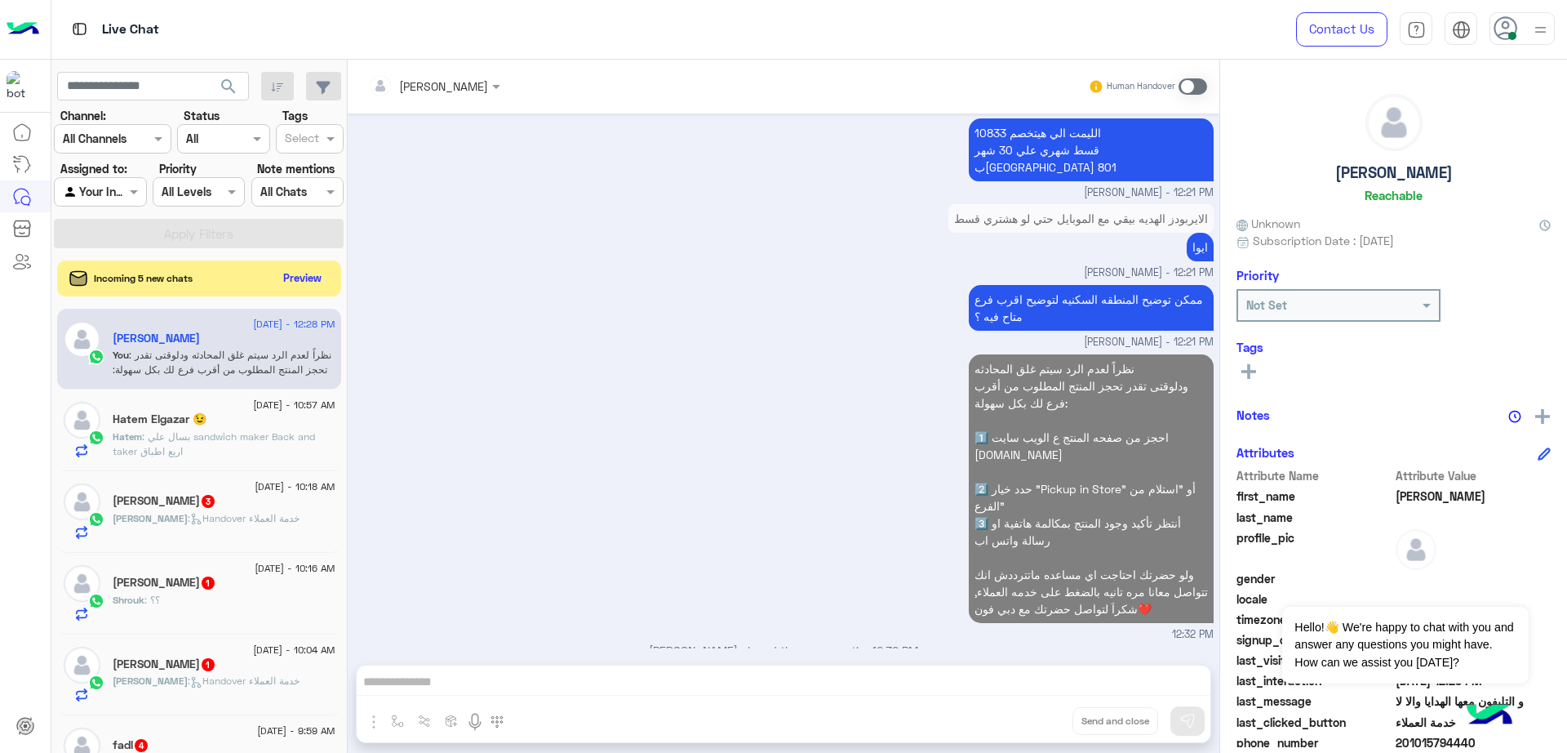
scroll to position [1308, 0]
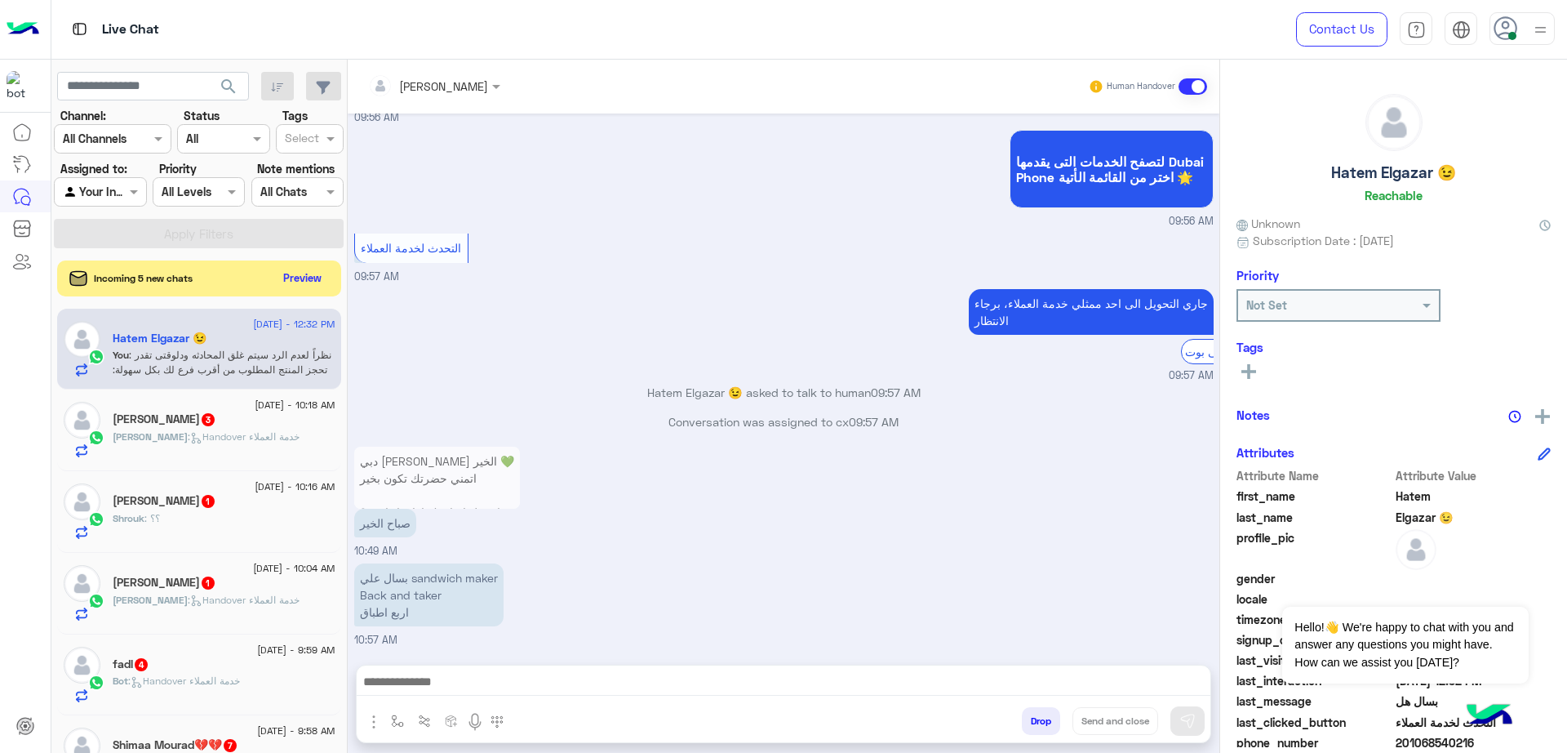
scroll to position [1169, 0]
click at [188, 436] on span ": Handover خدمة العملاء" at bounding box center [244, 436] width 112 height 12
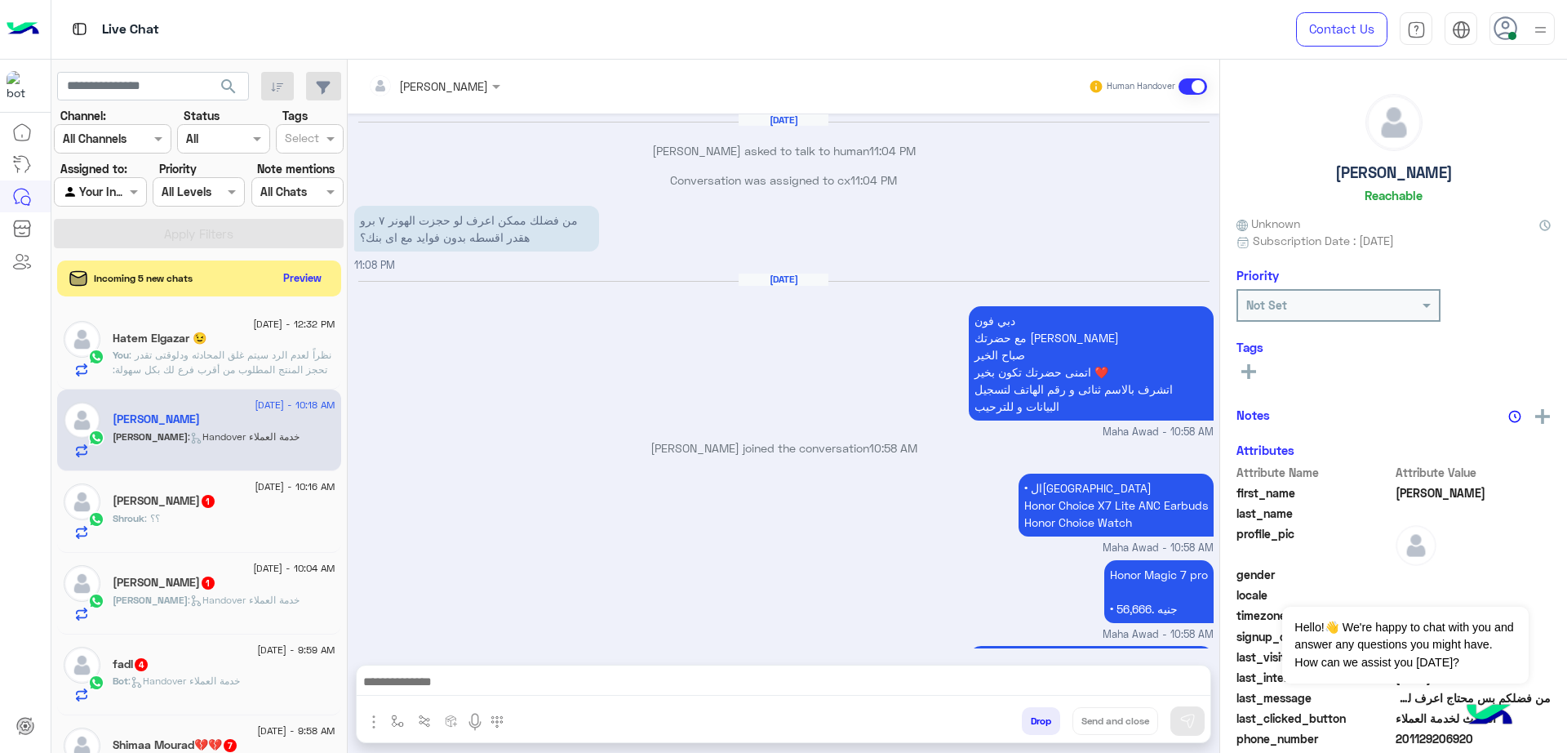
scroll to position [1073, 0]
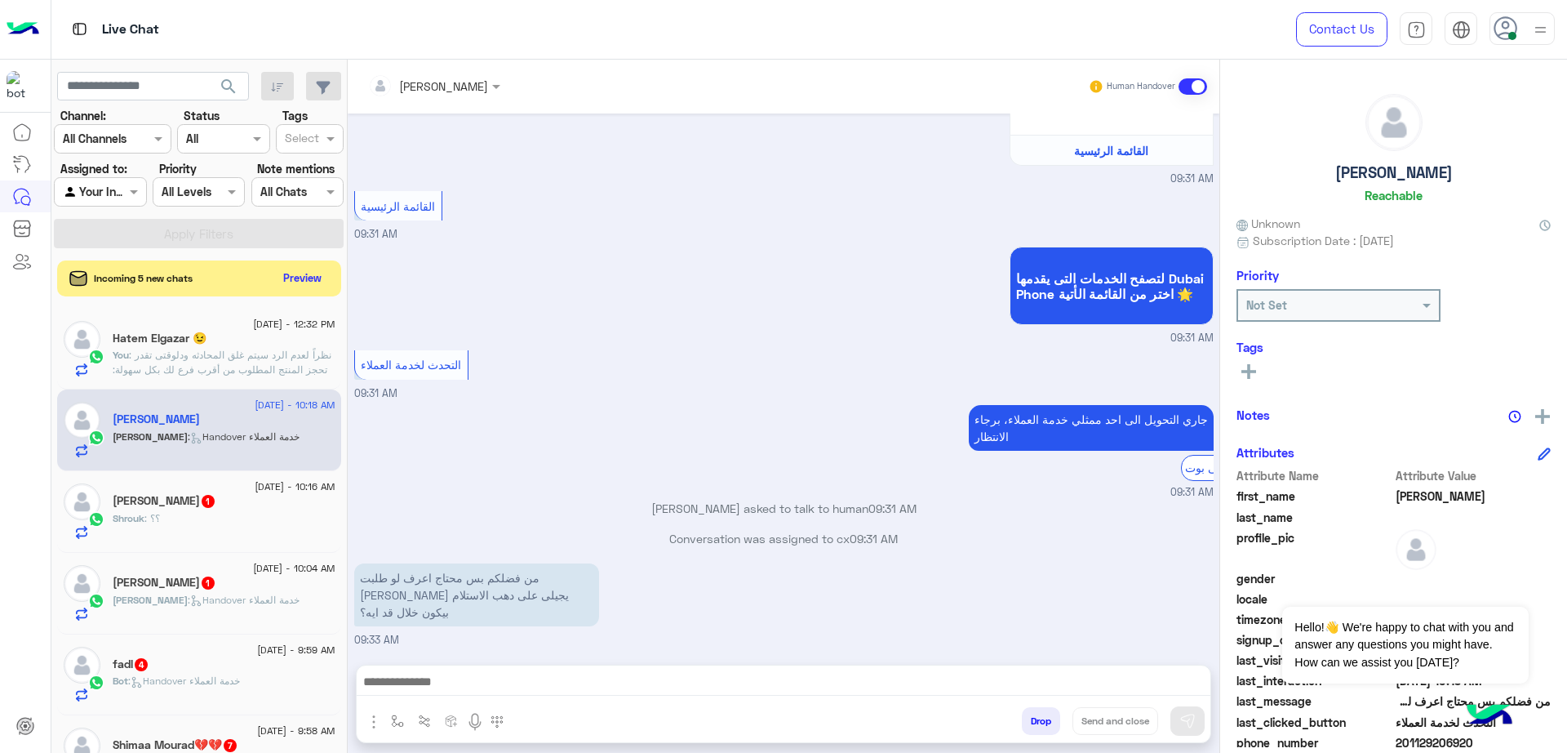
click at [1523, 19] on div at bounding box center [1522, 28] width 65 height 33
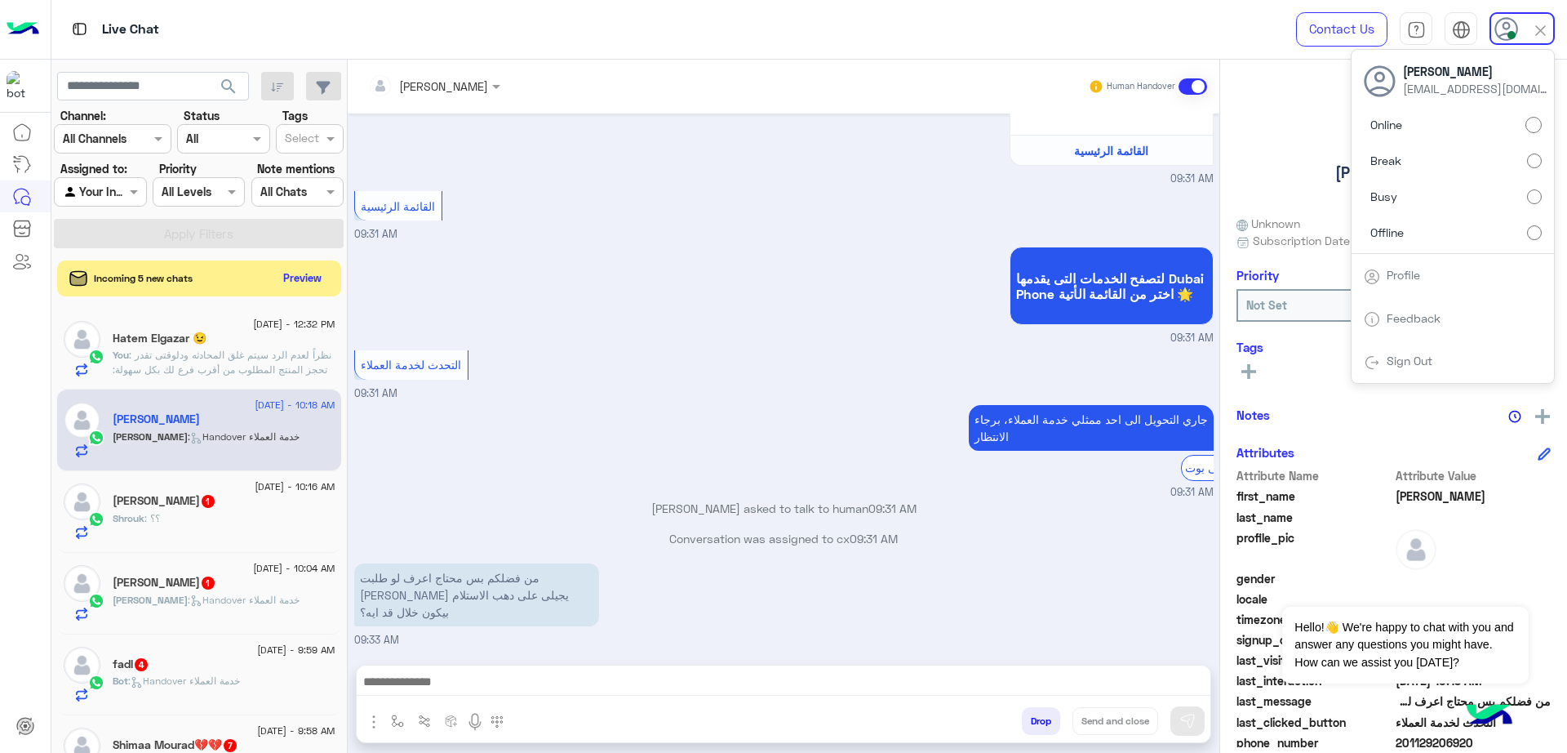
drag, startPoint x: 846, startPoint y: 203, endPoint x: 572, endPoint y: 42, distance: 317.3
click at [845, 202] on div "القائمة الرئيسية 09:31 AM" at bounding box center [784, 215] width 860 height 56
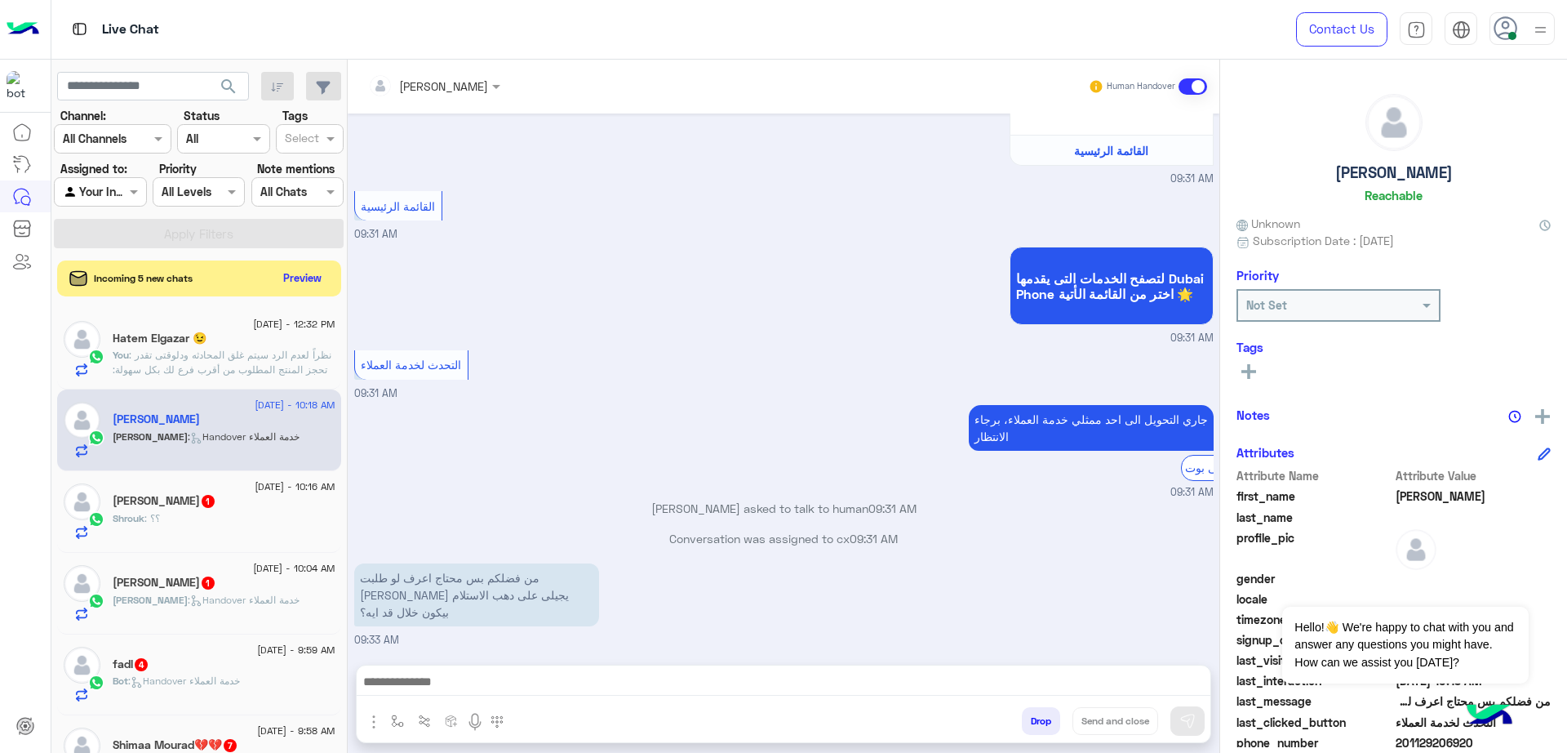
click at [1498, 23] on icon at bounding box center [1506, 28] width 24 height 24
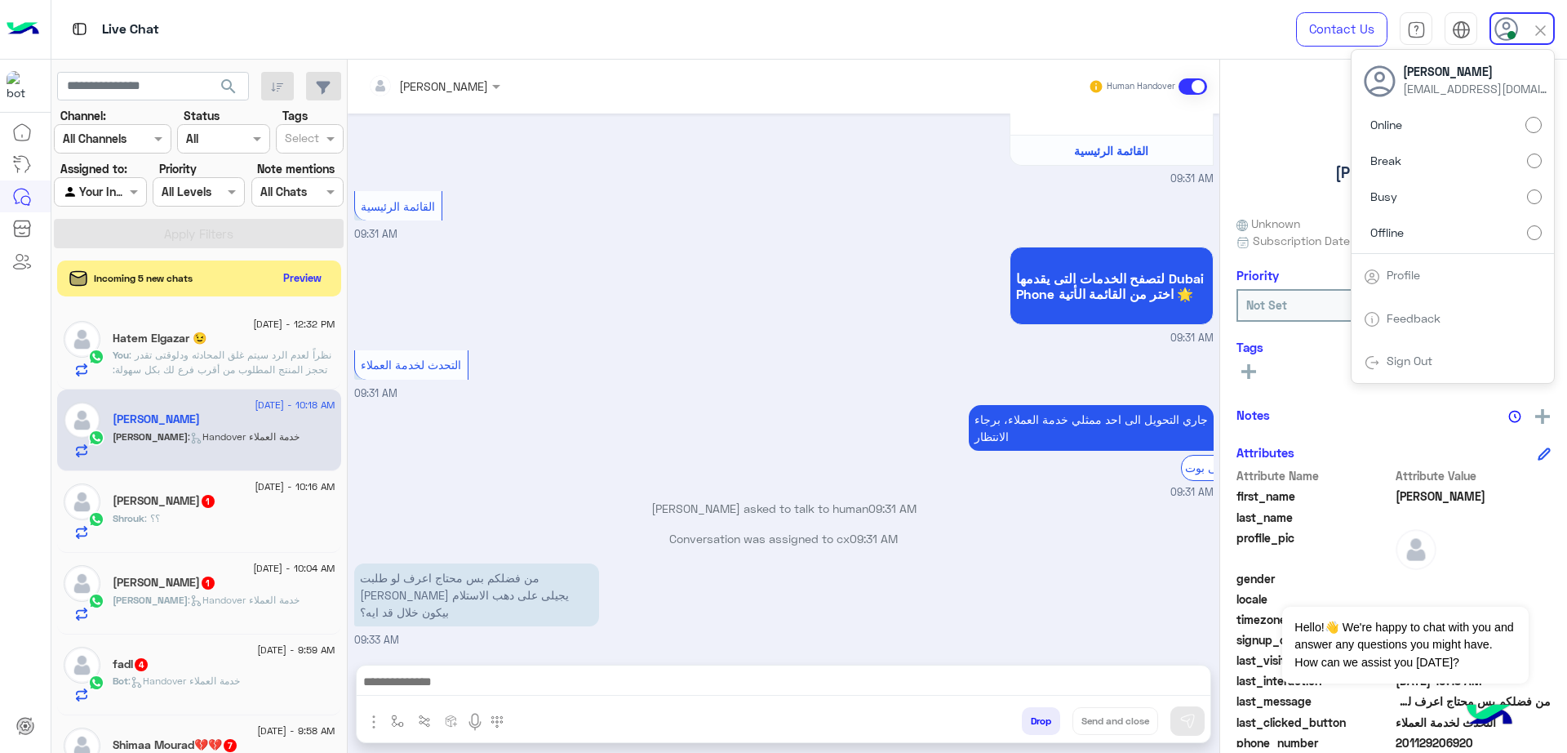
click at [1444, 197] on label "Busy" at bounding box center [1453, 196] width 178 height 29
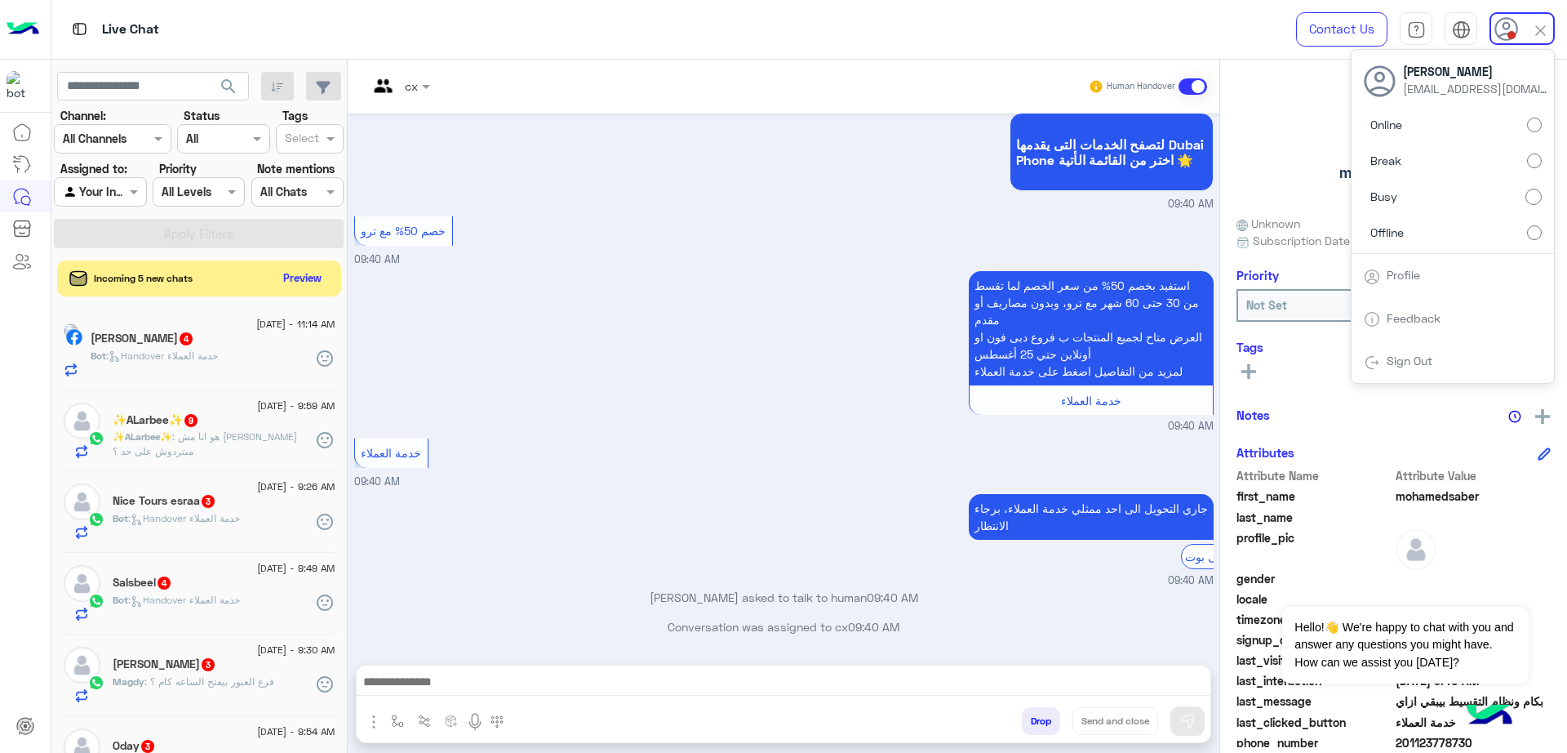
scroll to position [854, 0]
drag, startPoint x: 948, startPoint y: 281, endPoint x: 956, endPoint y: 299, distance: 19.7
click at [956, 299] on div "استفيد بخصم 50% من سعر الخصم لما تقسط من 30 حتى 60 شهر مع ترو، وبدون مصاريف أو …" at bounding box center [1045, 343] width 338 height 144
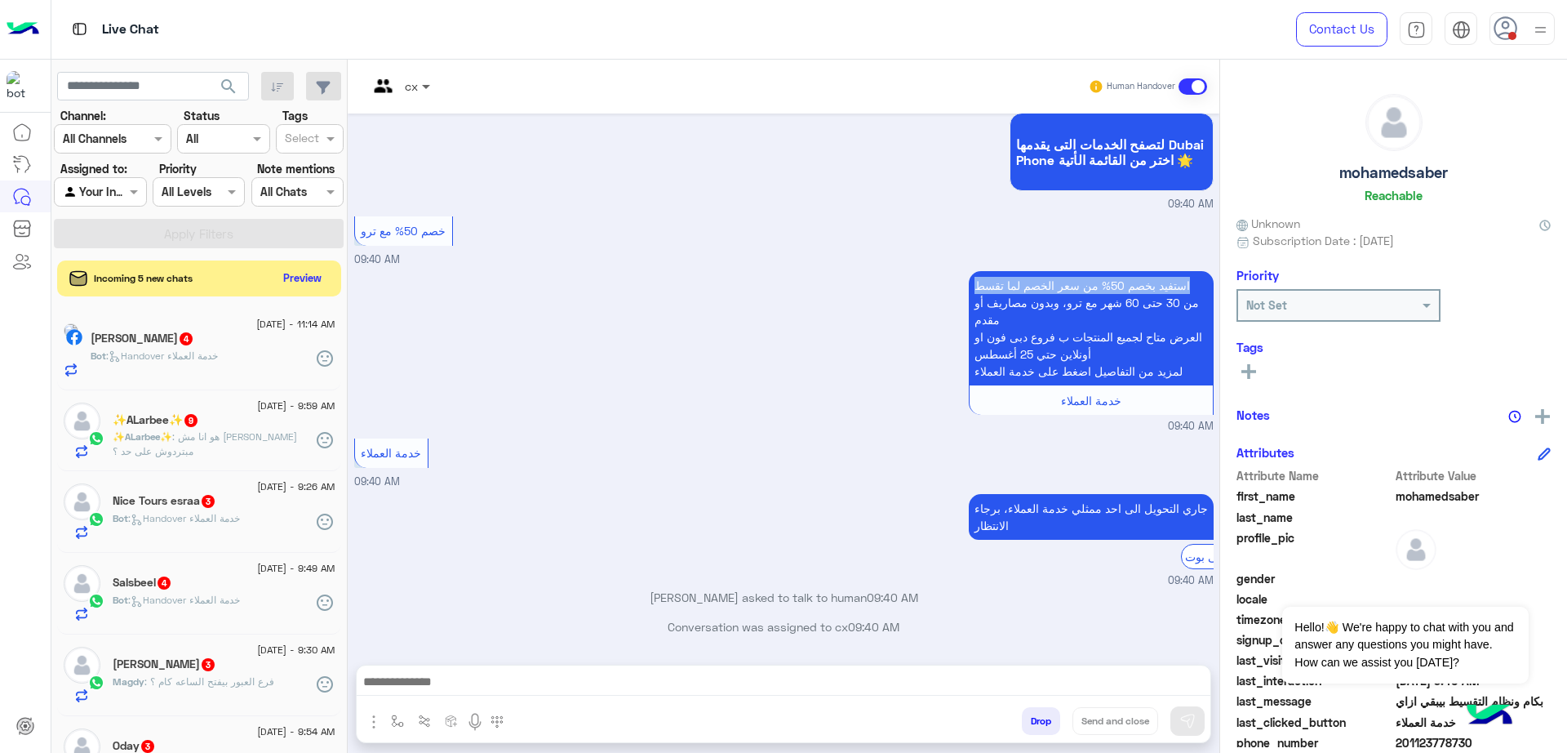
scroll to position [650, 0]
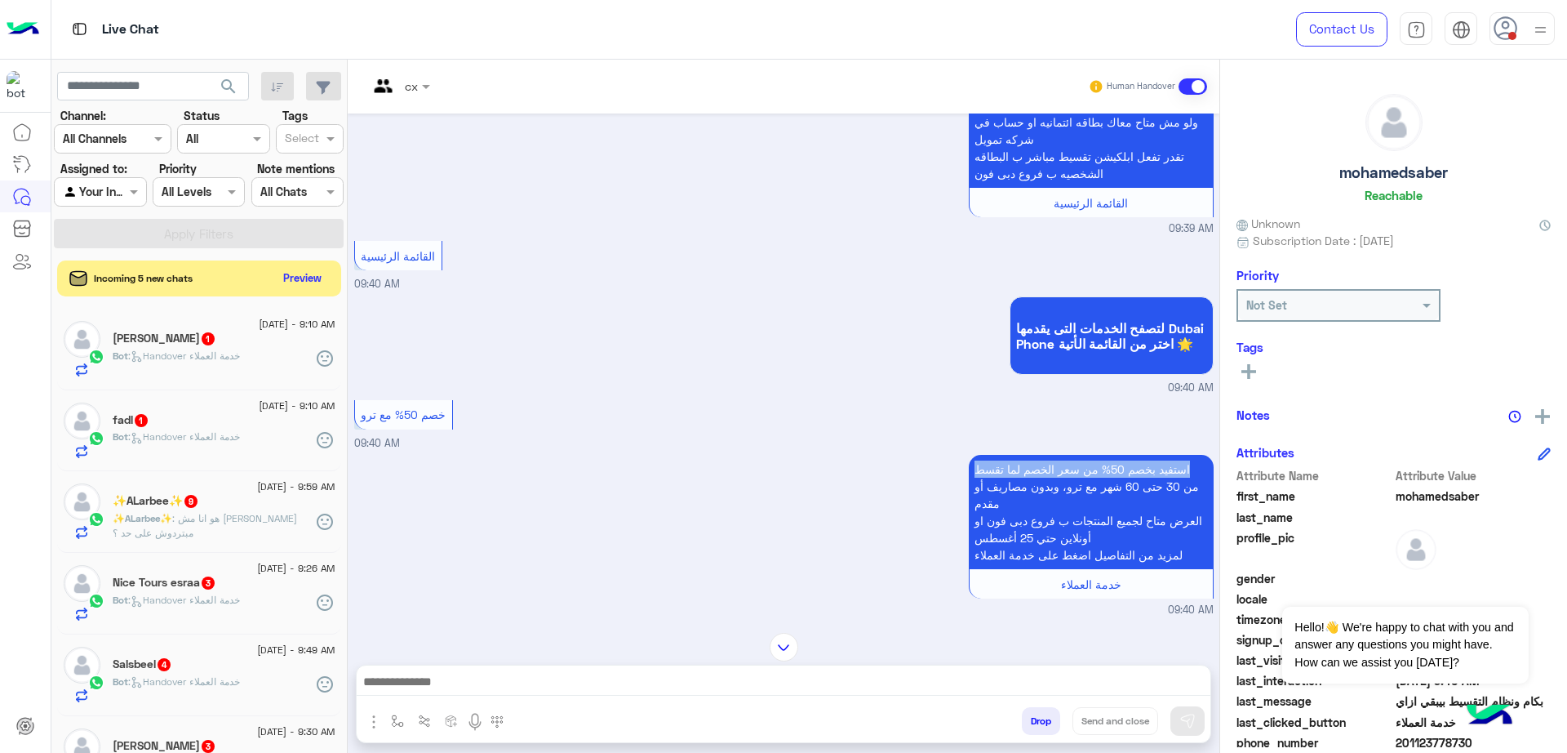
click at [231, 88] on span "search" at bounding box center [229, 87] width 20 height 20
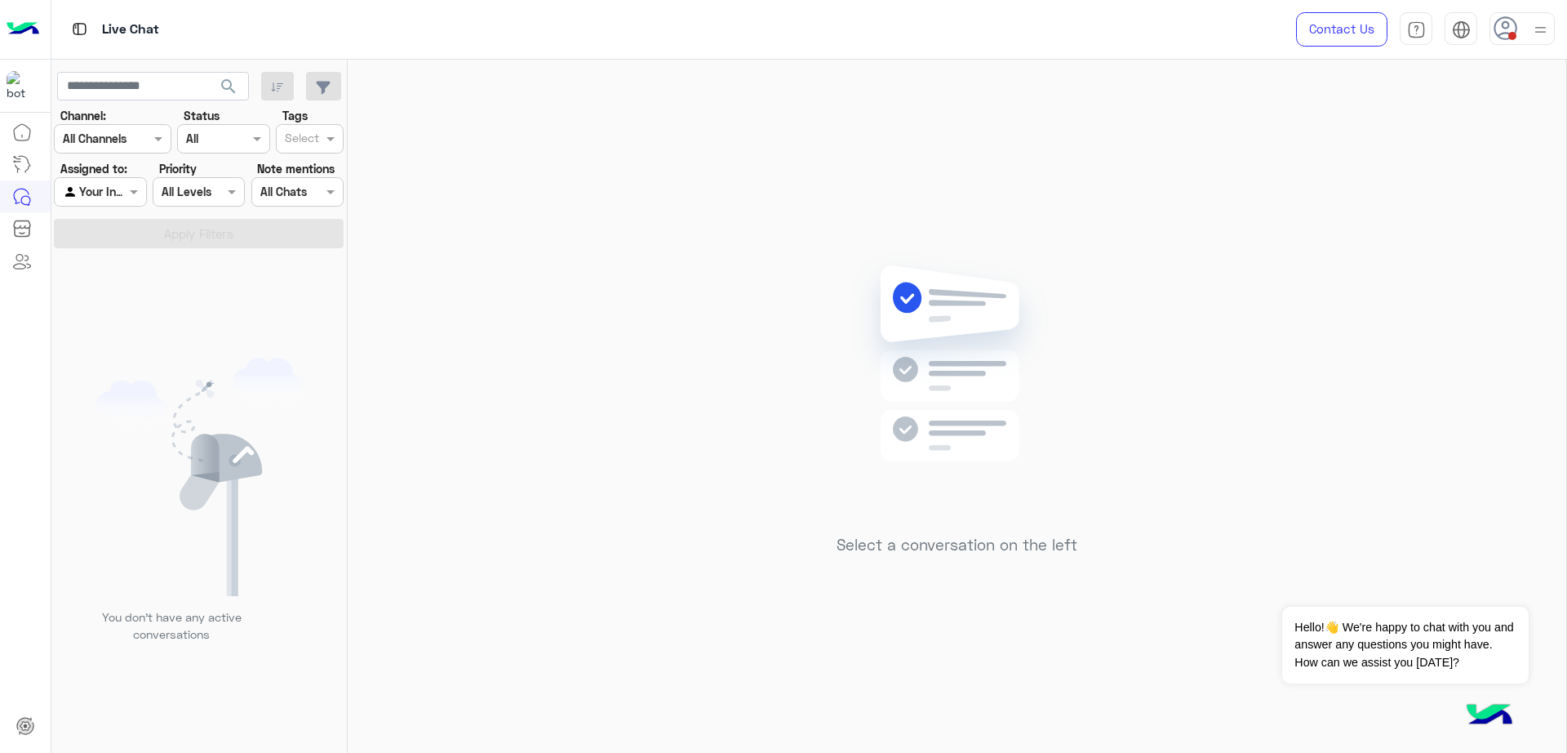
click at [1531, 44] on div at bounding box center [1522, 28] width 65 height 33
click at [1428, 156] on label "Break" at bounding box center [1453, 160] width 178 height 29
